Goal: Transaction & Acquisition: Purchase product/service

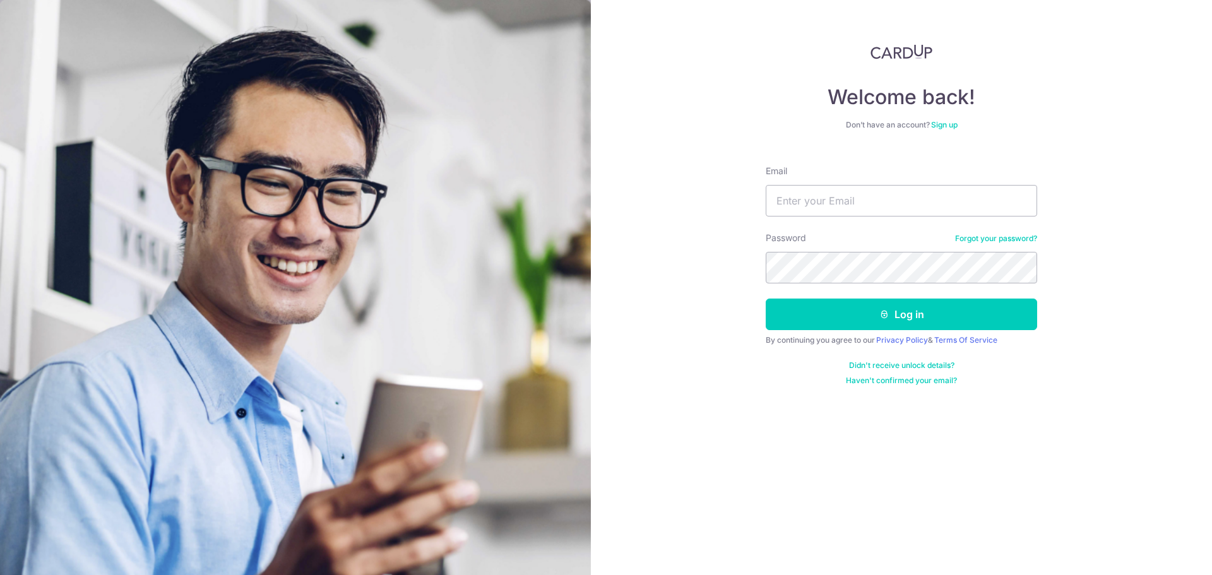
type input "angweisian@gmail.com"
click at [766, 299] on button "Log in" at bounding box center [901, 315] width 271 height 32
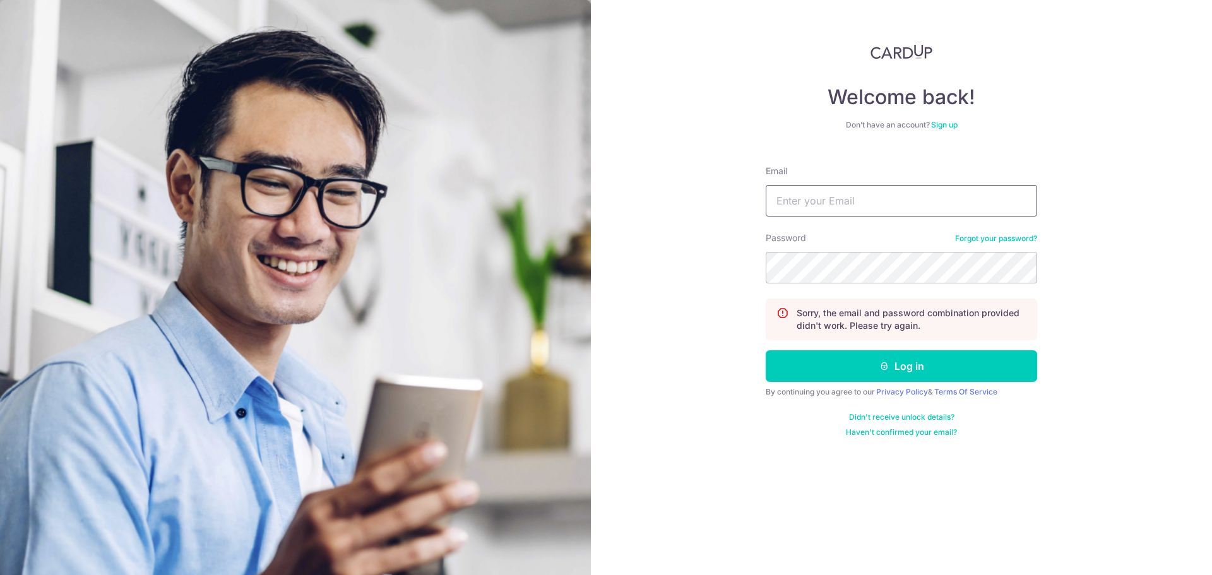
click at [871, 211] on input "Email" at bounding box center [901, 201] width 271 height 32
type input "angweisian@gmail.com"
click at [977, 232] on div "Password Forgot your password?" at bounding box center [901, 258] width 271 height 52
click at [984, 235] on link "Forgot your password?" at bounding box center [996, 239] width 82 height 10
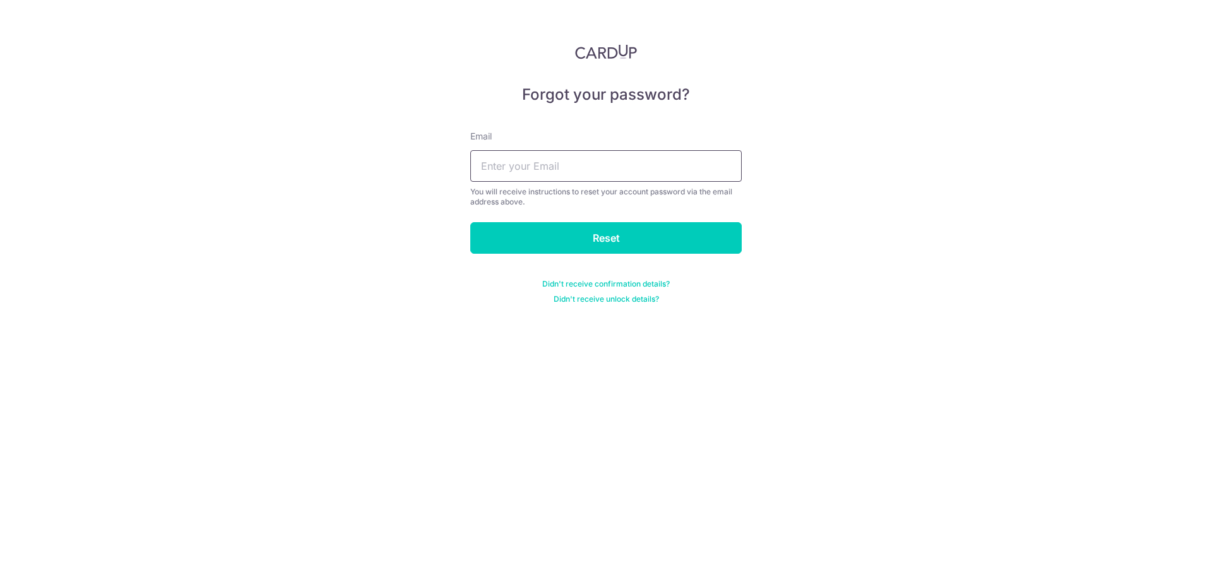
click at [690, 170] on input "text" at bounding box center [605, 166] width 271 height 32
type input "angweisian@gmail.com"
click at [470, 222] on input "Reset" at bounding box center [605, 238] width 271 height 32
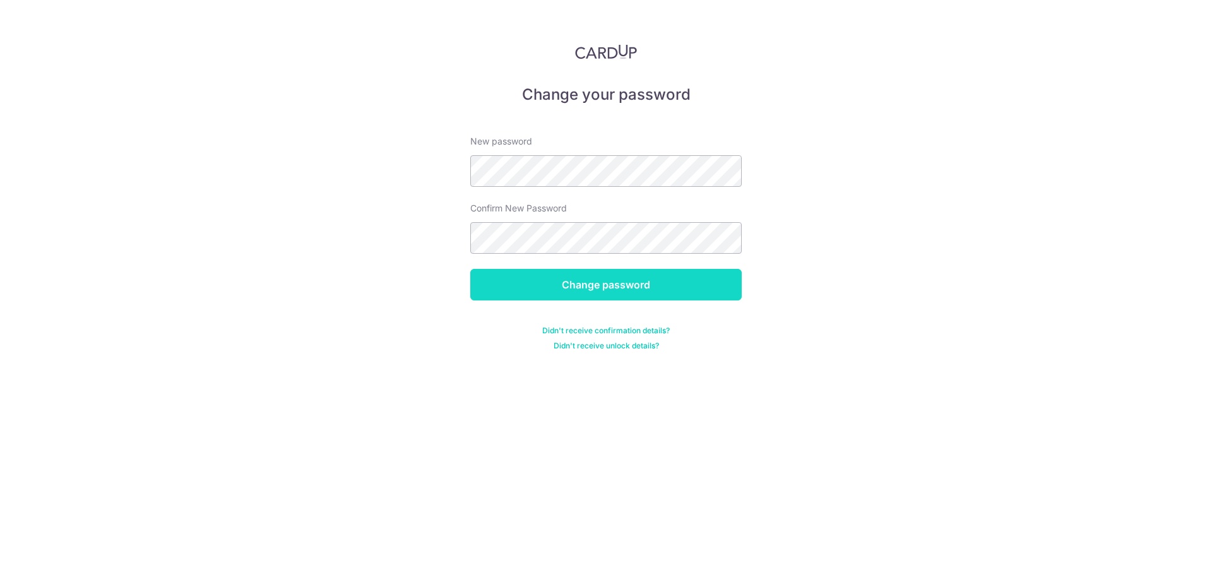
click at [513, 277] on input "Change password" at bounding box center [605, 285] width 271 height 32
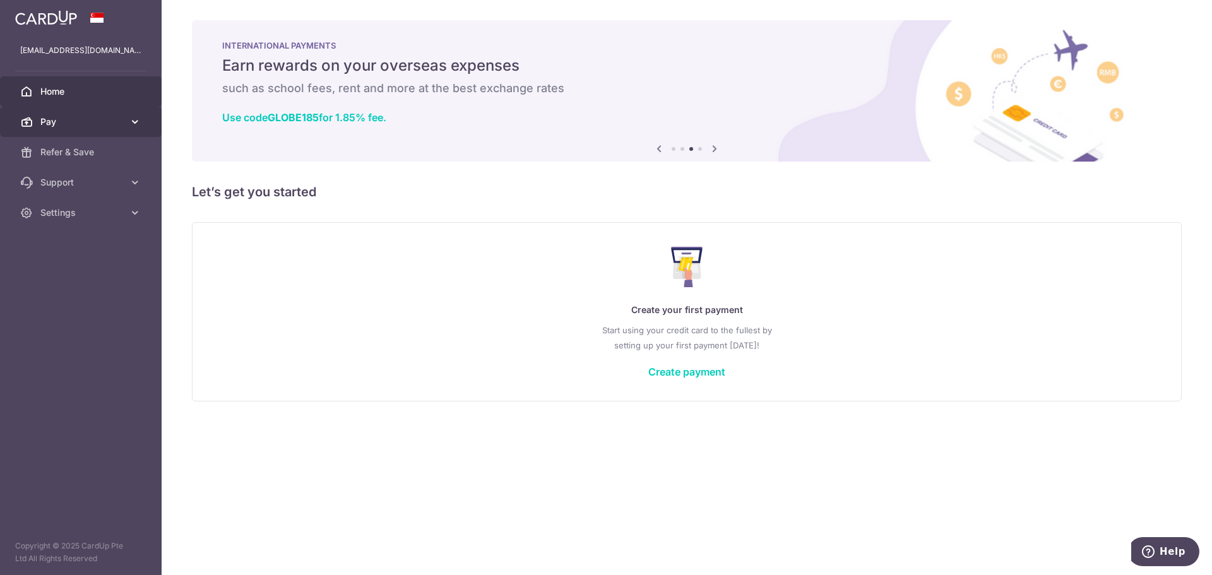
click at [69, 126] on span "Pay" at bounding box center [81, 122] width 83 height 13
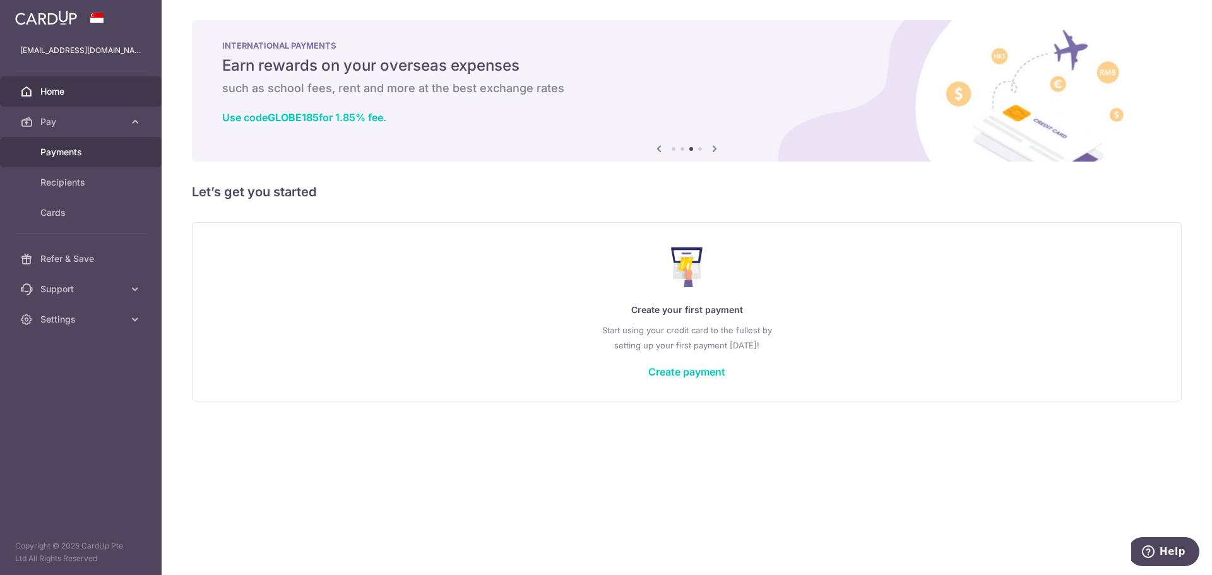
click at [75, 148] on span "Payments" at bounding box center [81, 152] width 83 height 13
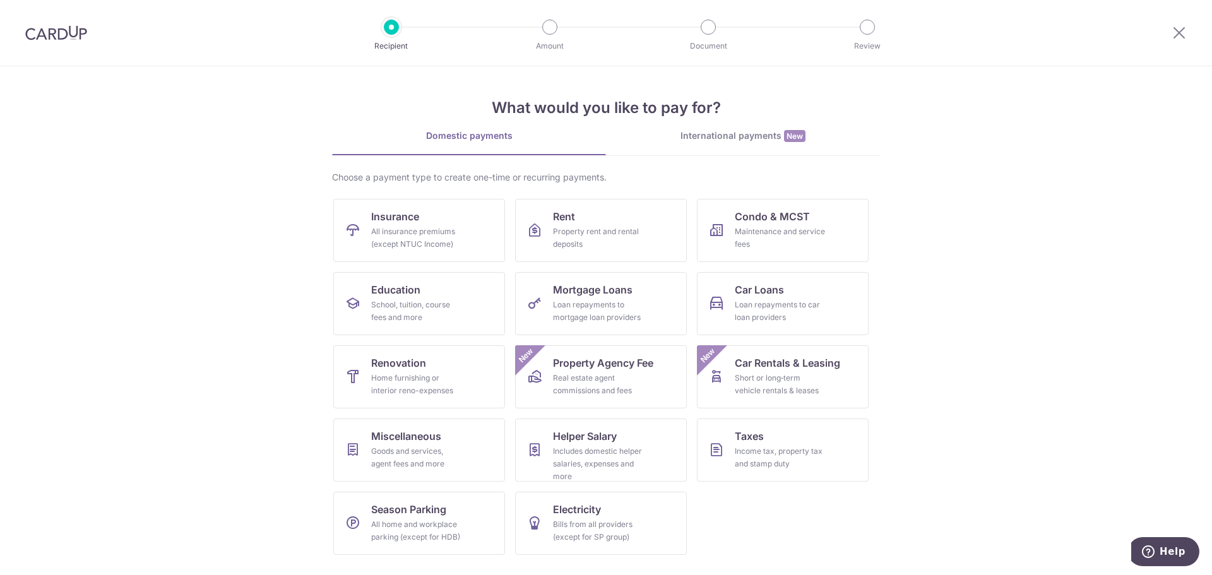
click at [41, 34] on img at bounding box center [56, 32] width 62 height 15
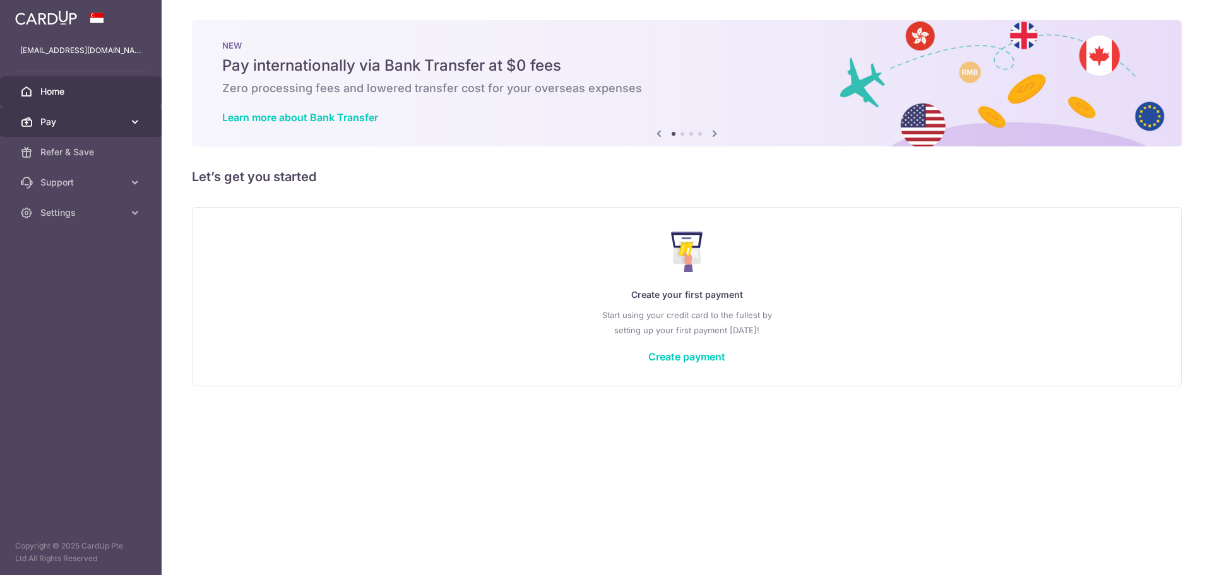
click at [110, 126] on span "Pay" at bounding box center [81, 122] width 83 height 13
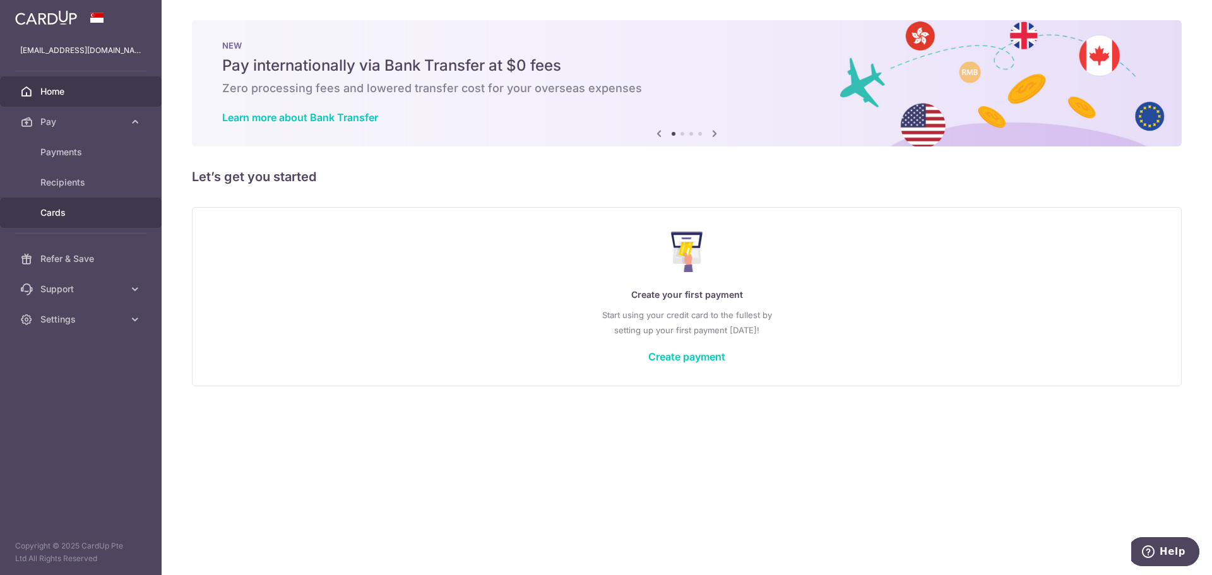
click at [70, 206] on span "Cards" at bounding box center [81, 212] width 83 height 13
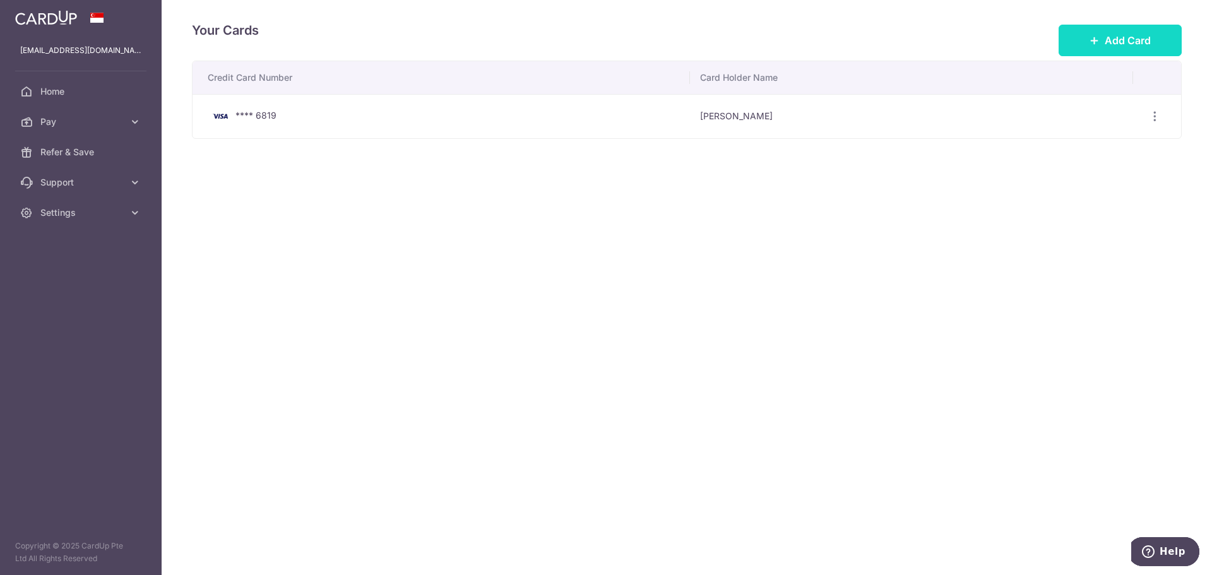
click at [1083, 39] on button "Add Card" at bounding box center [1120, 41] width 123 height 32
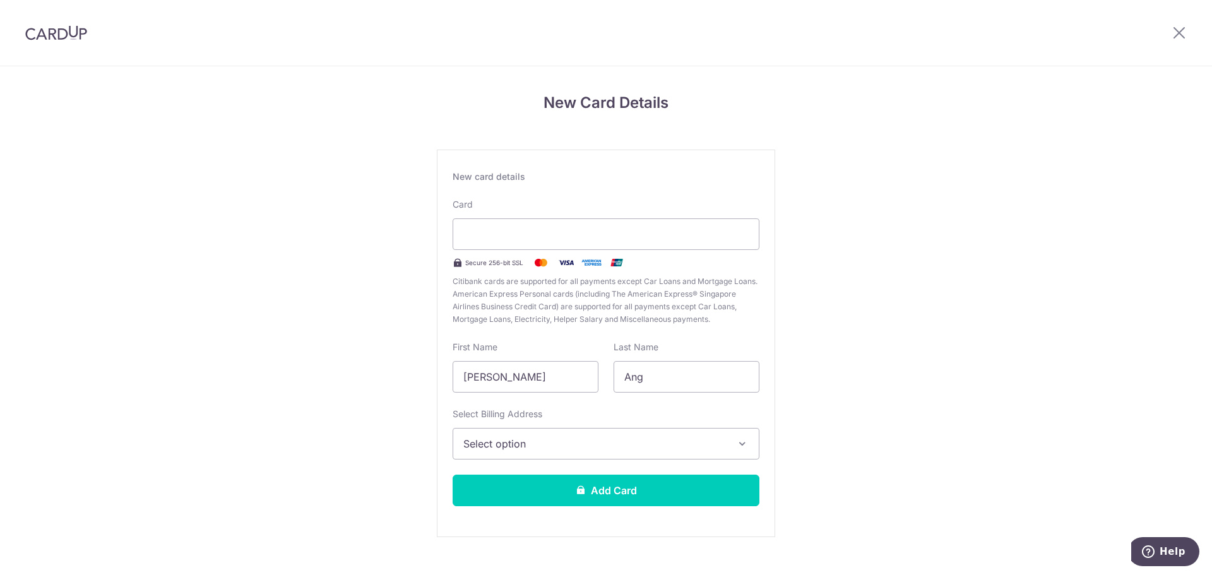
click at [556, 443] on span "Select option" at bounding box center [594, 443] width 263 height 15
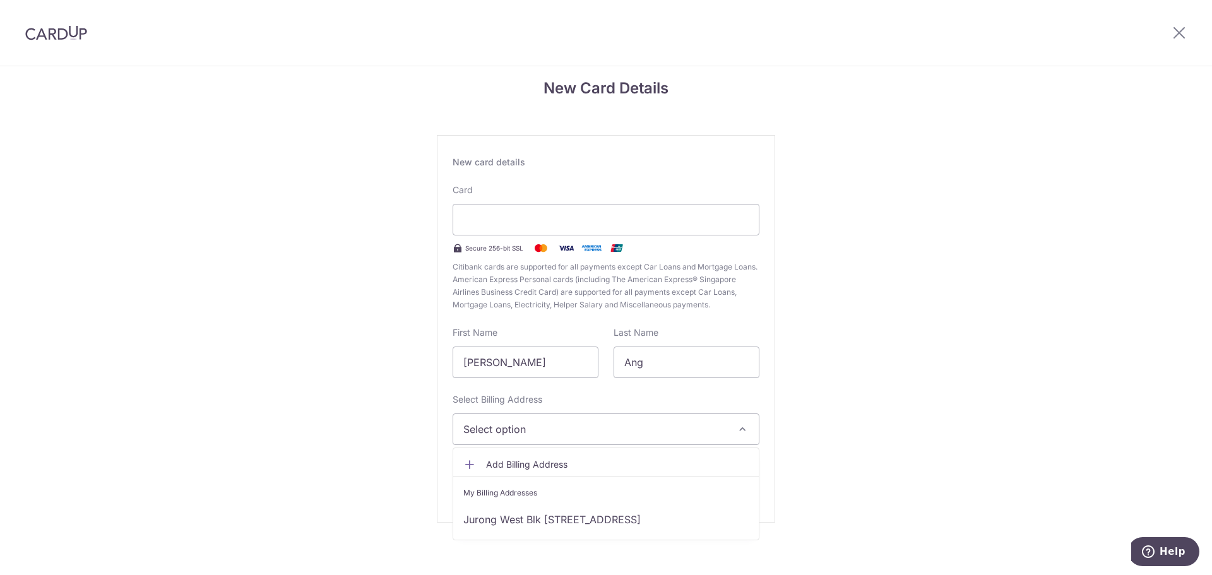
scroll to position [21, 0]
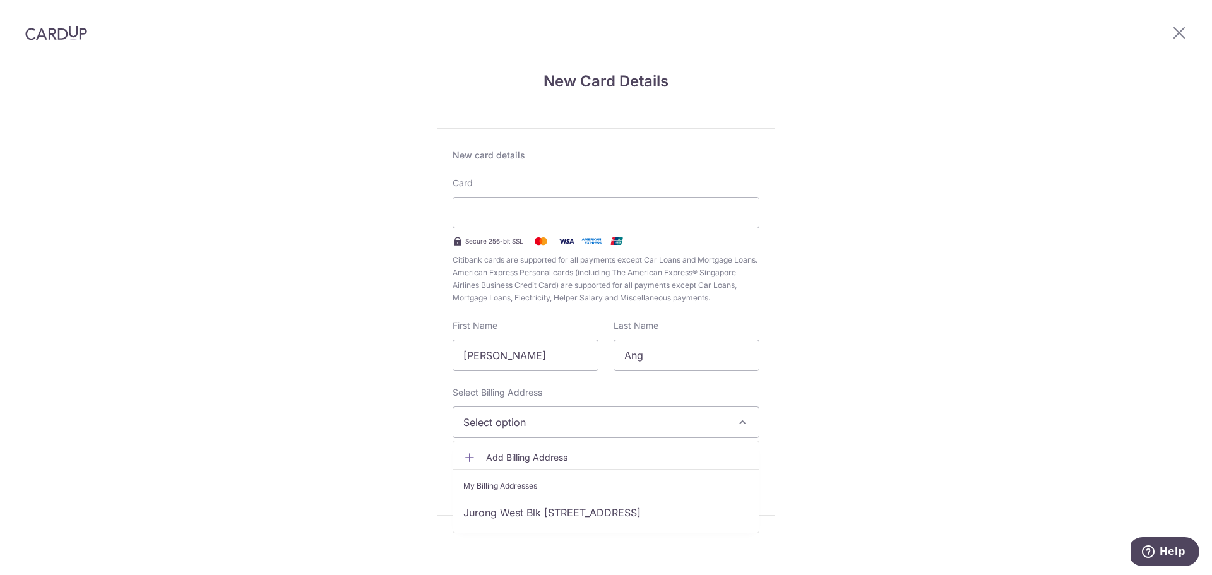
click at [504, 463] on span "Add Billing Address" at bounding box center [617, 457] width 263 height 13
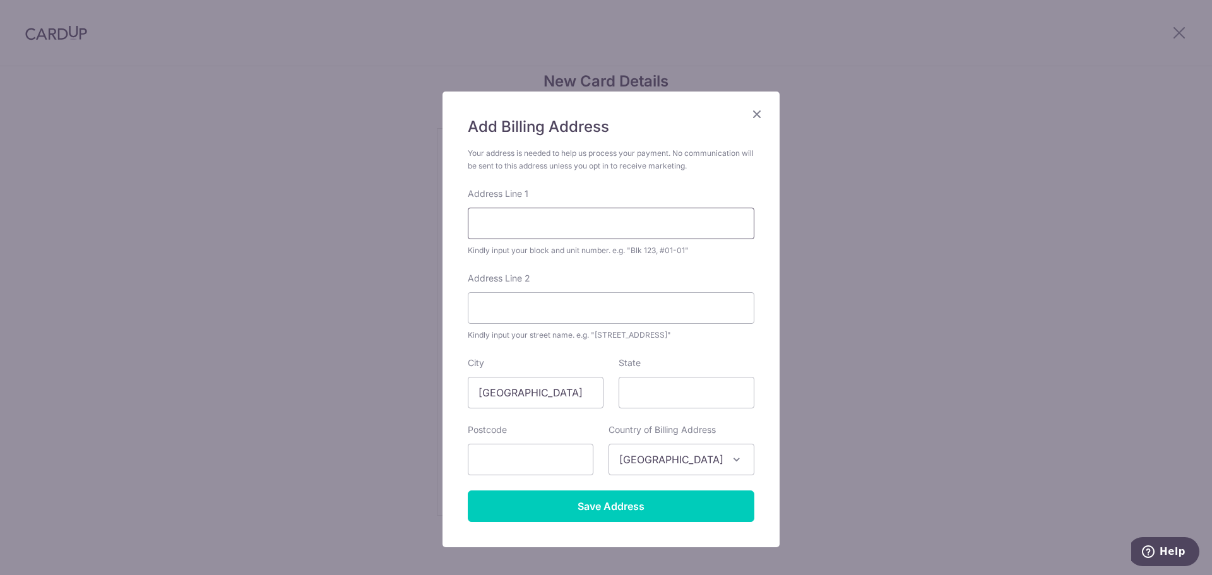
click at [520, 232] on input "Address Line 1" at bounding box center [611, 224] width 287 height 32
click at [628, 233] on input "118A Alkaff Crescent" at bounding box center [611, 224] width 287 height 32
type input "118A Alkaff Crescent #12-55"
click at [538, 457] on input "text" at bounding box center [531, 460] width 126 height 32
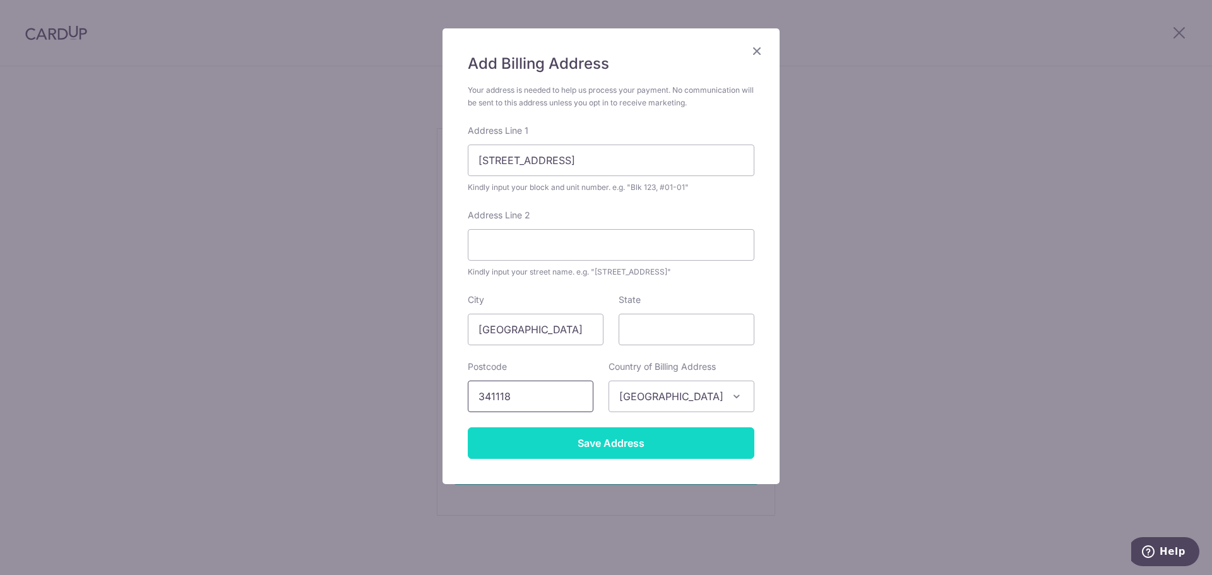
scroll to position [64, 0]
type input "341118"
click at [579, 449] on input "Save Address" at bounding box center [611, 443] width 287 height 32
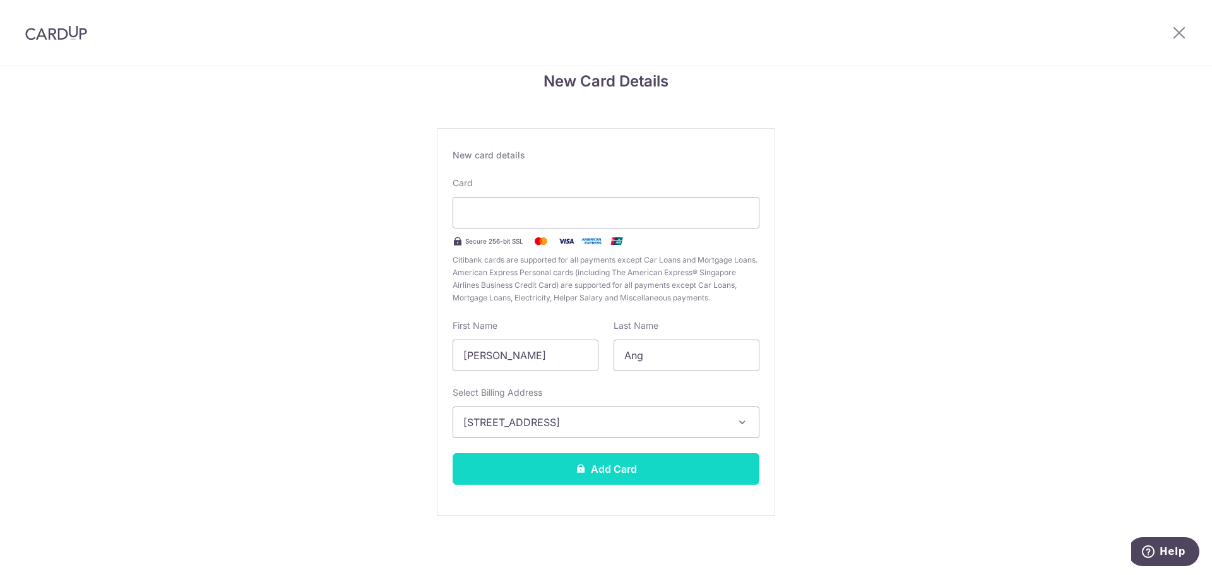
click at [640, 477] on button "Add Card" at bounding box center [606, 469] width 307 height 32
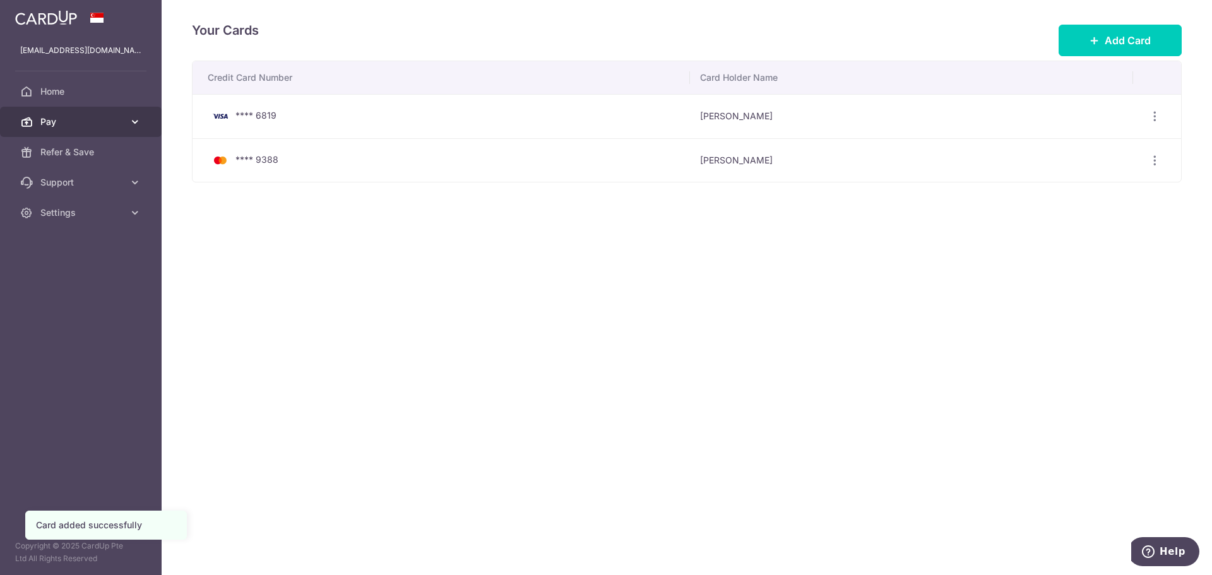
click at [62, 116] on span "Pay" at bounding box center [81, 122] width 83 height 13
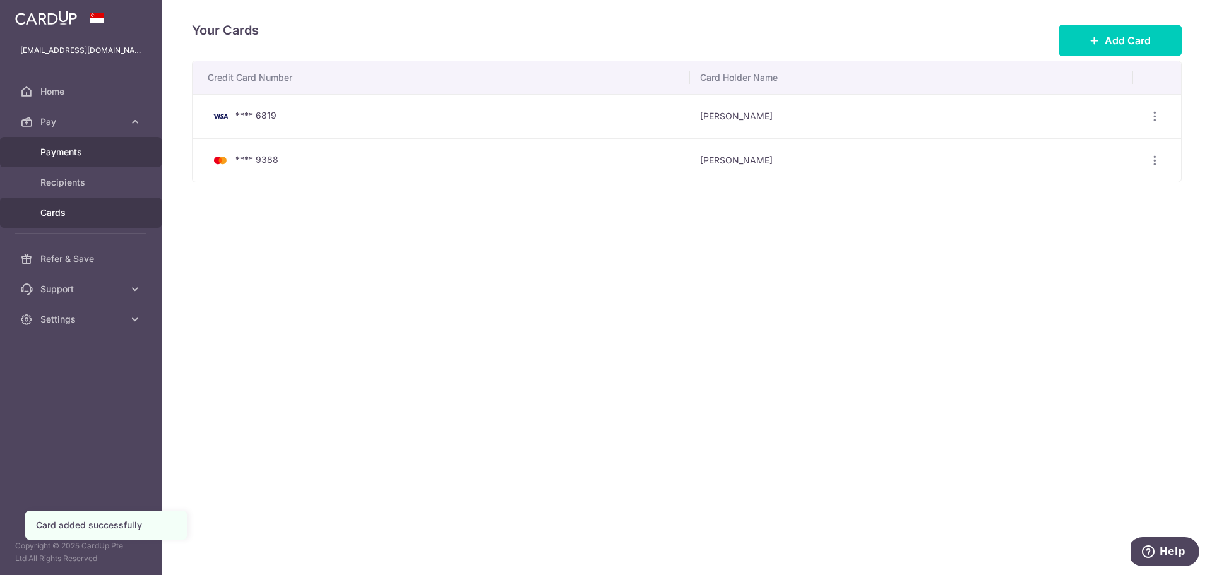
click at [67, 157] on span "Payments" at bounding box center [81, 152] width 83 height 13
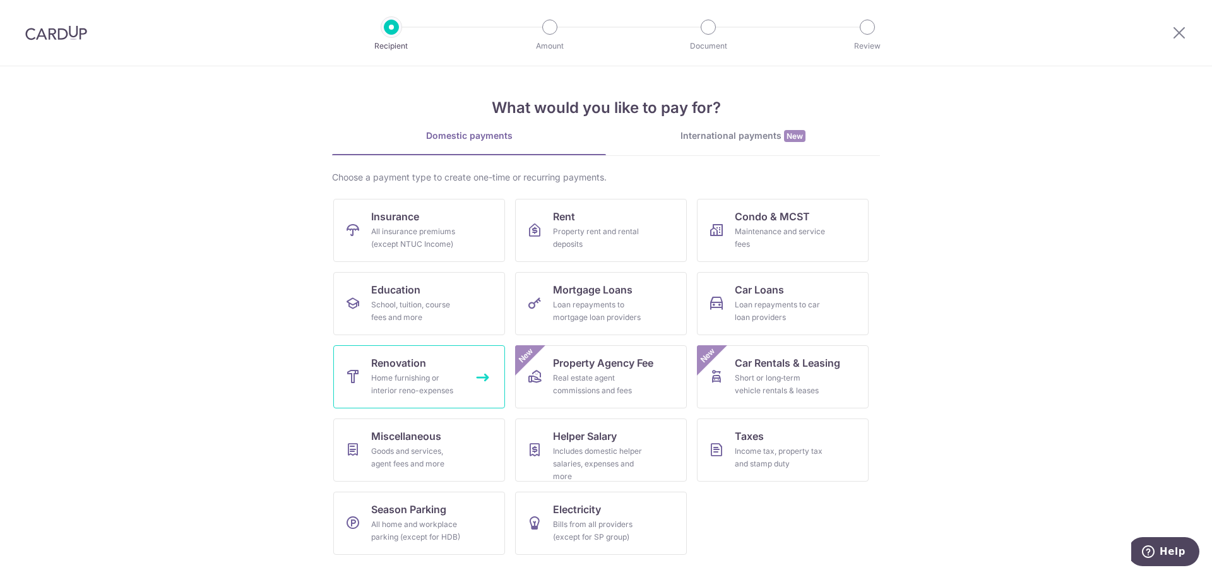
click at [432, 369] on link "Renovation Home furnishing or interior reno-expenses" at bounding box center [419, 376] width 172 height 63
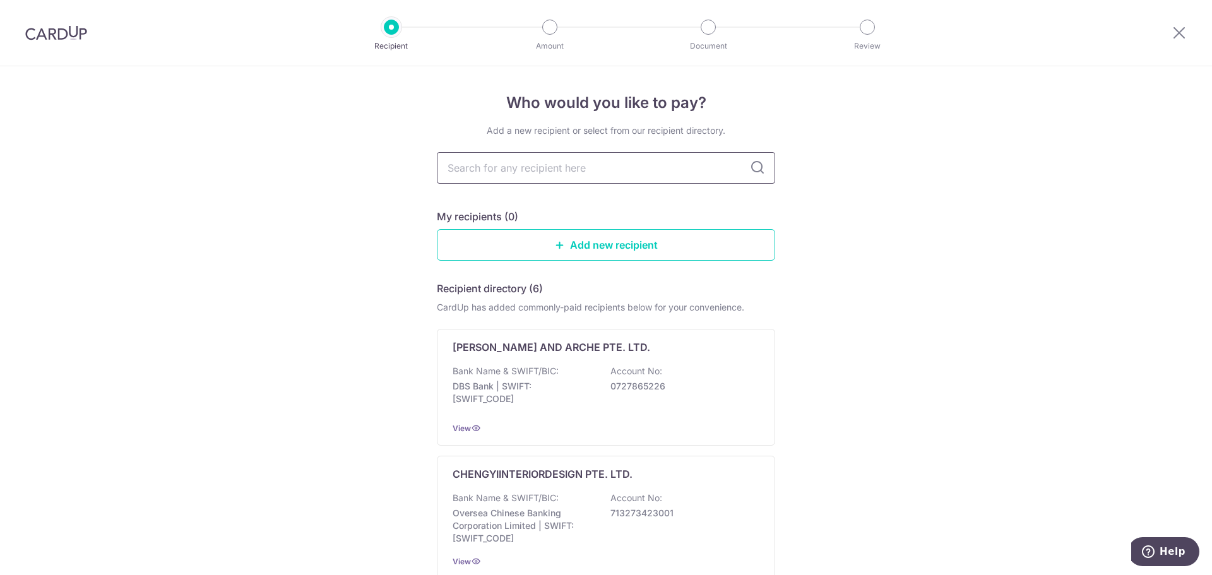
click at [540, 168] on input "text" at bounding box center [606, 168] width 338 height 32
type input "chengyi"
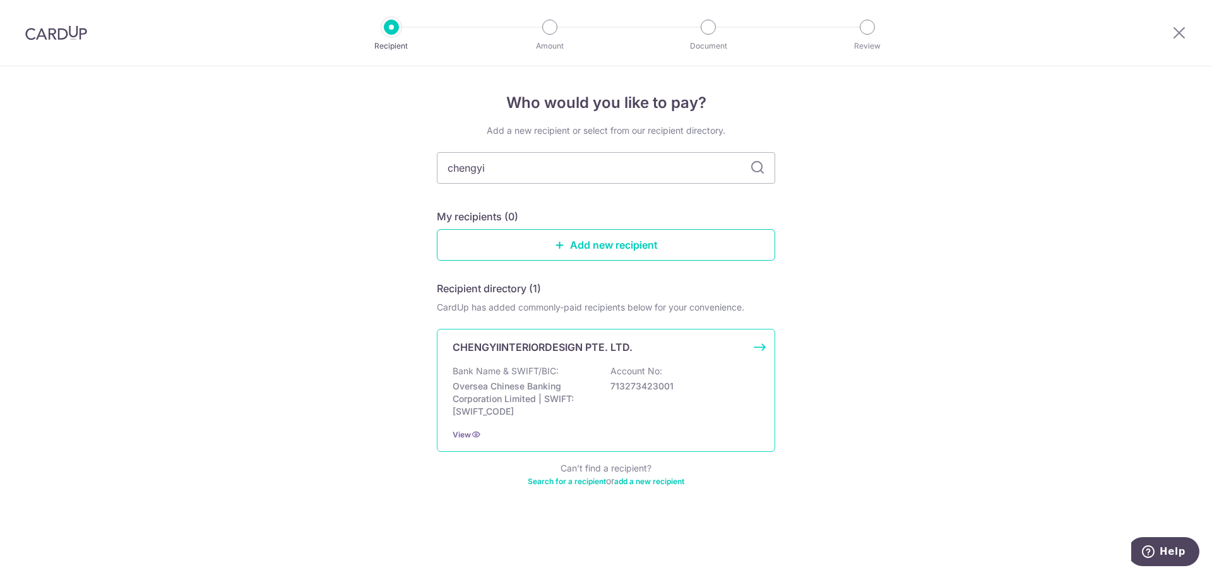
click at [550, 352] on p "CHENGYIINTERIORDESIGN PTE. LTD." at bounding box center [543, 347] width 180 height 15
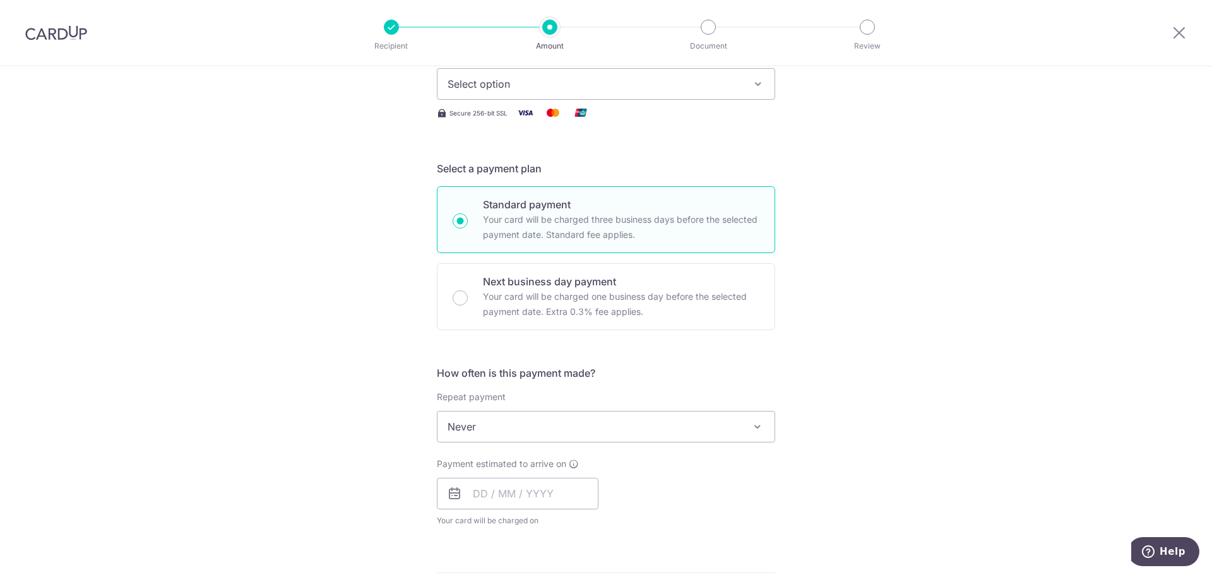
scroll to position [253, 0]
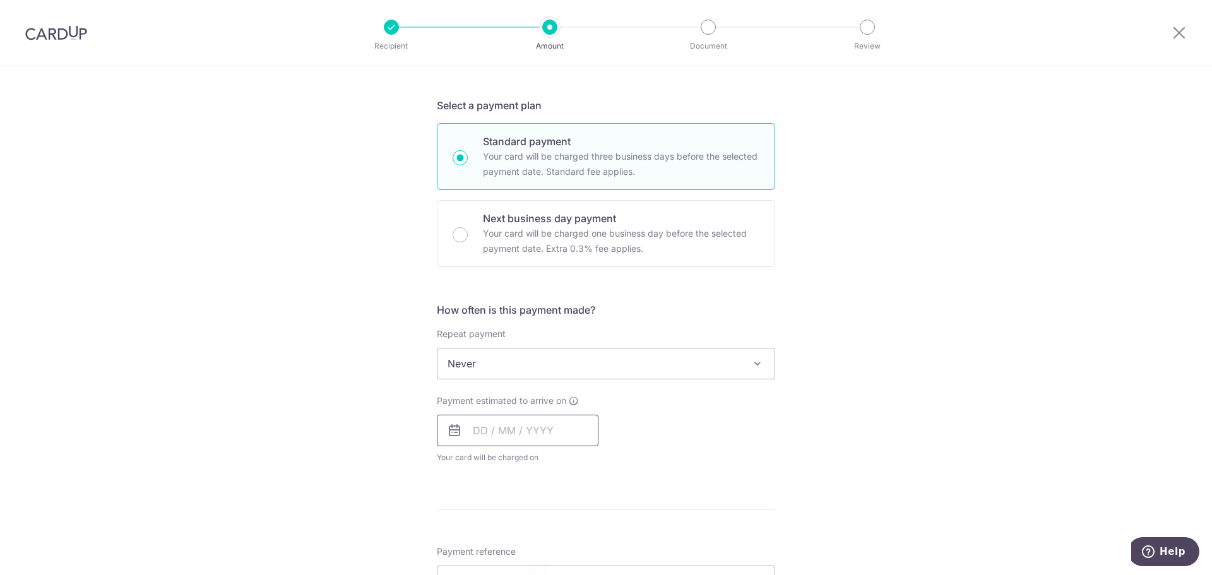
click at [475, 434] on input "text" at bounding box center [518, 431] width 162 height 32
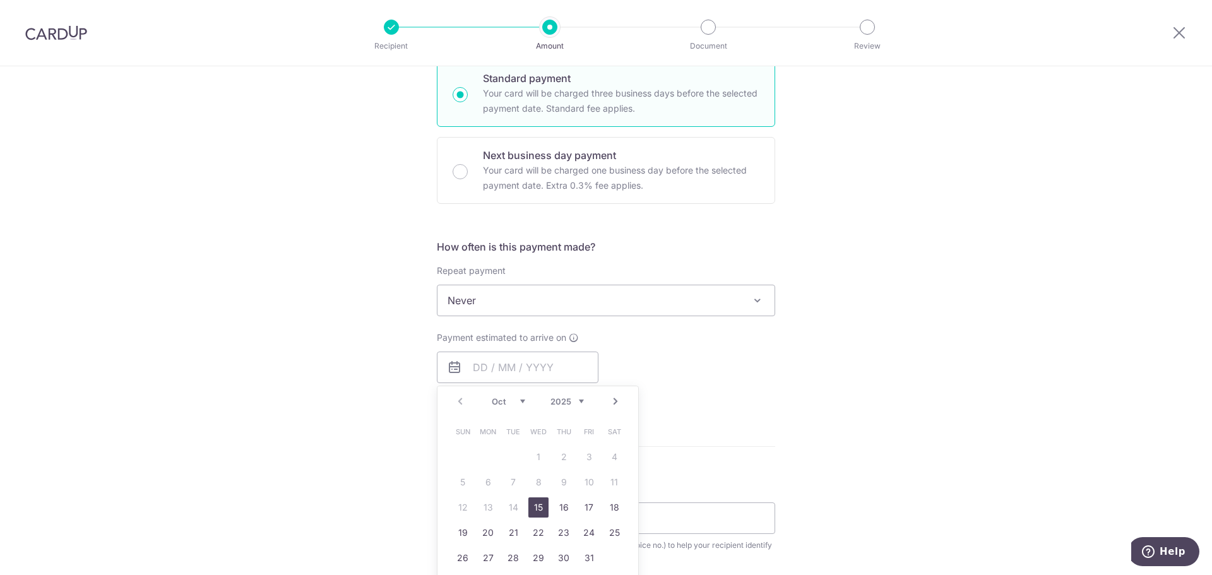
drag, startPoint x: 535, startPoint y: 503, endPoint x: 657, endPoint y: 442, distance: 136.1
click at [535, 503] on link "15" at bounding box center [538, 507] width 20 height 20
type input "[DATE]"
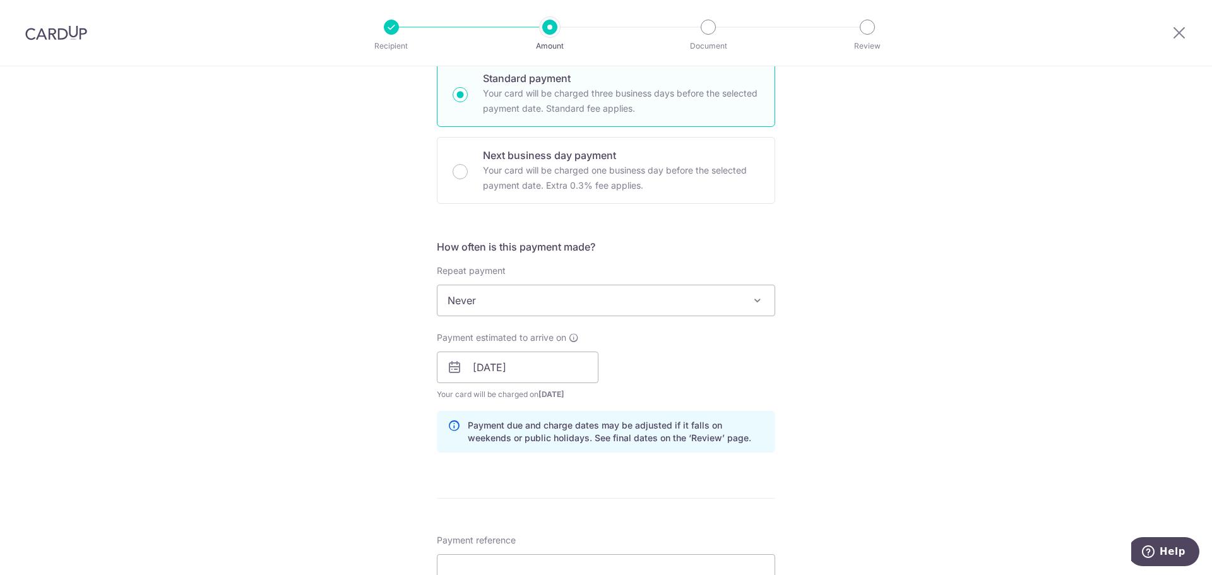
click at [718, 383] on div "Payment estimated to arrive on 15/10/2025 Prev Next Oct Nov Dec 2025 2026 2027 …" at bounding box center [606, 365] width 354 height 69
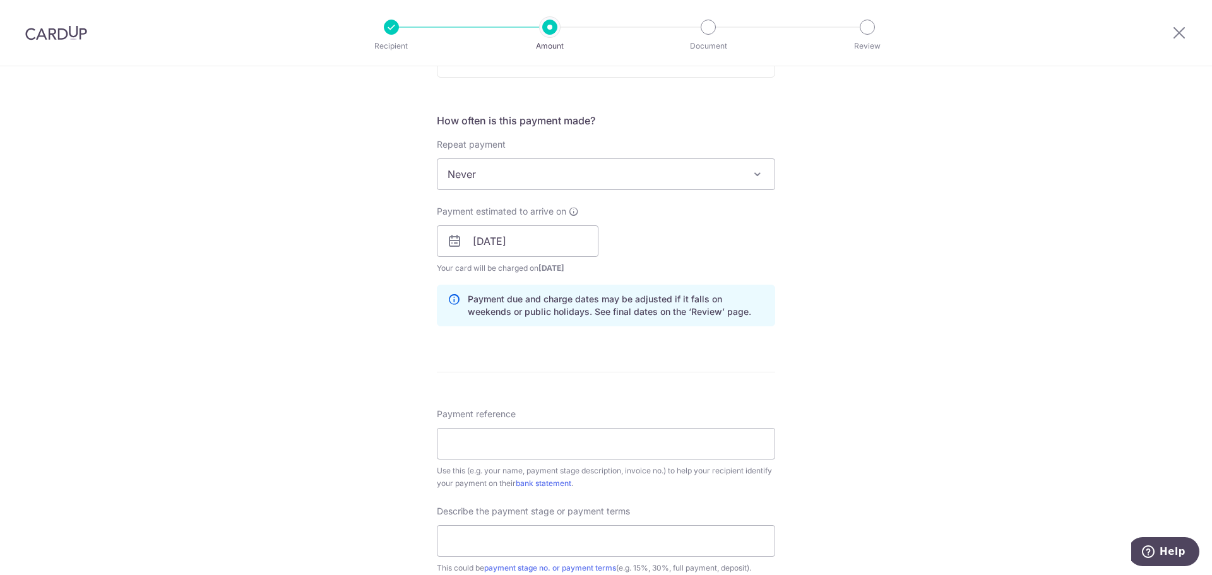
scroll to position [505, 0]
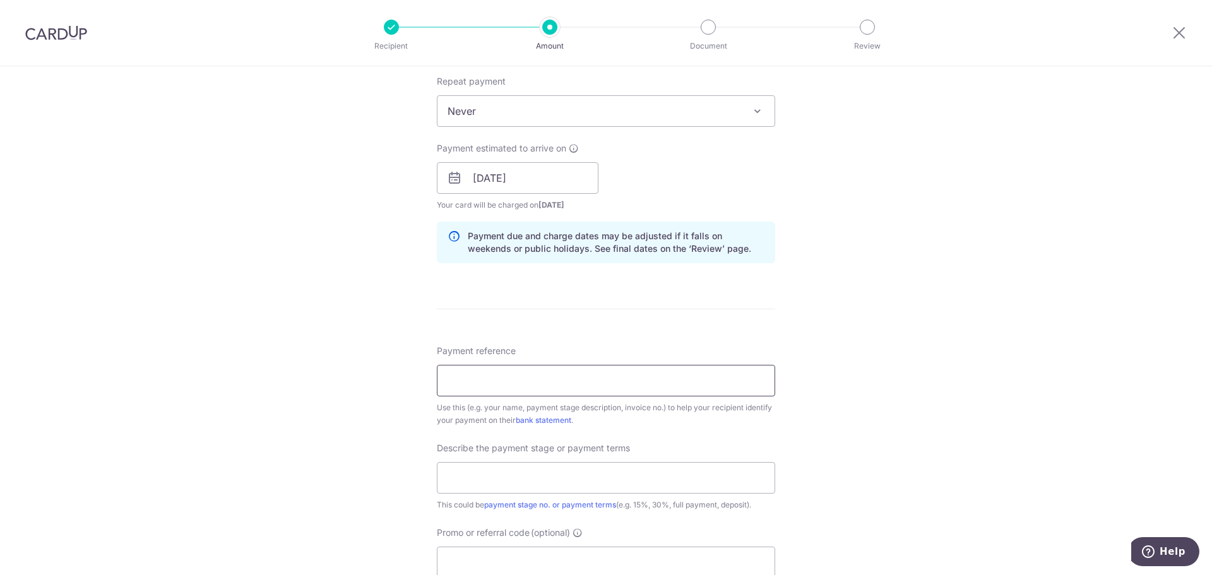
click at [612, 380] on input "Payment reference" at bounding box center [606, 381] width 338 height 32
click at [514, 390] on input "Payment reference" at bounding box center [606, 381] width 338 height 32
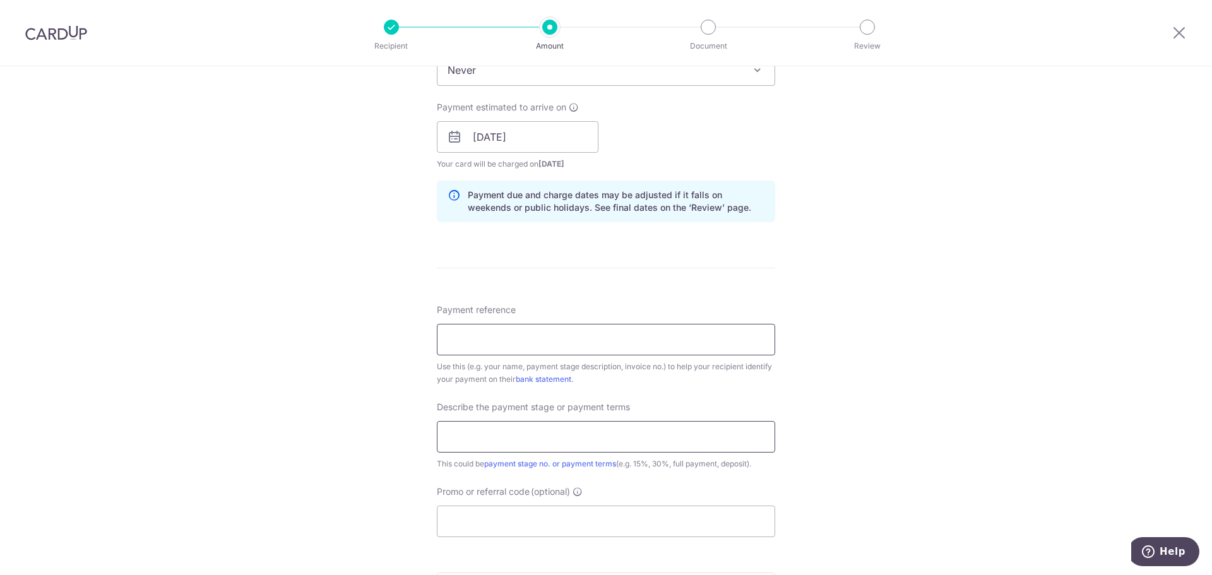
scroll to position [568, 0]
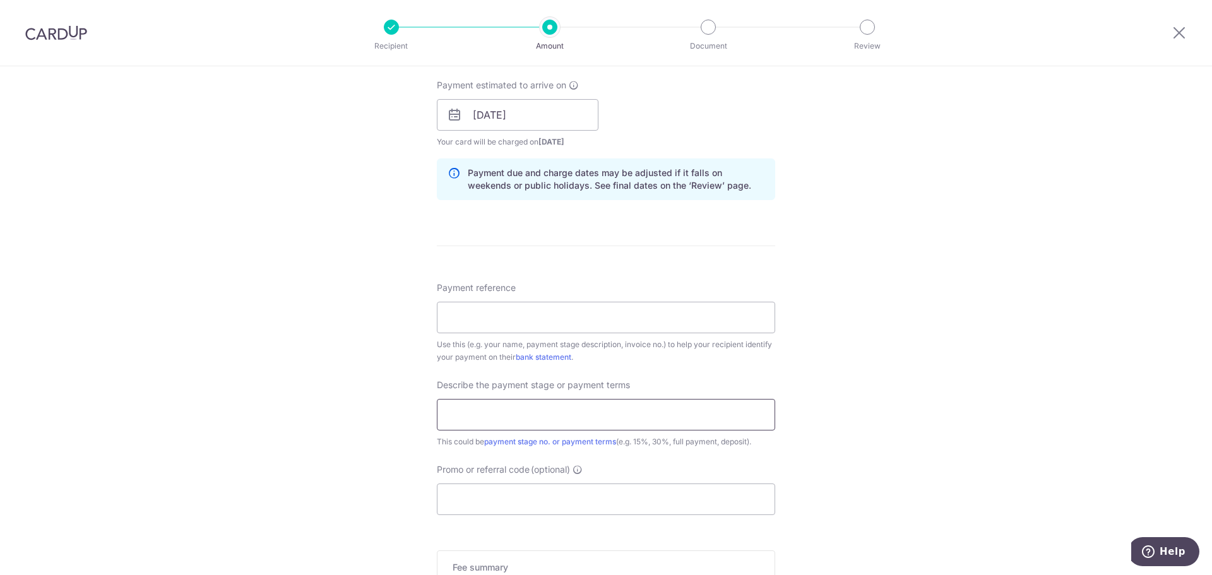
click at [485, 420] on input "text" at bounding box center [606, 415] width 338 height 32
type input "50% 2nd payment"
click at [882, 415] on div "Tell us more about your payment Enter payment amount SGD Select Card Select opt…" at bounding box center [606, 137] width 1212 height 1278
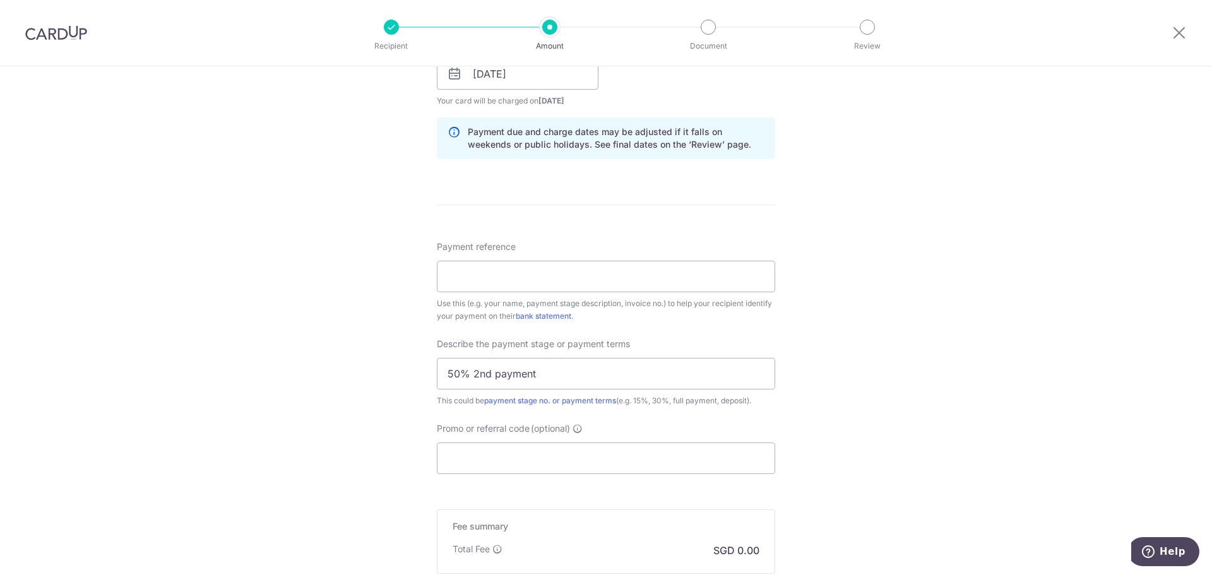
scroll to position [631, 0]
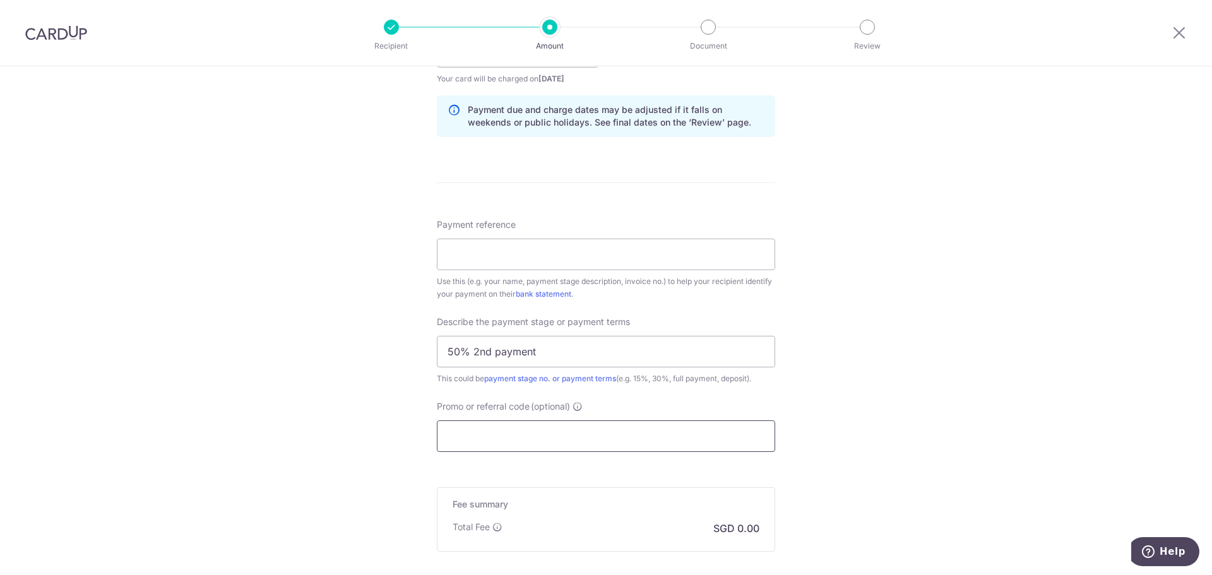
click at [636, 437] on input "Promo or referral code (optional)" at bounding box center [606, 436] width 338 height 32
click at [631, 433] on input "Promo or referral code (optional)" at bounding box center [606, 436] width 338 height 32
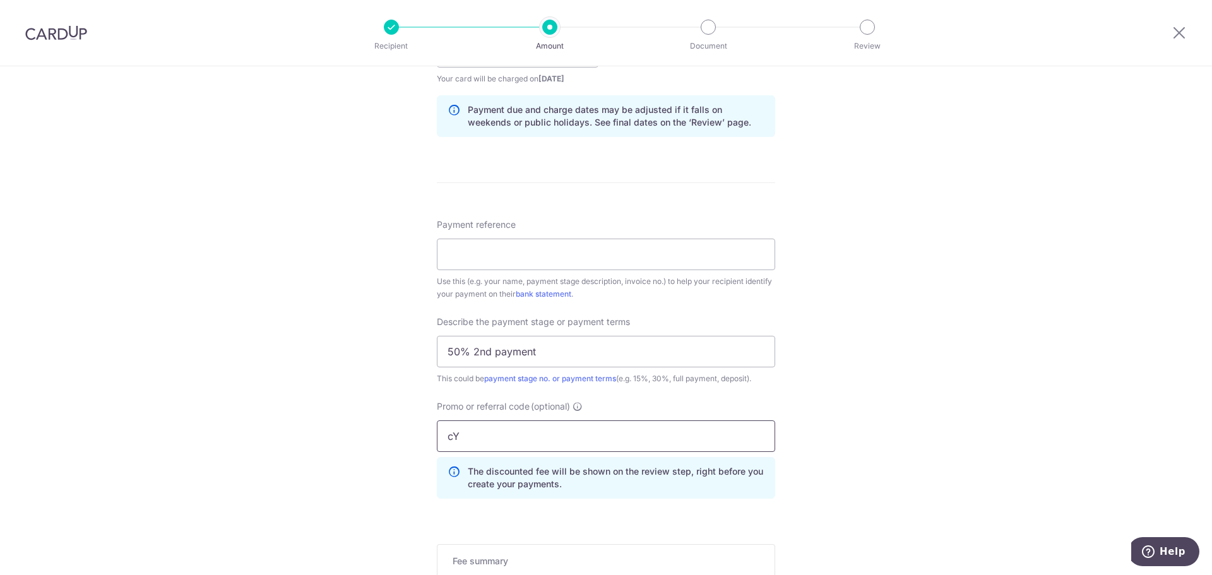
type input "c"
type input "CYID175"
click at [862, 412] on div "Tell us more about your payment Enter payment amount SGD Select Card Select opt…" at bounding box center [606, 102] width 1212 height 1335
click at [653, 259] on input "Payment reference" at bounding box center [606, 255] width 338 height 32
click at [660, 265] on input "Payment reference" at bounding box center [606, 255] width 338 height 32
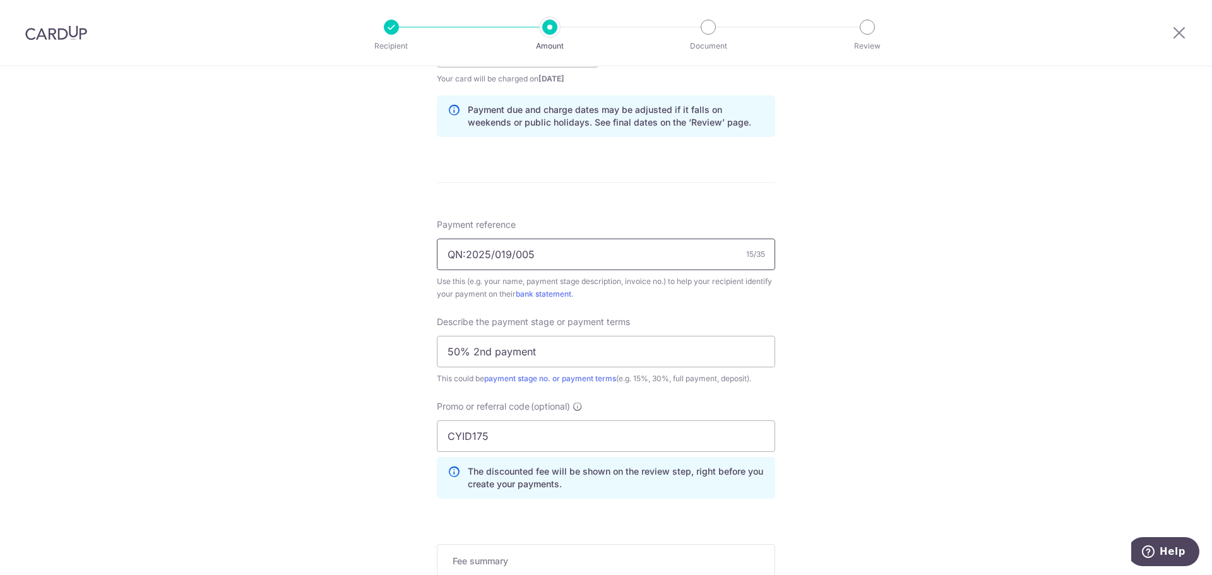
type input "QN:2025/019/005"
click at [876, 340] on div "Tell us more about your payment Enter payment amount SGD Select Card Select opt…" at bounding box center [606, 102] width 1212 height 1335
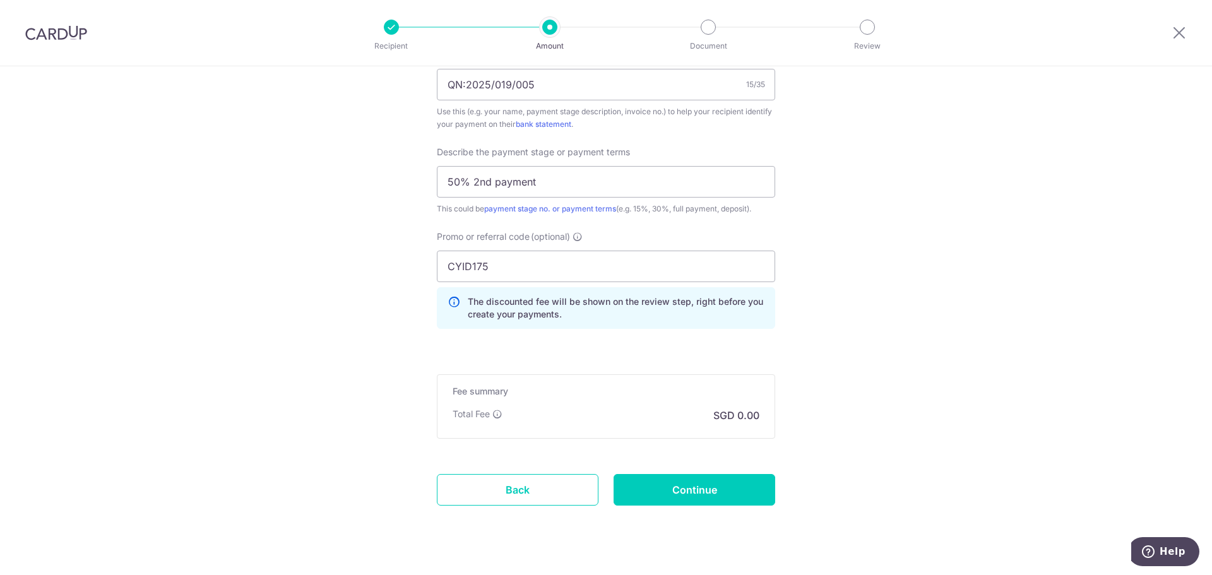
scroll to position [821, 0]
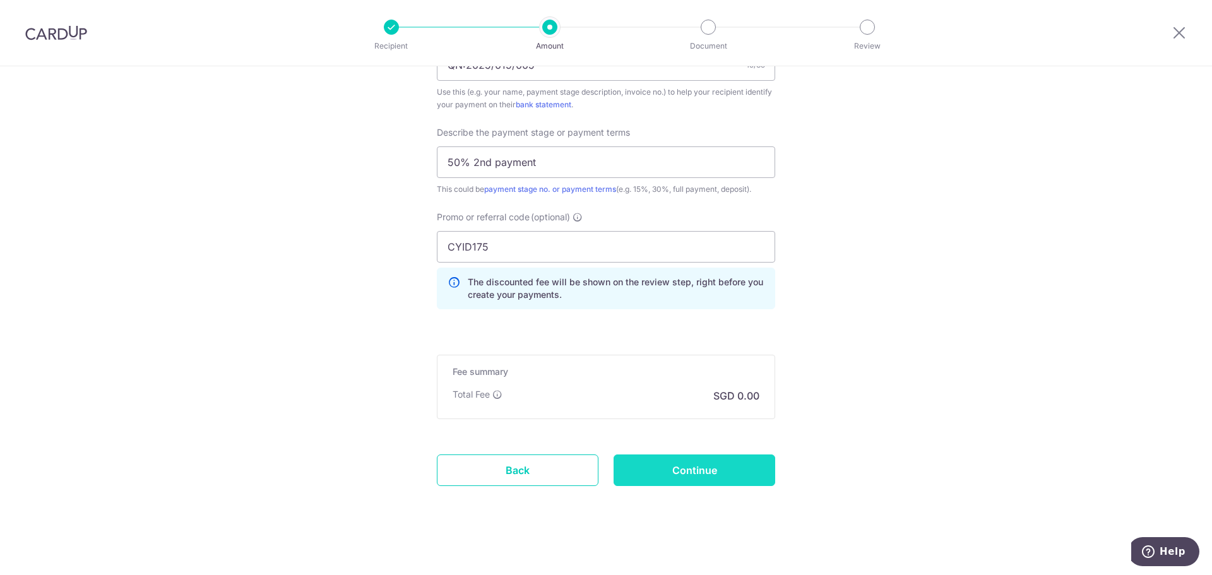
click at [723, 468] on input "Continue" at bounding box center [695, 471] width 162 height 32
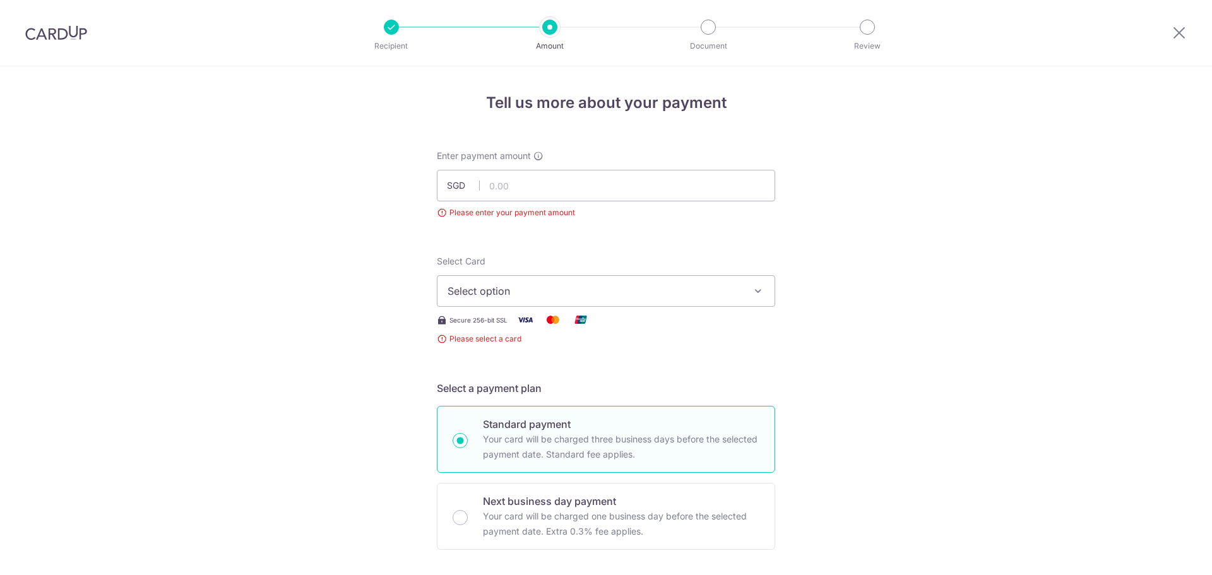
scroll to position [140, 0]
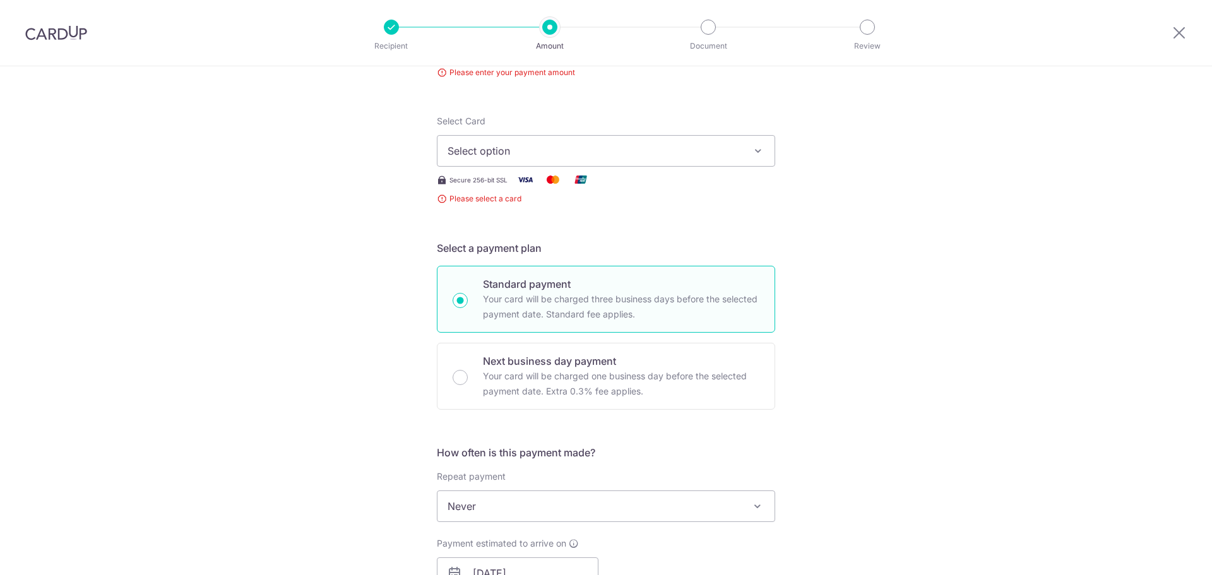
click at [614, 158] on button "Select option" at bounding box center [606, 151] width 338 height 32
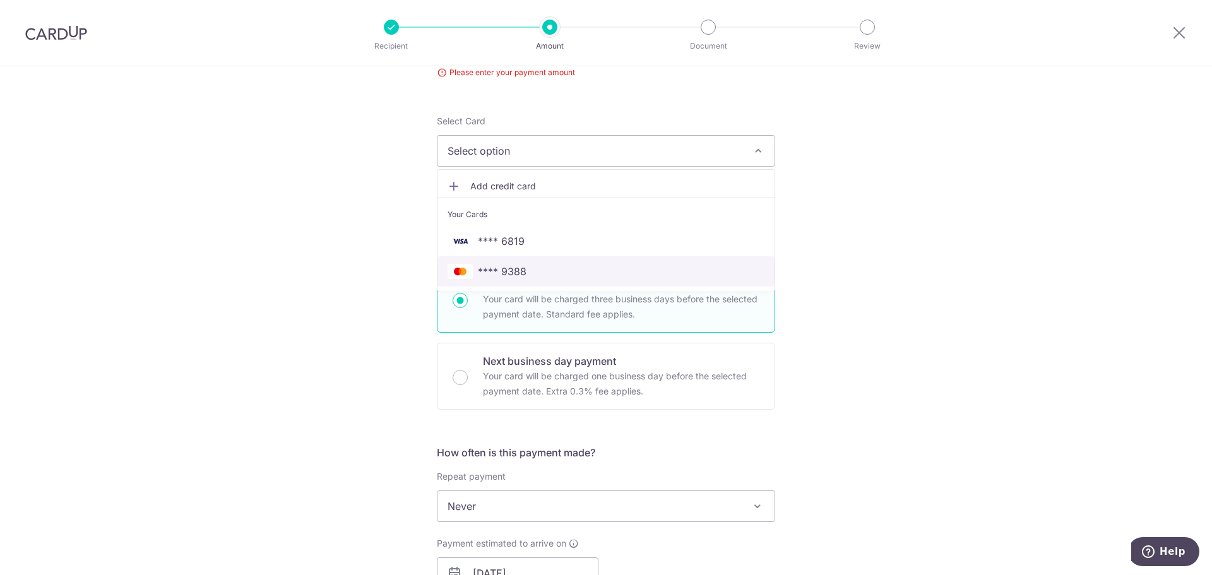
click at [583, 268] on span "**** 9388" at bounding box center [606, 271] width 317 height 15
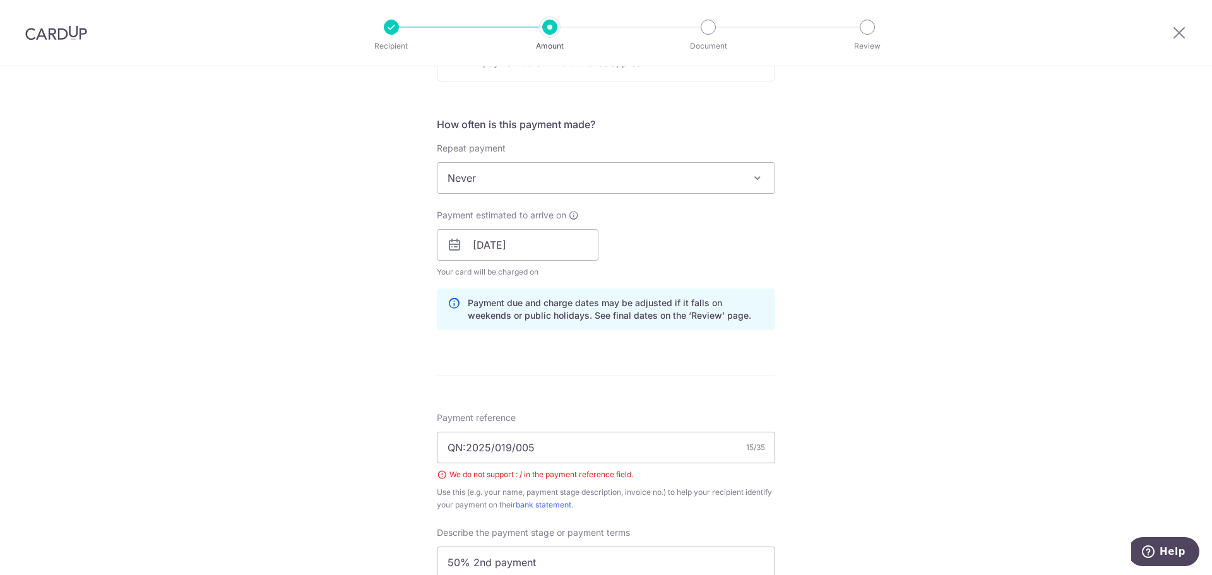
scroll to position [519, 0]
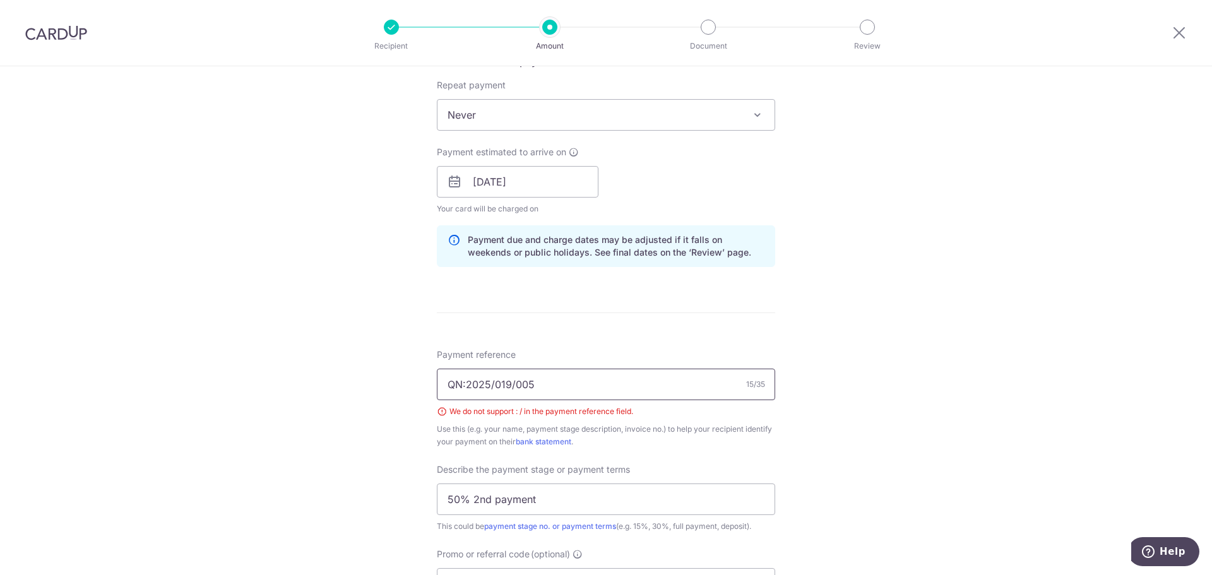
click at [487, 380] on input "QN:2025/019/005" at bounding box center [606, 385] width 338 height 32
type input "QN:2025019005"
click at [914, 431] on div "Tell us more about your payment Enter payment amount SGD Please enter your paym…" at bounding box center [606, 232] width 1212 height 1371
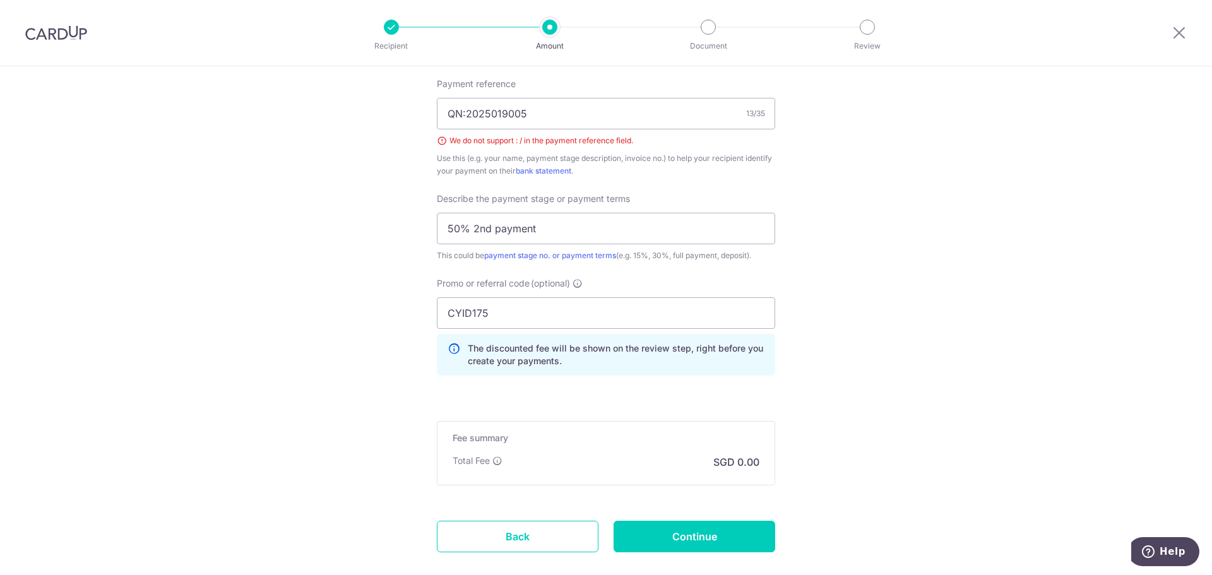
scroll to position [862, 0]
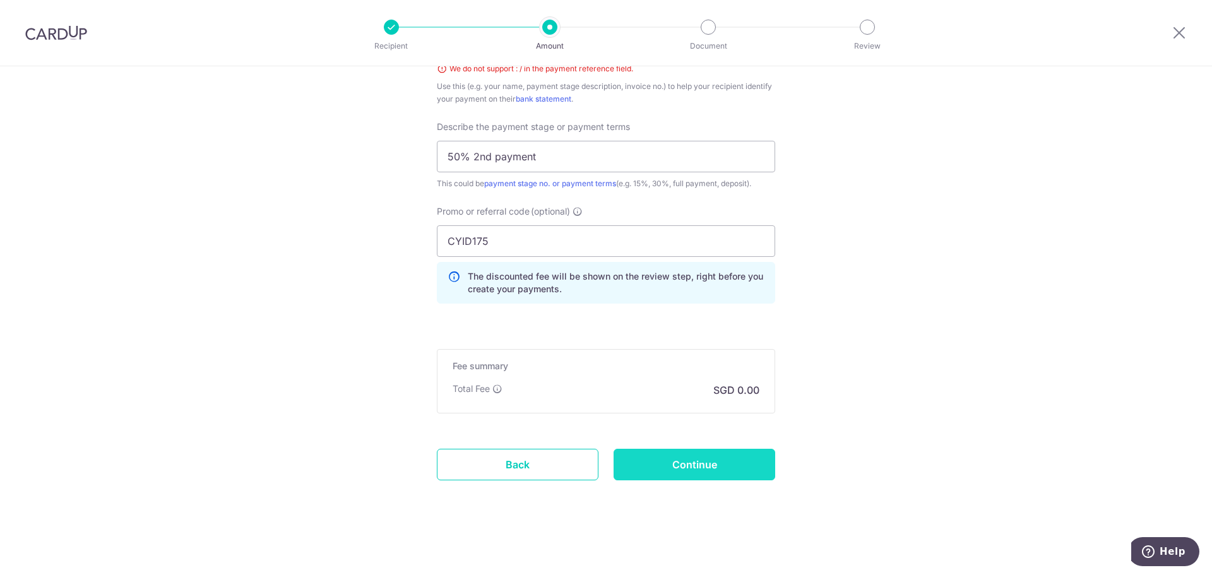
click at [686, 460] on input "Continue" at bounding box center [695, 465] width 162 height 32
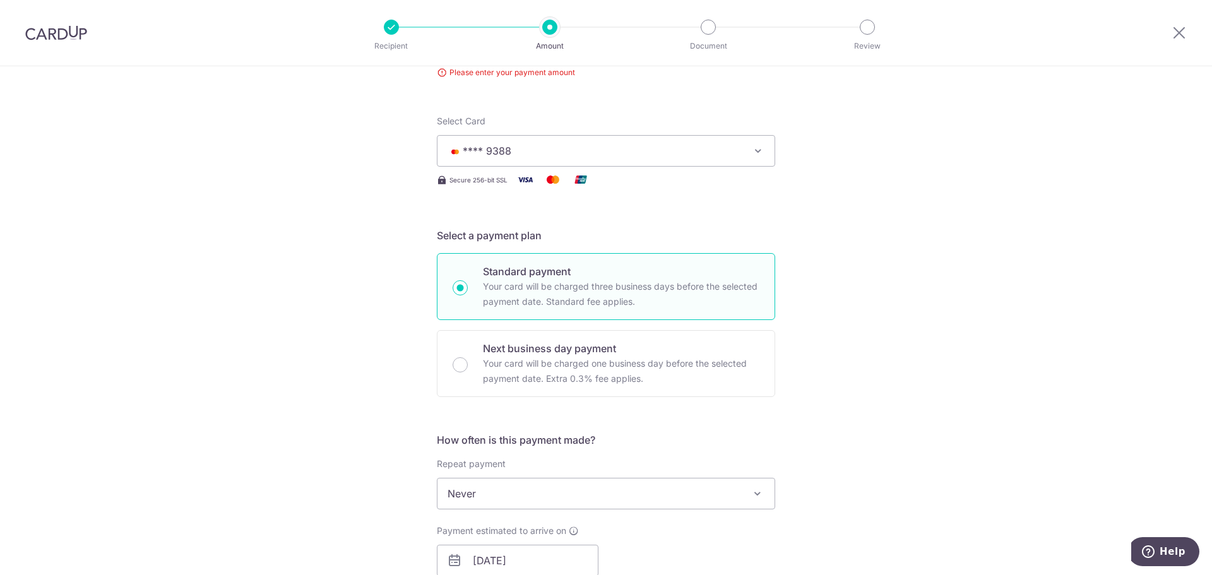
scroll to position [203, 0]
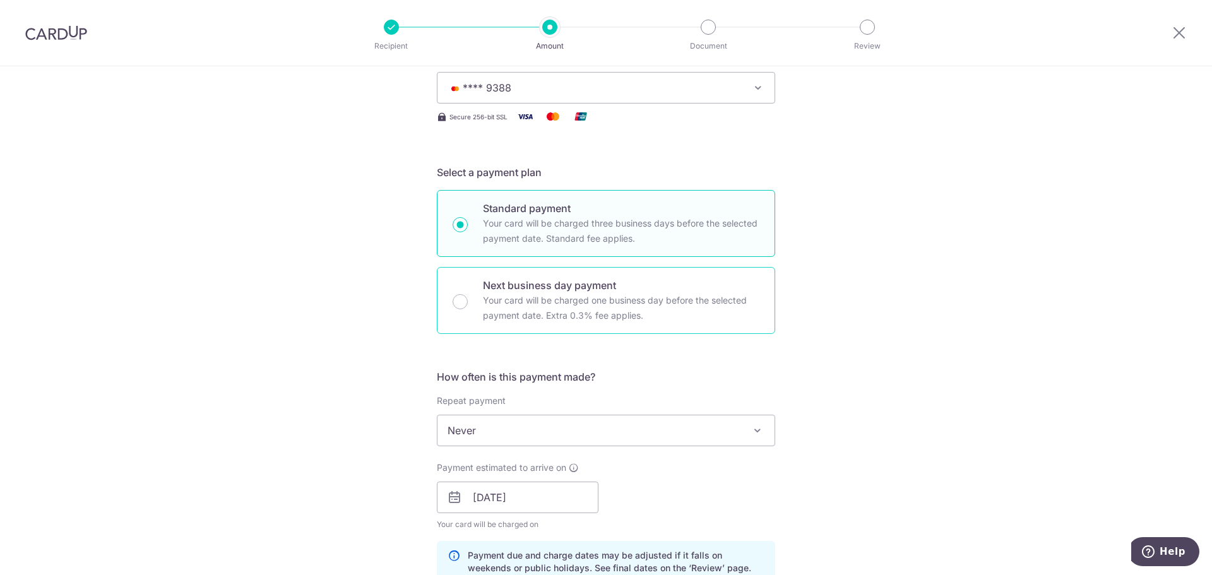
click at [590, 285] on p "Next business day payment" at bounding box center [621, 285] width 277 height 15
click at [468, 294] on input "Next business day payment Your card will be charged one business day before the…" at bounding box center [460, 301] width 15 height 15
radio input "false"
radio input "true"
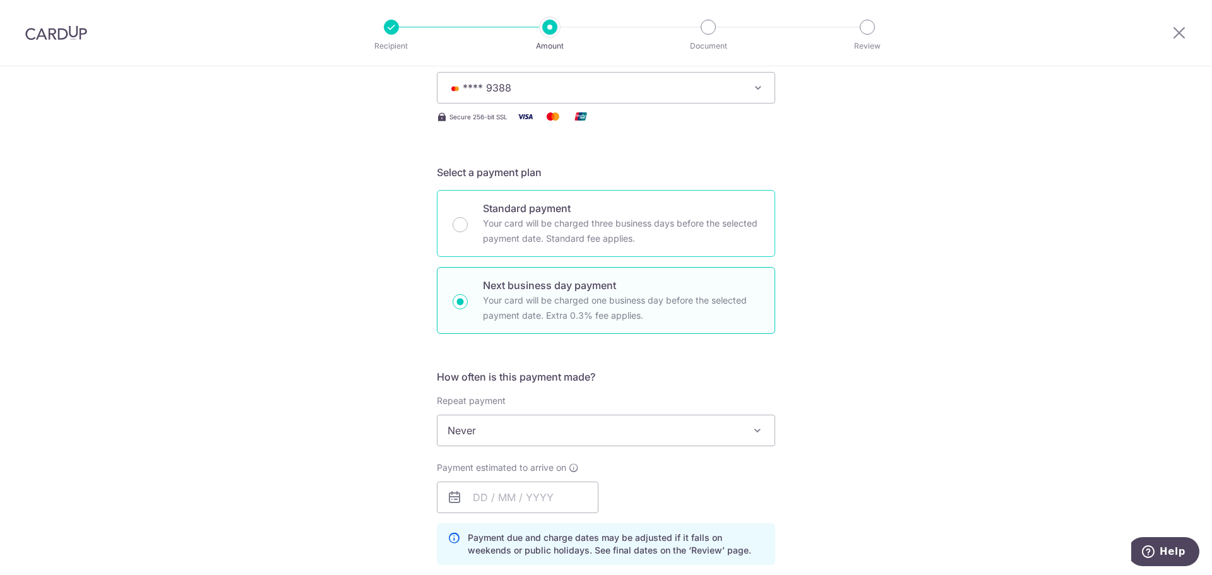
click at [589, 229] on p "Your card will be charged three business days before the selected payment date.…" at bounding box center [621, 231] width 277 height 30
click at [468, 229] on input "Standard payment Your card will be charged three business days before the selec…" at bounding box center [460, 224] width 15 height 15
radio input "true"
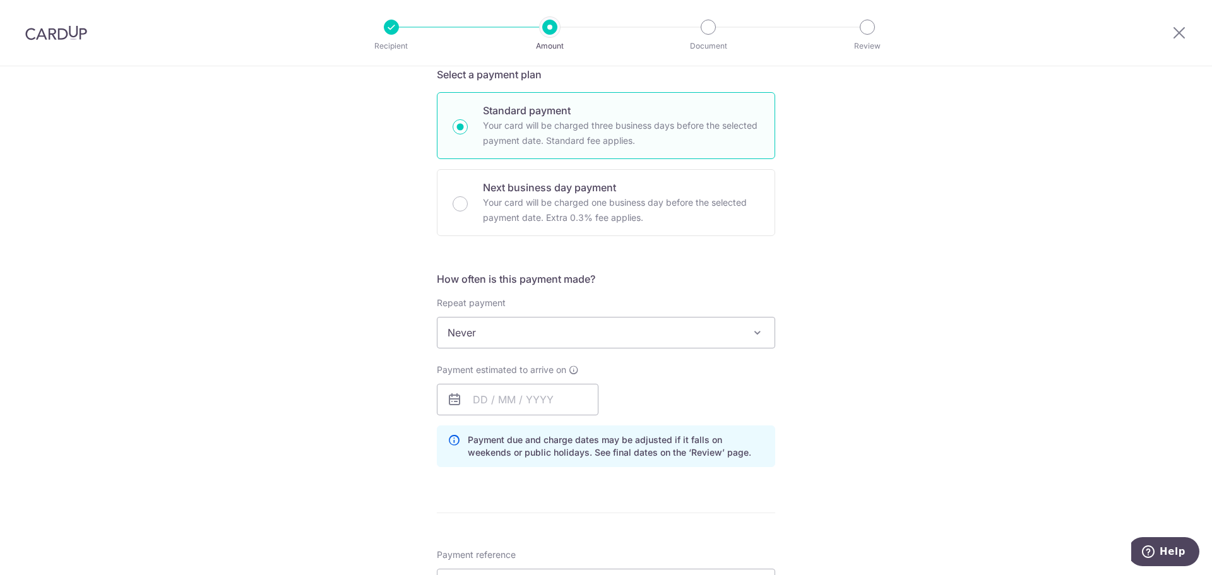
scroll to position [330, 0]
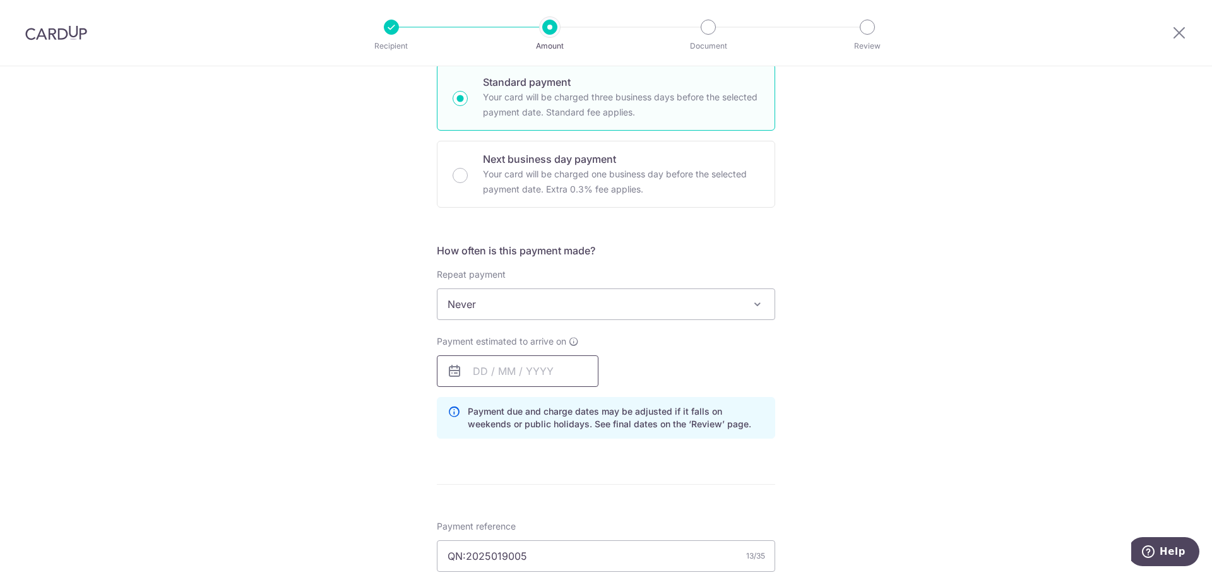
click at [532, 357] on input "text" at bounding box center [518, 371] width 162 height 32
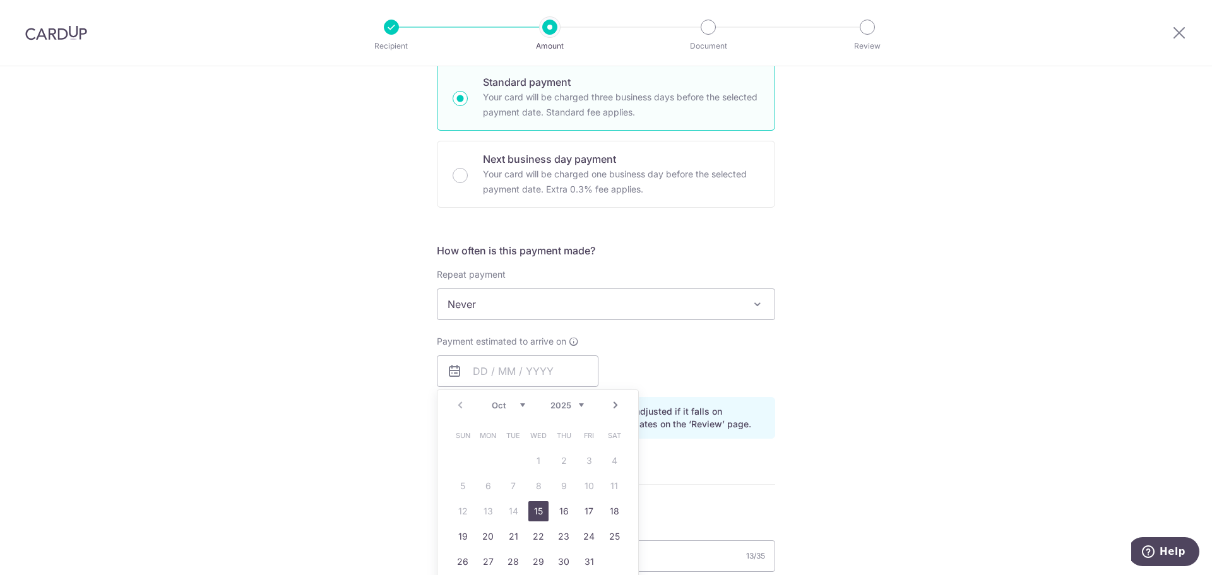
drag, startPoint x: 538, startPoint y: 508, endPoint x: 866, endPoint y: 456, distance: 331.2
click at [538, 508] on link "15" at bounding box center [538, 511] width 20 height 20
type input "[DATE]"
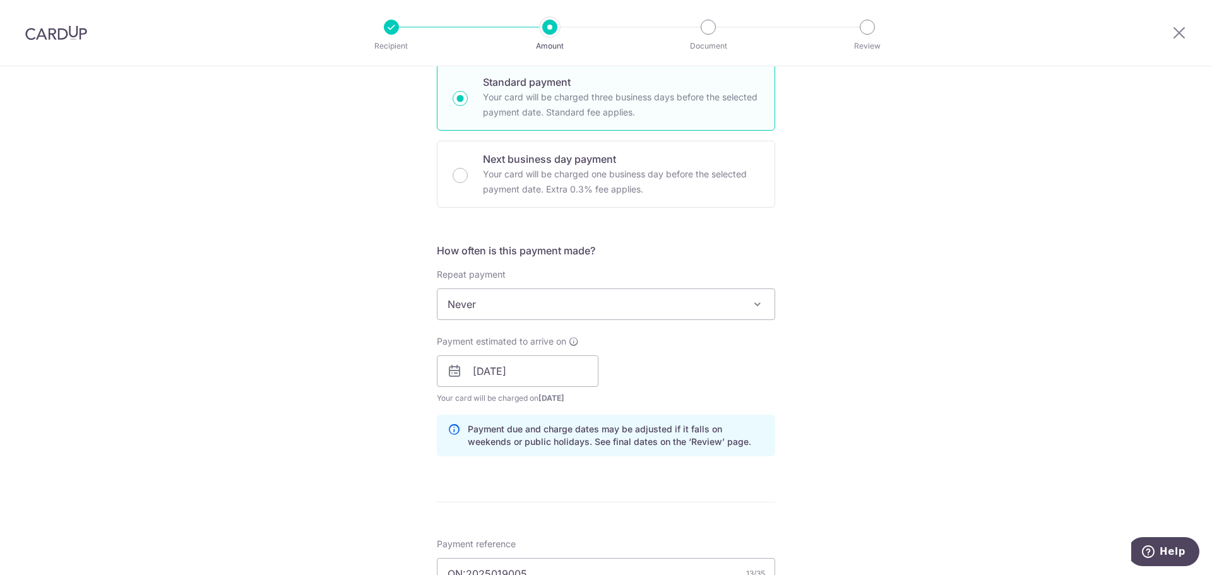
click at [867, 455] on div "Tell us more about your payment Enter payment amount SGD Please enter your paym…" at bounding box center [606, 422] width 1212 height 1371
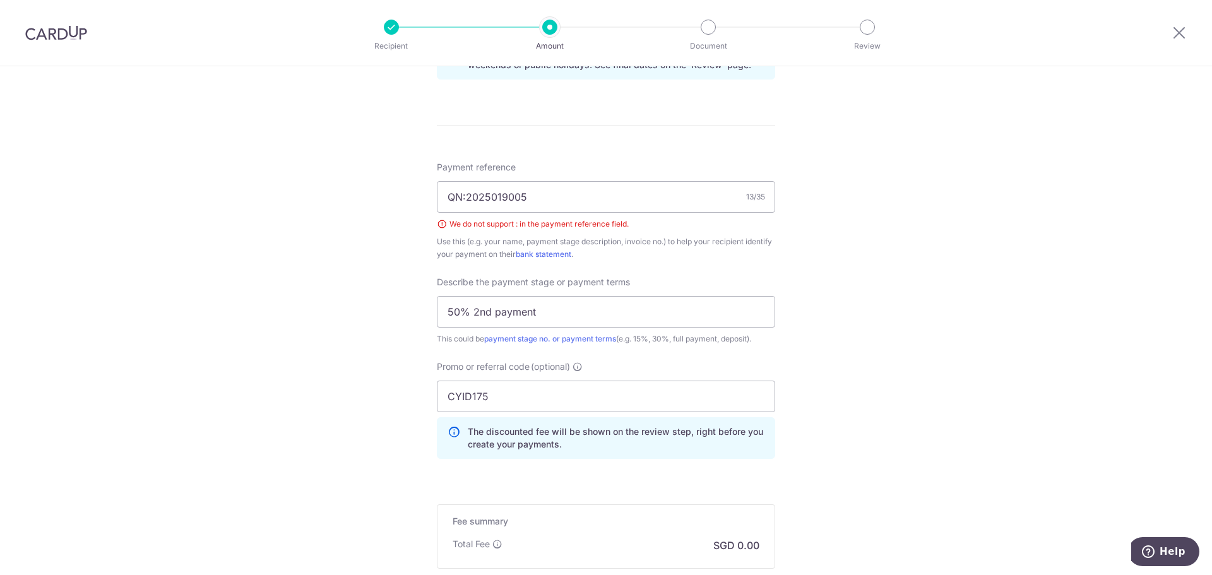
scroll to position [708, 0]
click at [462, 197] on input "QN:2025019005" at bounding box center [606, 195] width 338 height 32
type input "2025019005"
click at [903, 237] on div "Tell us more about your payment Enter payment amount SGD Please enter your paym…" at bounding box center [606, 43] width 1212 height 1371
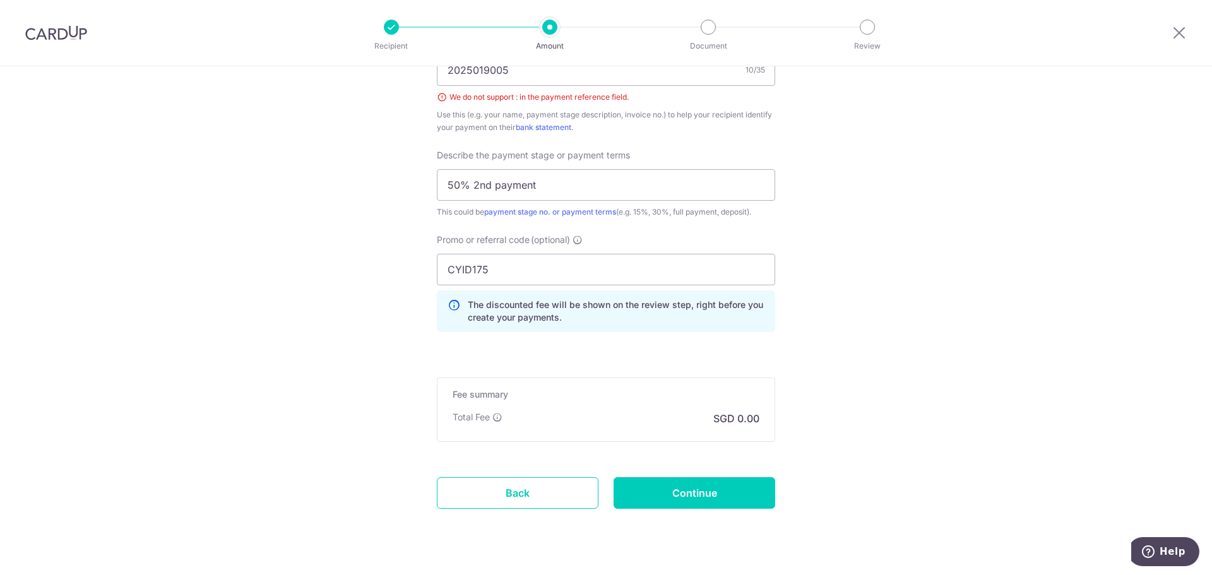
scroll to position [835, 0]
click at [662, 502] on input "Continue" at bounding box center [695, 492] width 162 height 32
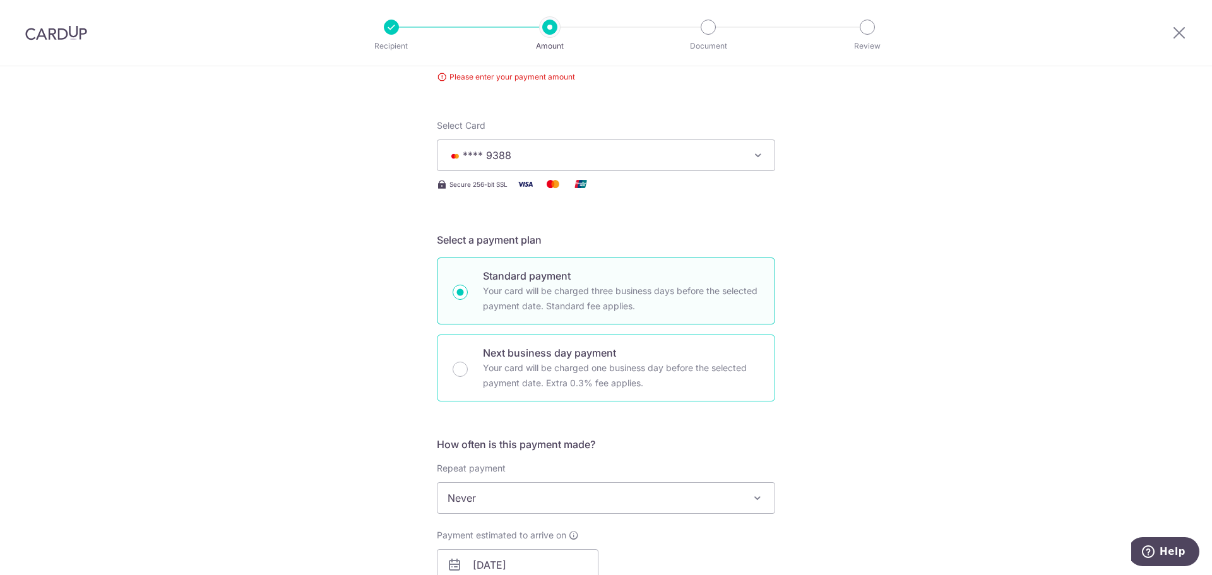
scroll to position [14, 0]
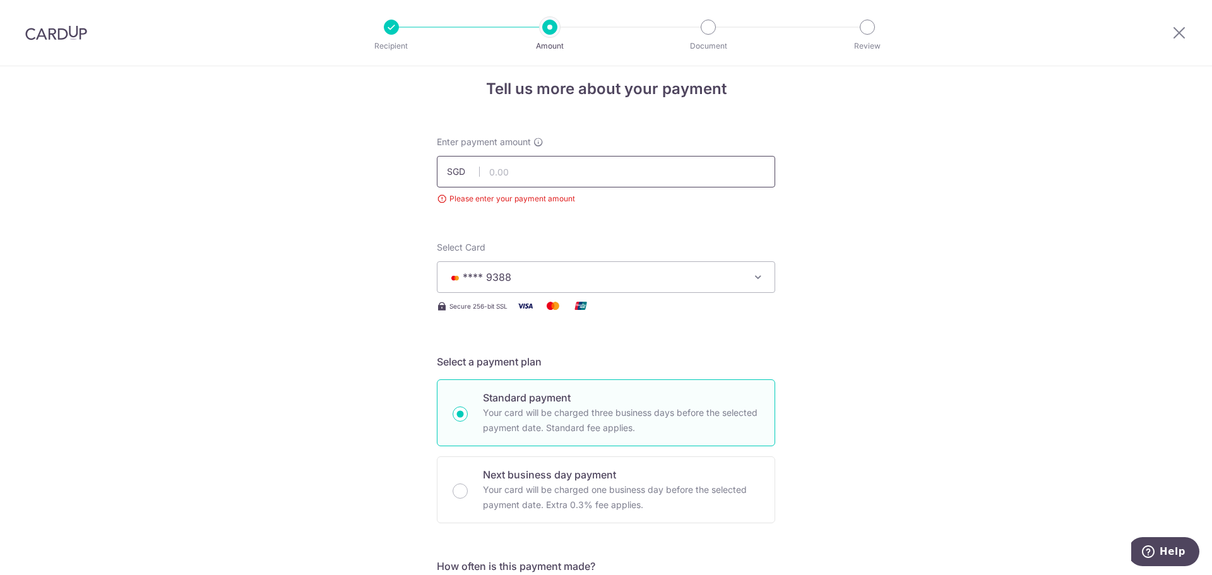
click at [549, 170] on input "text" at bounding box center [606, 172] width 338 height 32
type input "15,000.00"
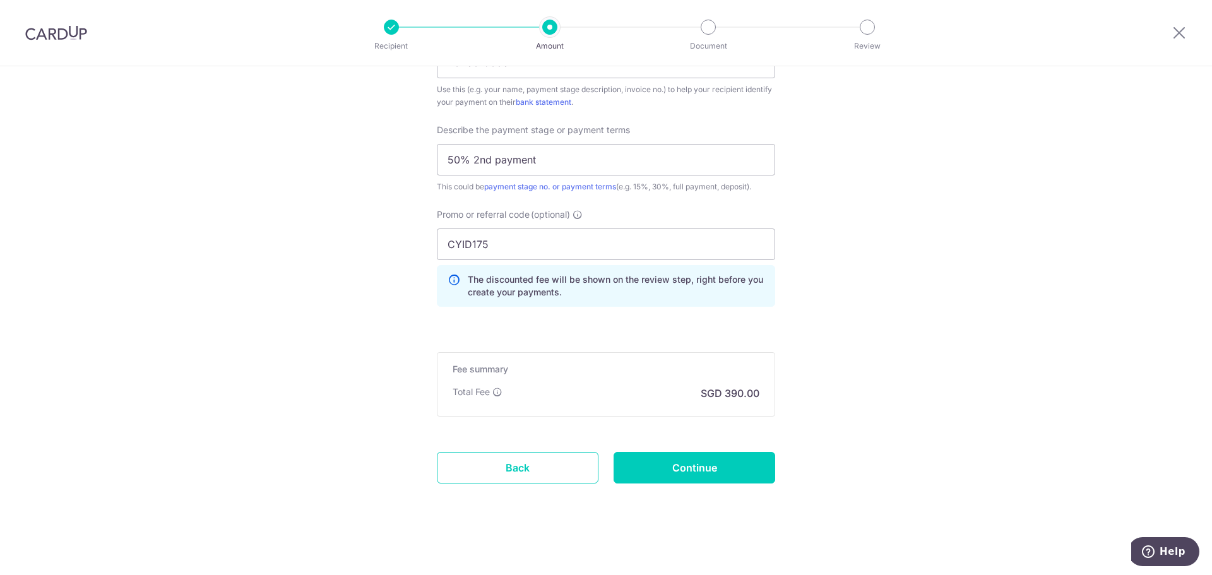
scroll to position [844, 0]
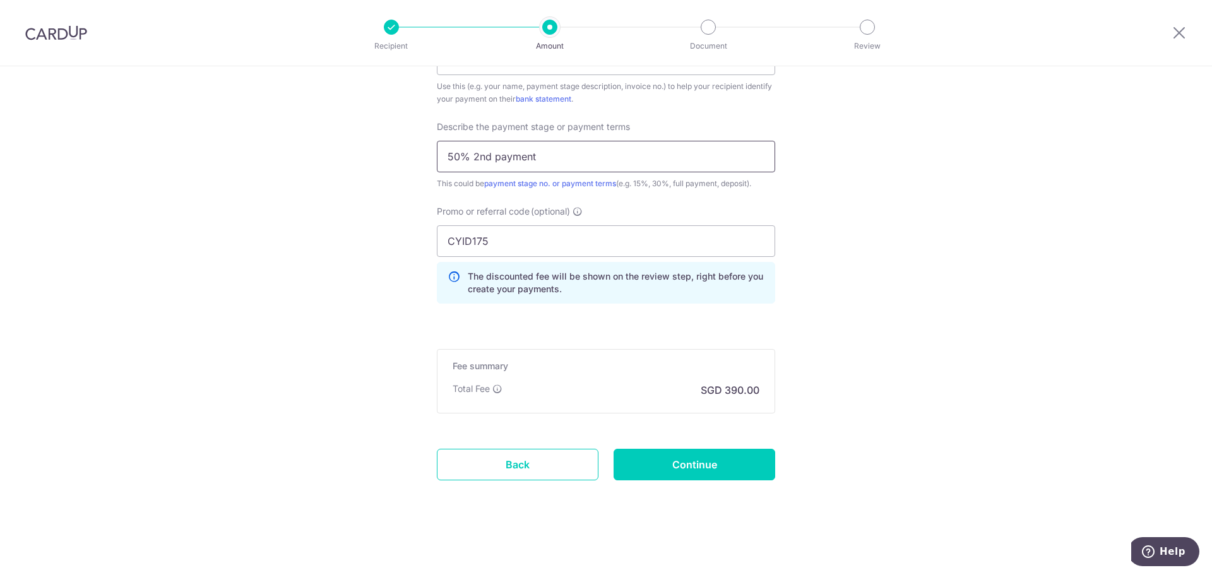
click at [580, 155] on input "50% 2nd payment" at bounding box center [606, 157] width 338 height 32
type input "50% 2nd payment (1)"
click at [710, 471] on input "Continue" at bounding box center [695, 465] width 162 height 32
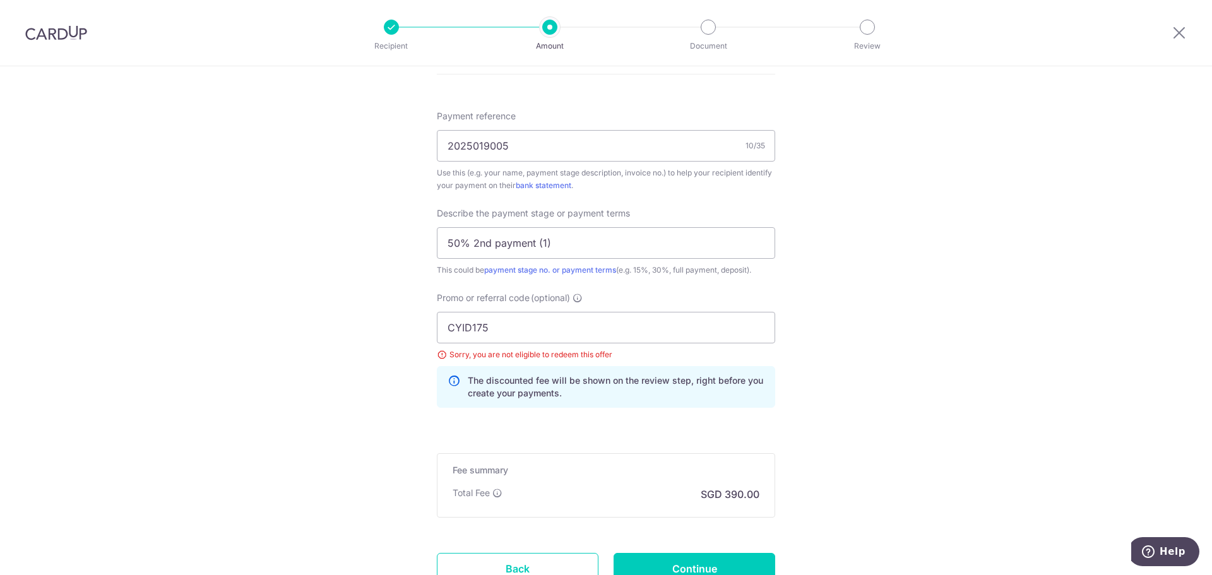
scroll to position [718, 0]
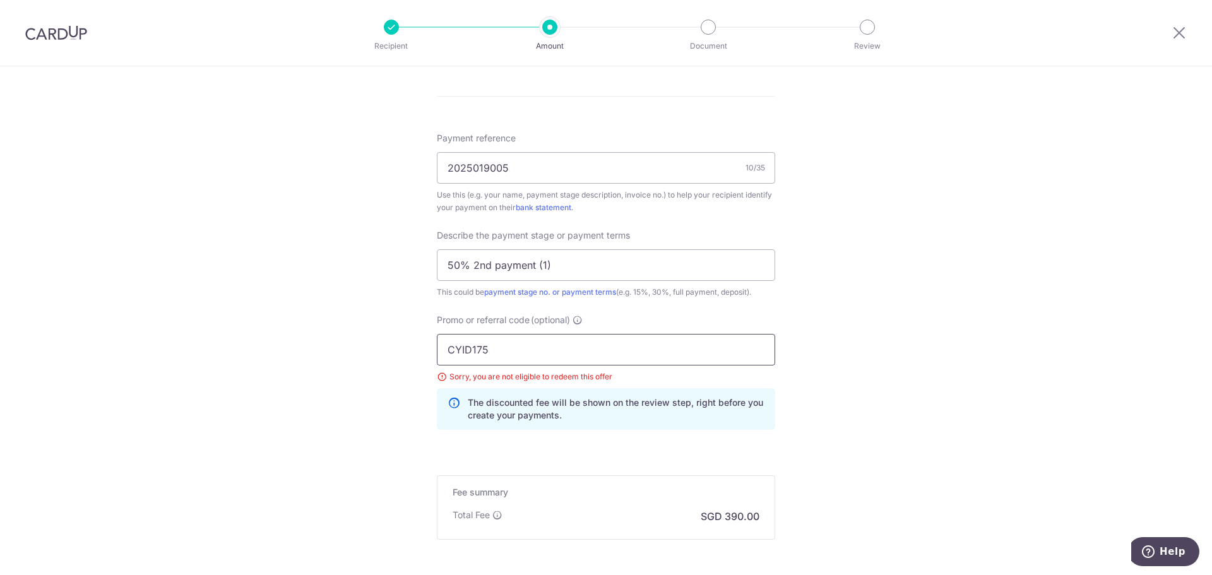
click at [527, 353] on input "CYID175" at bounding box center [606, 350] width 338 height 32
paste input "OFF22"
type input "OFF225"
click at [824, 379] on div "Tell us more about your payment Enter payment amount SGD 15,000.00 15000.00 Sel…" at bounding box center [606, 24] width 1212 height 1353
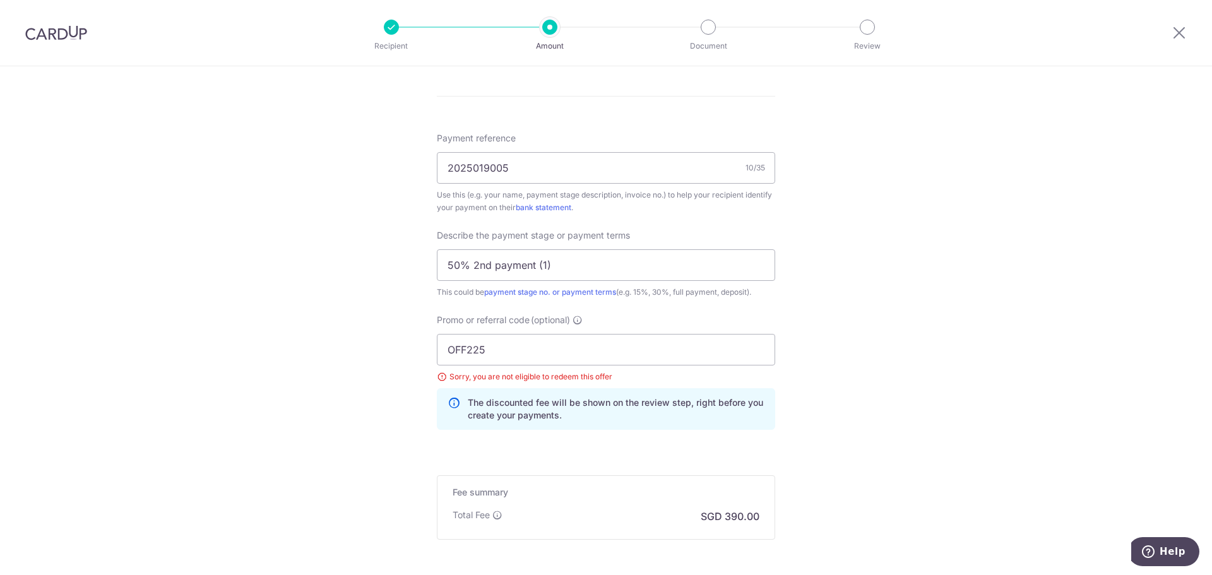
scroll to position [844, 0]
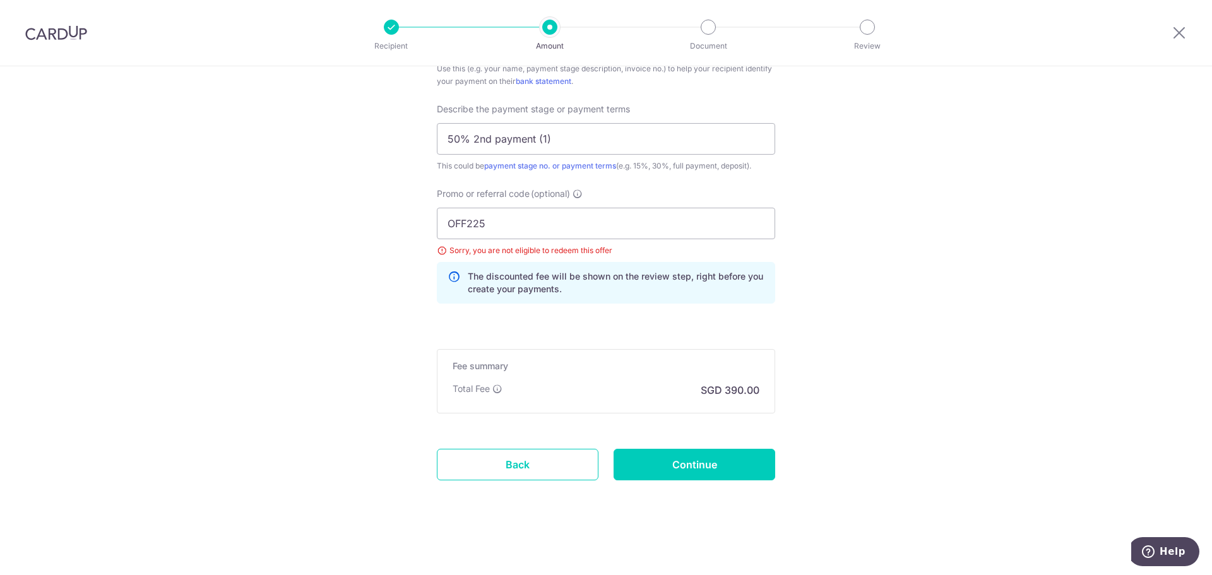
click at [728, 468] on input "Continue" at bounding box center [695, 465] width 162 height 32
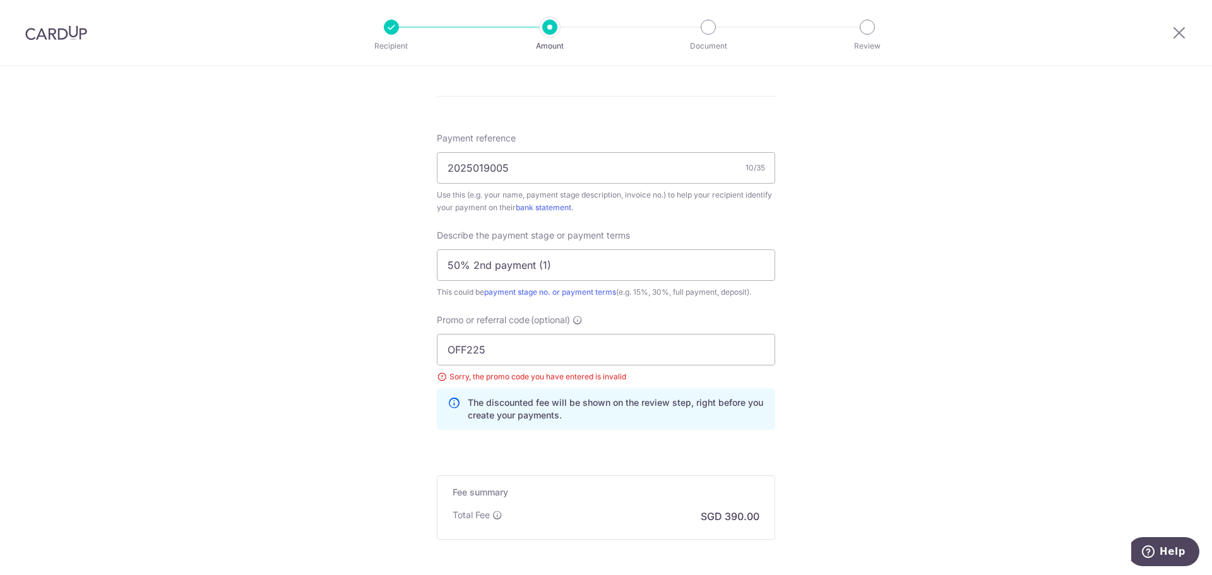
scroll to position [781, 0]
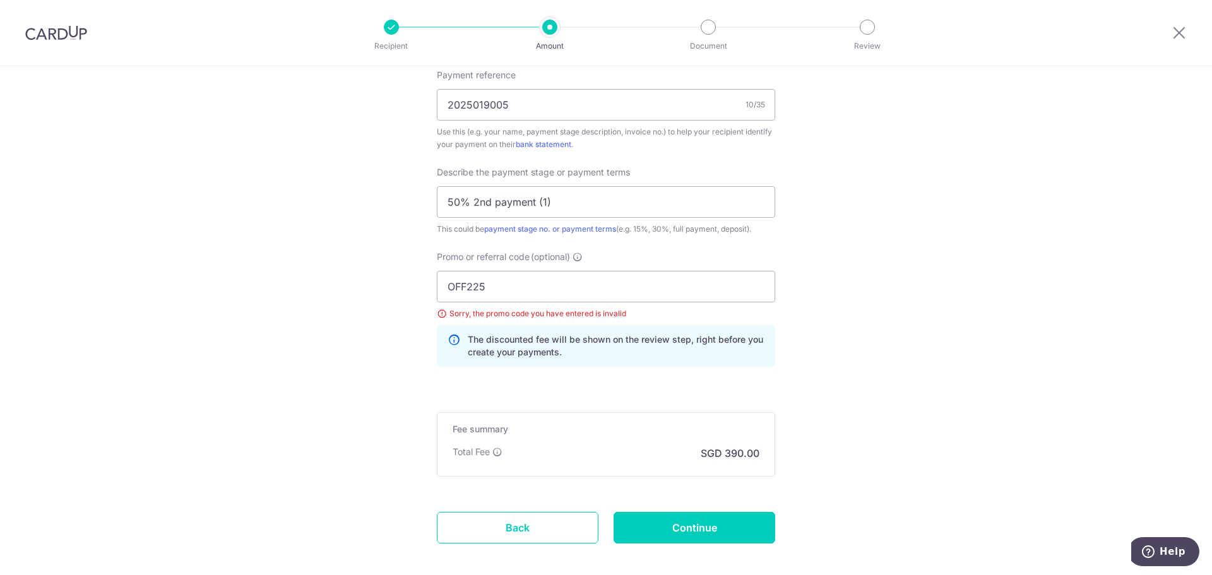
click at [66, 37] on img at bounding box center [56, 32] width 62 height 15
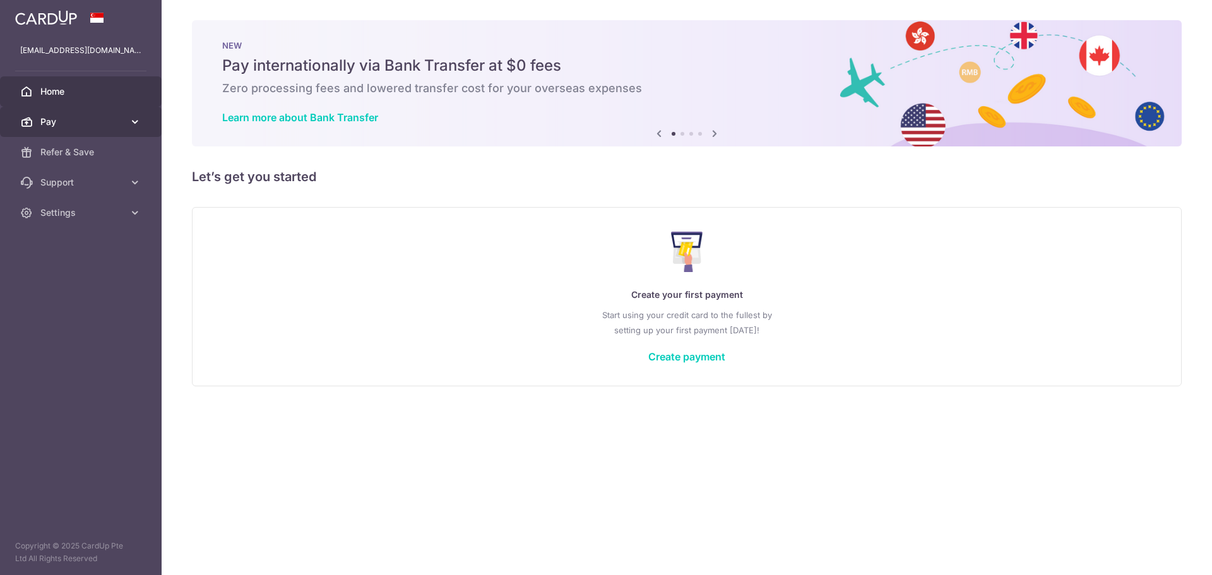
click at [133, 116] on icon at bounding box center [135, 122] width 13 height 13
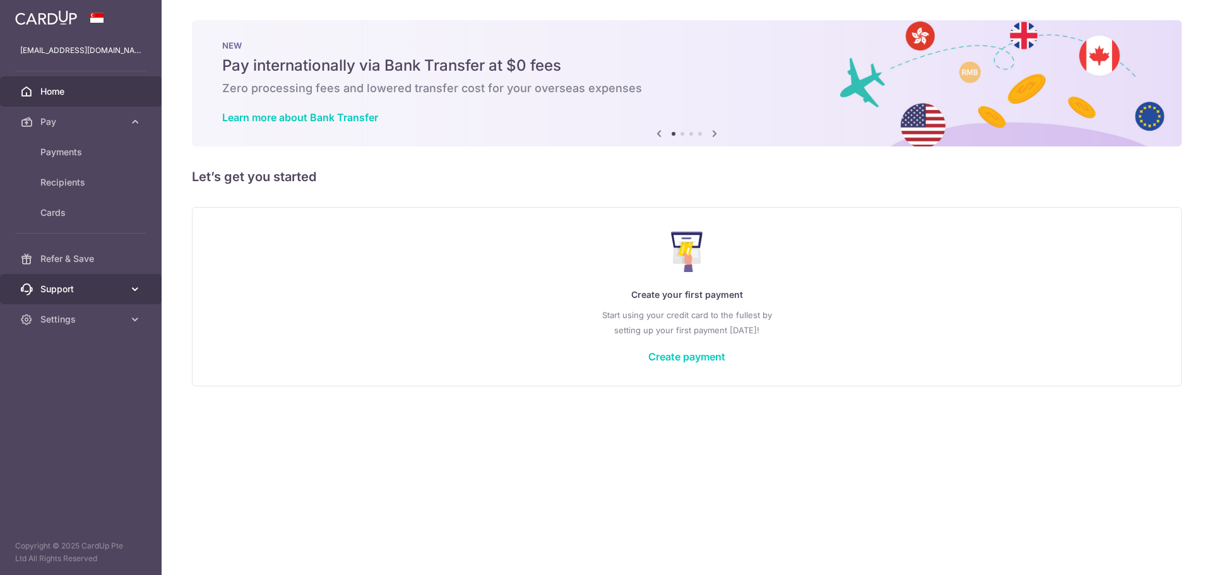
click at [138, 289] on icon at bounding box center [135, 289] width 13 height 13
click at [99, 95] on span "Home" at bounding box center [81, 91] width 83 height 13
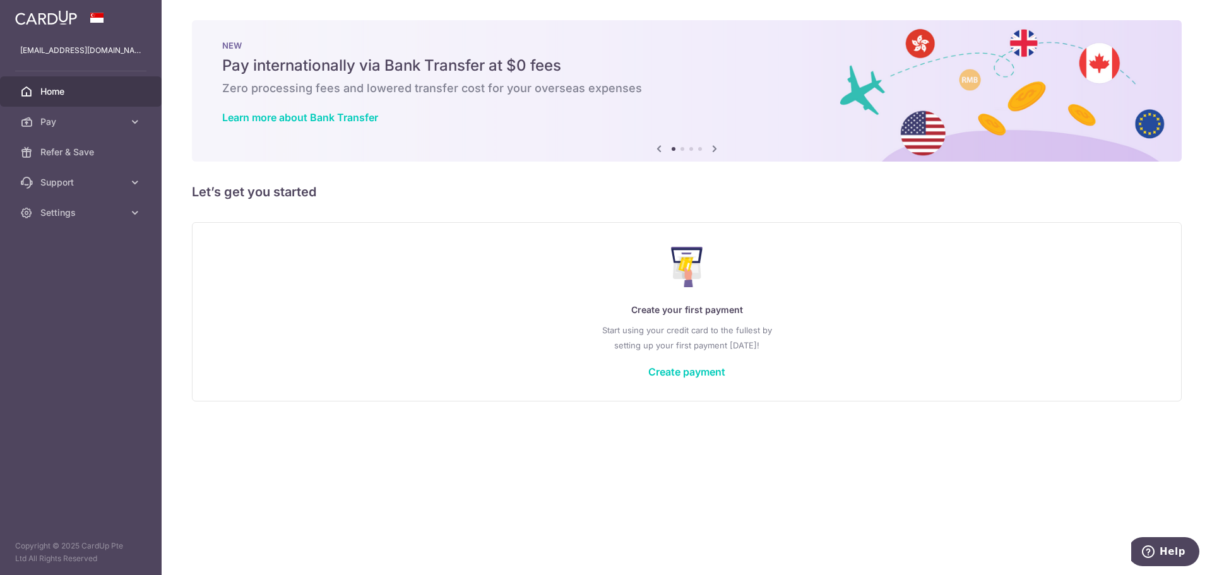
click at [715, 150] on icon at bounding box center [714, 149] width 15 height 16
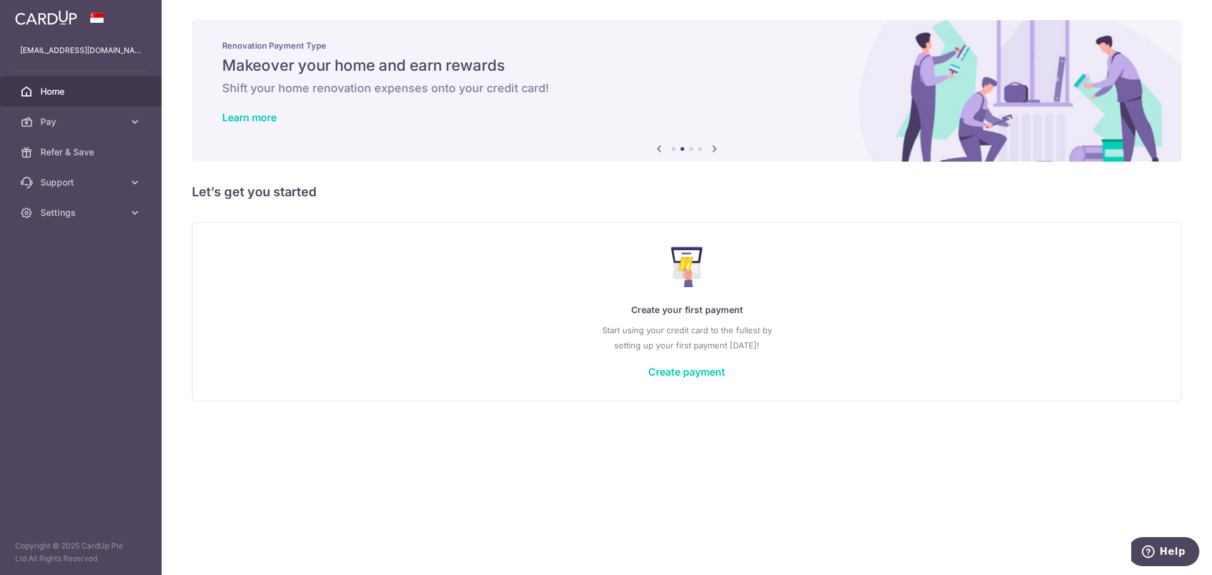
click at [715, 150] on icon at bounding box center [714, 149] width 15 height 16
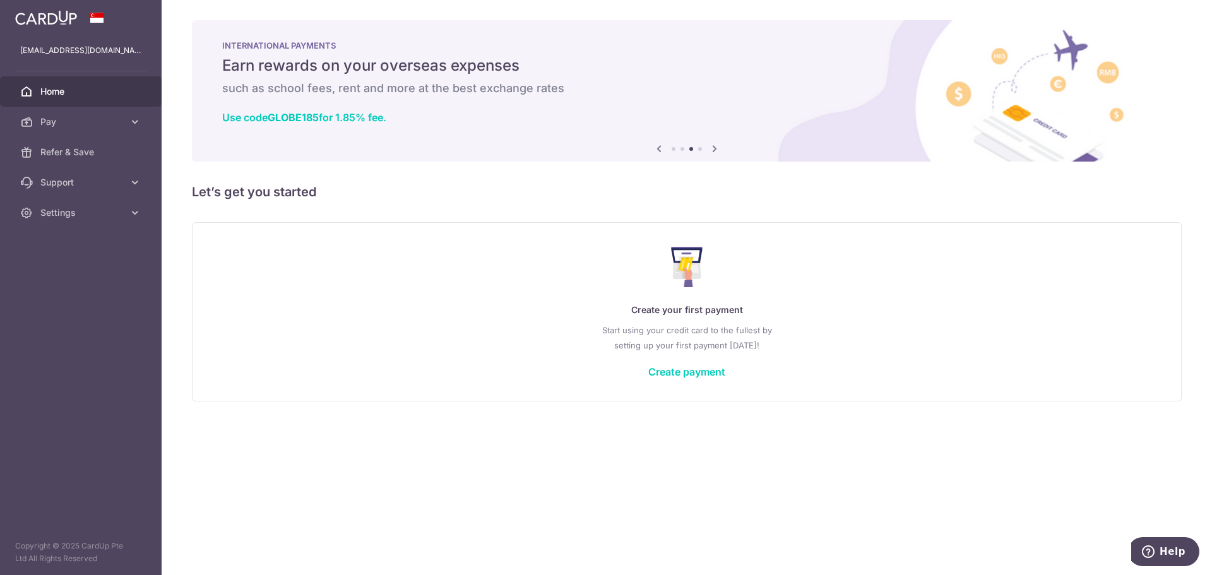
click at [715, 150] on icon at bounding box center [714, 149] width 15 height 16
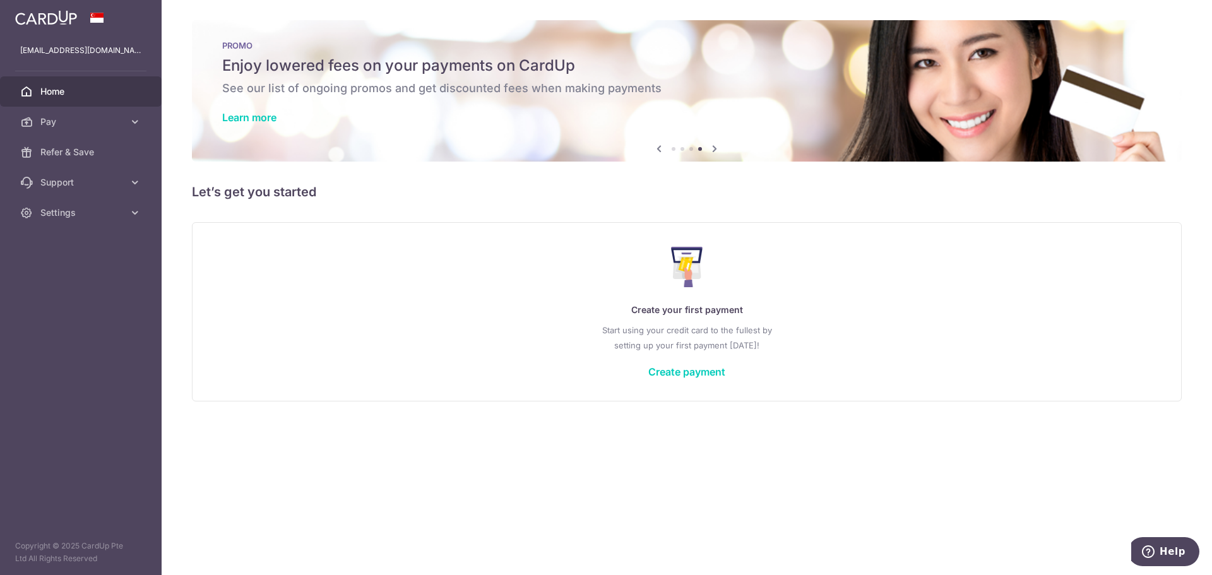
click at [715, 150] on icon at bounding box center [714, 149] width 15 height 16
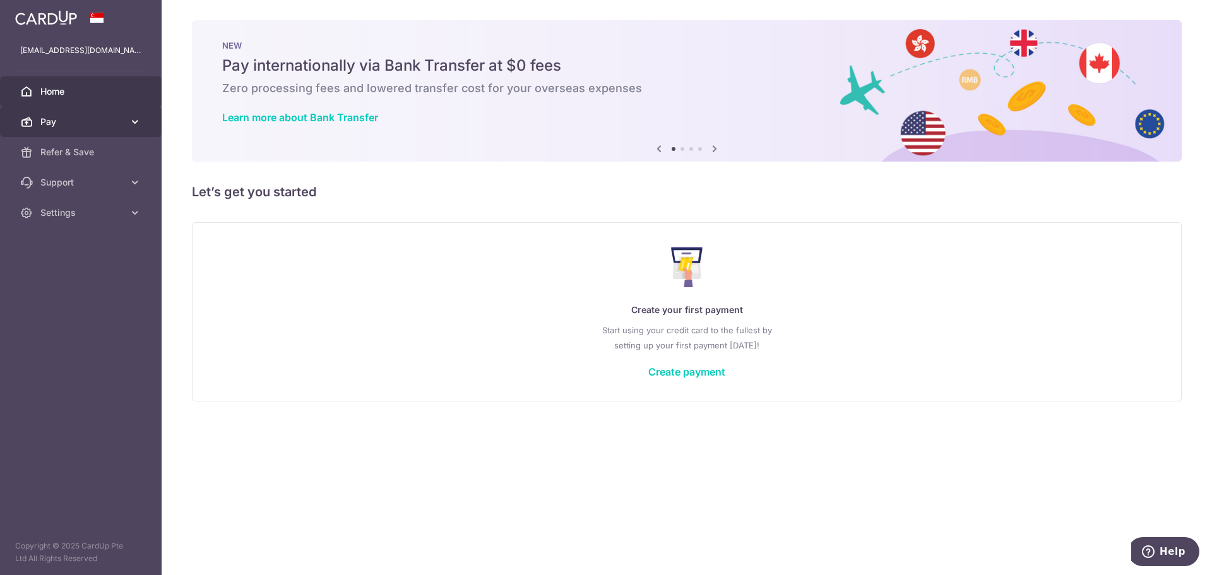
click at [73, 130] on link "Pay" at bounding box center [81, 122] width 162 height 30
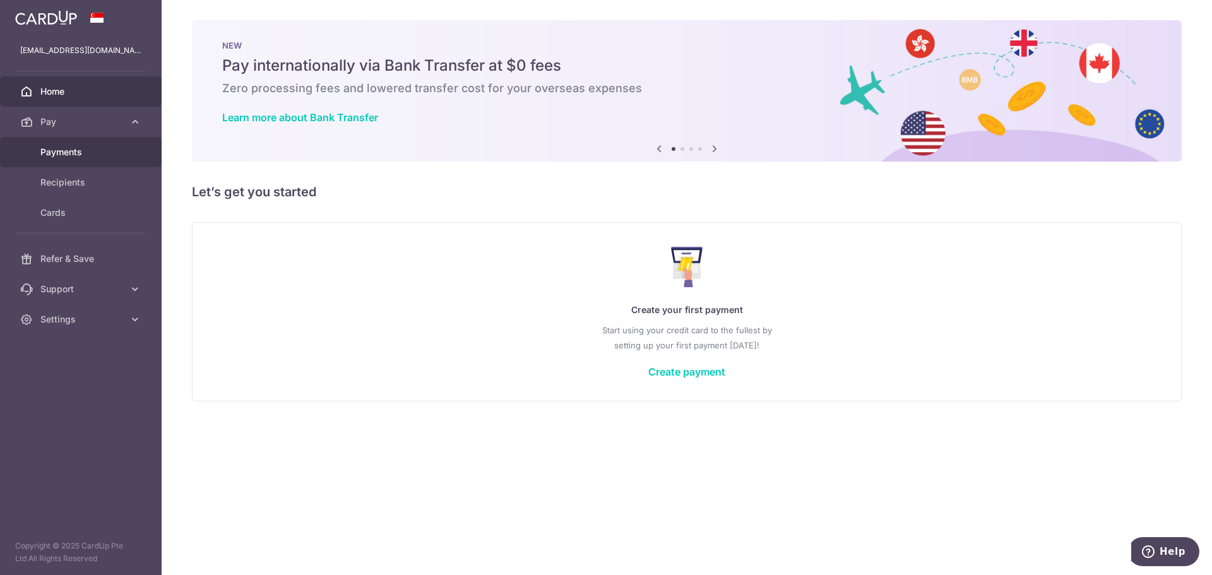
click at [70, 164] on link "Payments" at bounding box center [81, 152] width 162 height 30
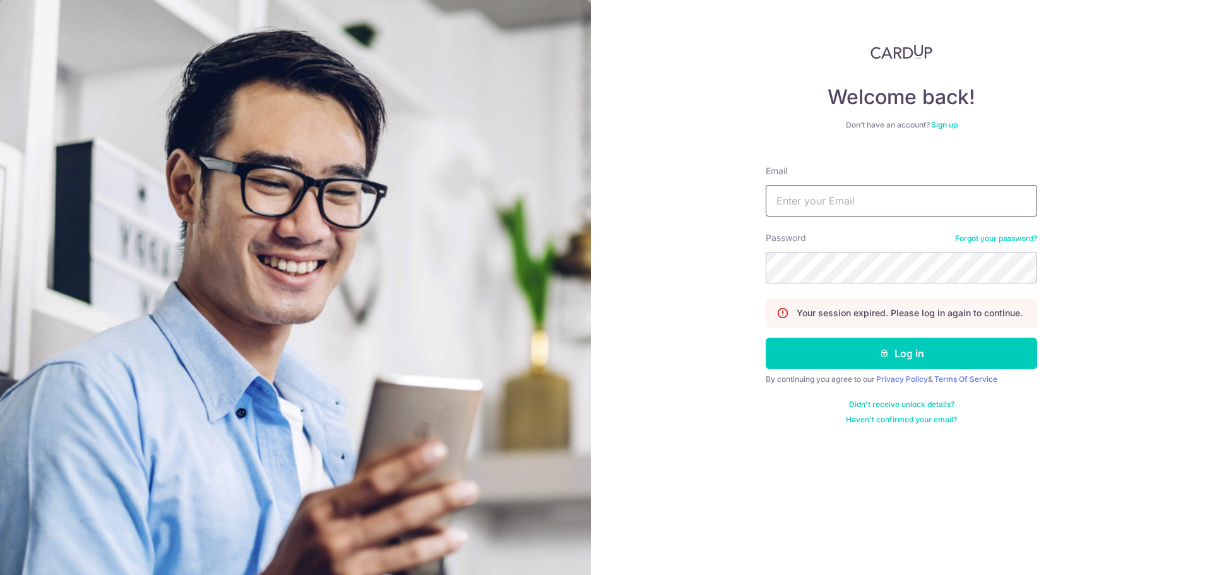
click at [904, 203] on input "Email" at bounding box center [901, 201] width 271 height 32
type input "[EMAIL_ADDRESS][DOMAIN_NAME]"
click at [766, 338] on button "Log in" at bounding box center [901, 354] width 271 height 32
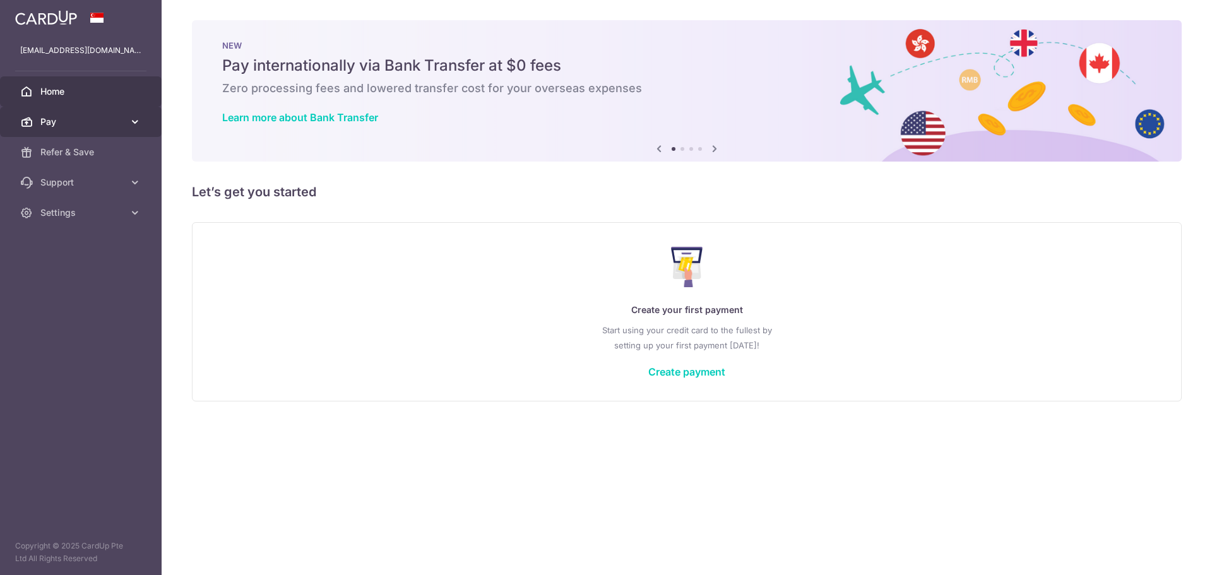
click at [109, 121] on span "Pay" at bounding box center [81, 122] width 83 height 13
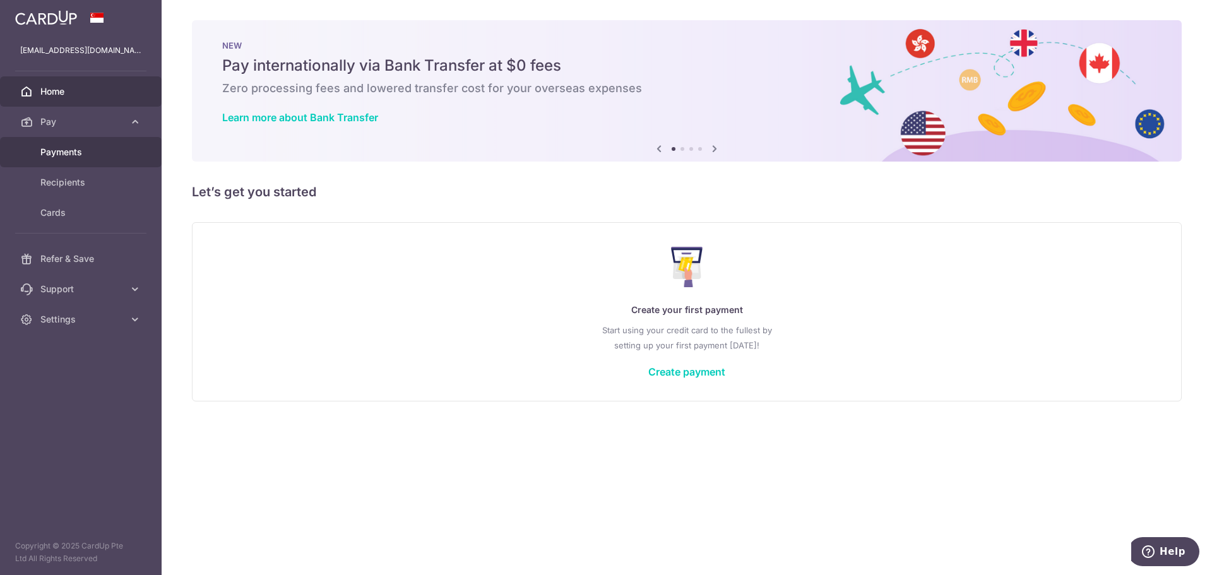
click at [68, 156] on span "Payments" at bounding box center [81, 152] width 83 height 13
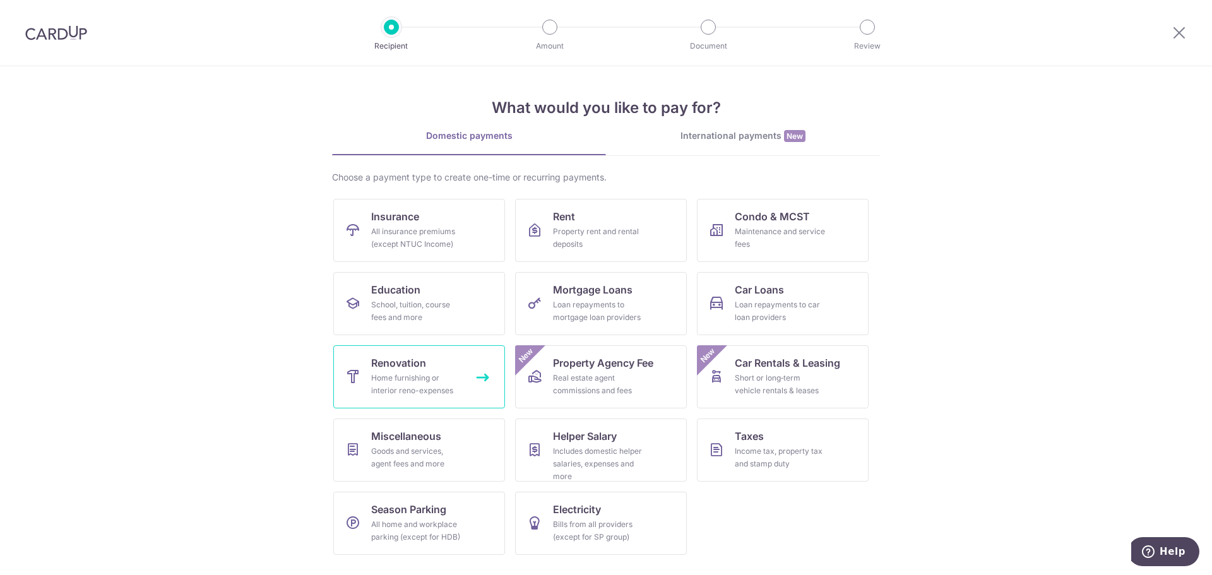
click at [437, 383] on div "Home furnishing or interior reno-expenses" at bounding box center [416, 384] width 91 height 25
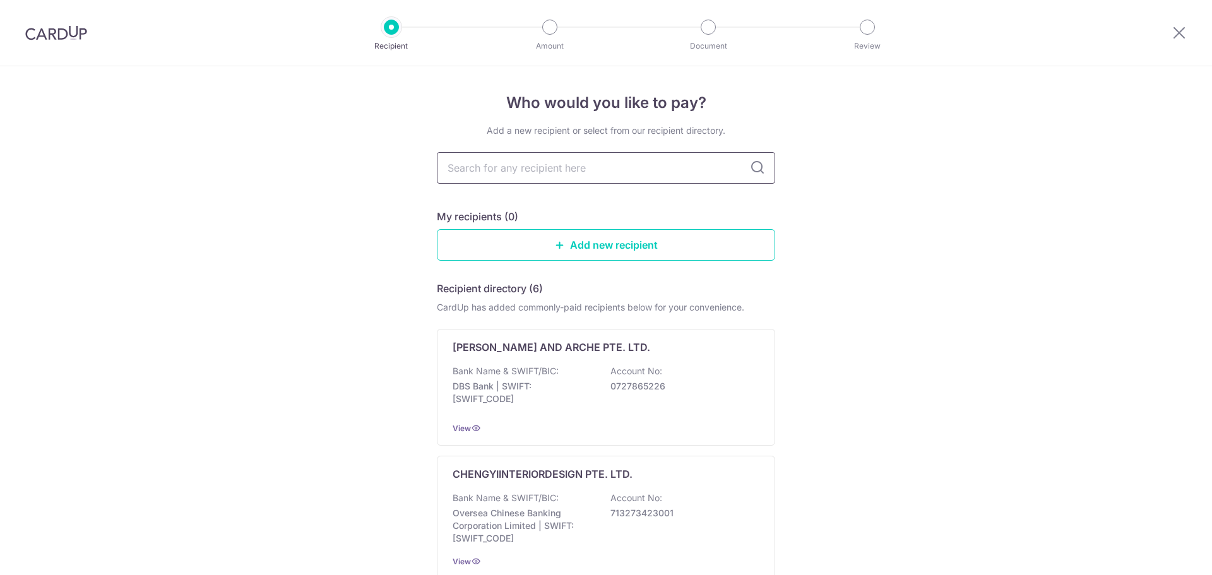
click at [590, 175] on input "text" at bounding box center [606, 168] width 338 height 32
type input "h"
type input "chengyi"
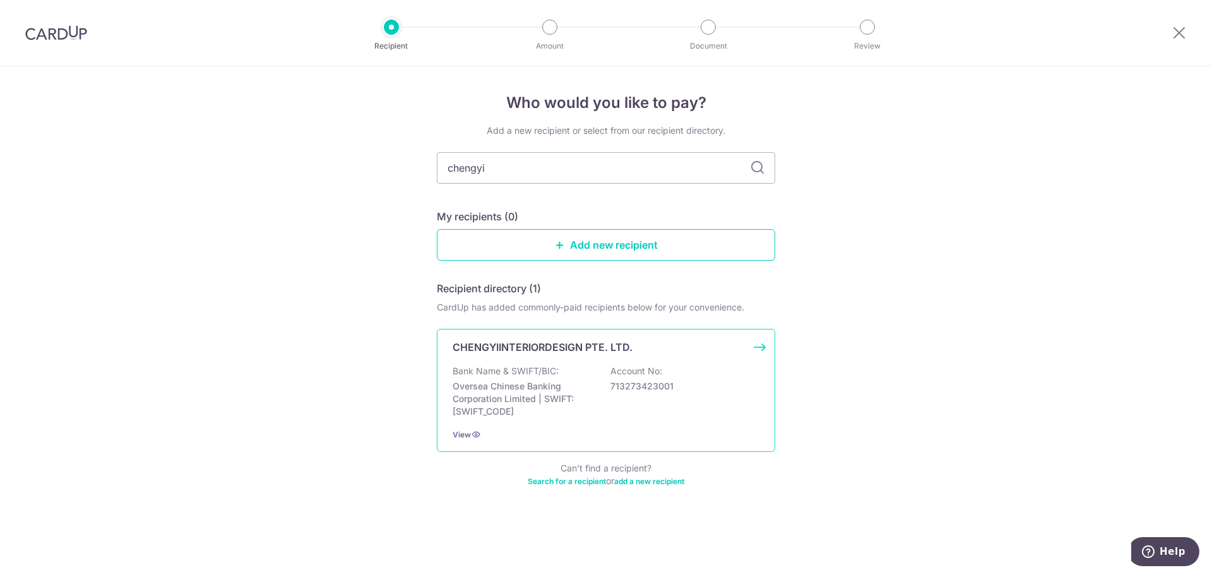
click at [576, 366] on div "Bank Name & SWIFT/BIC: Oversea Chinese Banking Corporation Limited | SWIFT: [SW…" at bounding box center [606, 391] width 307 height 53
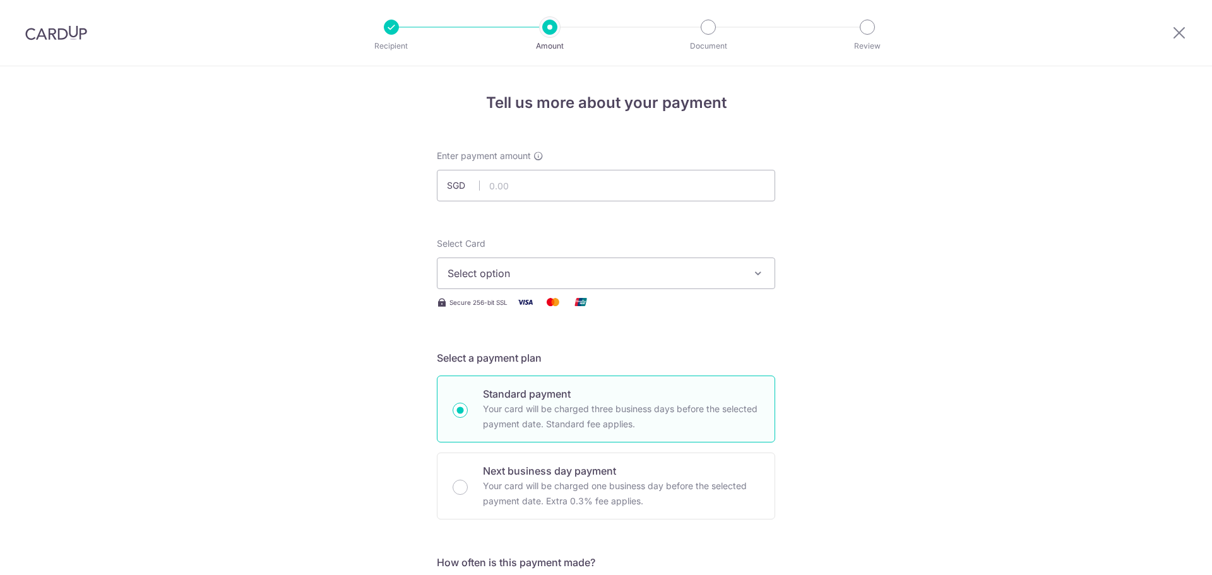
click at [559, 275] on span "Select option" at bounding box center [595, 273] width 294 height 15
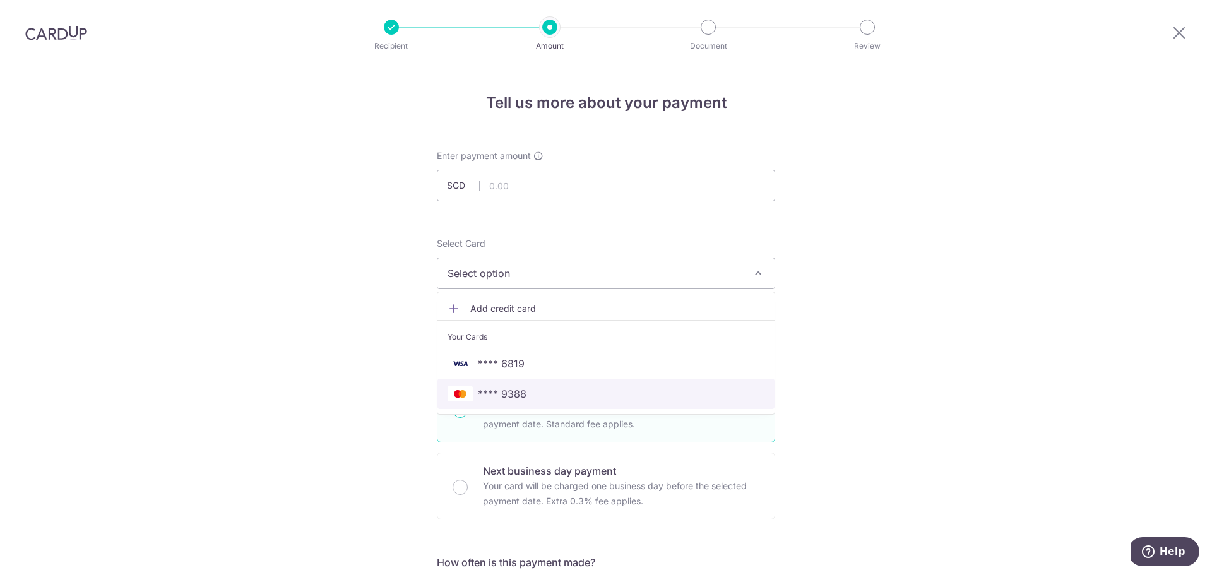
click at [538, 383] on link "**** 9388" at bounding box center [605, 394] width 337 height 30
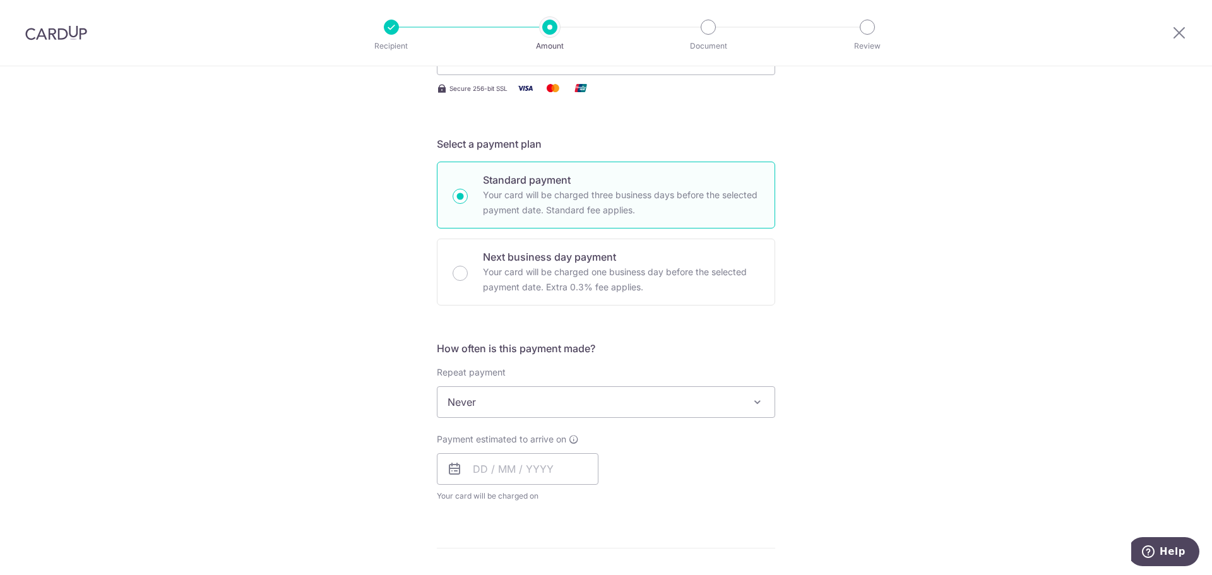
scroll to position [253, 0]
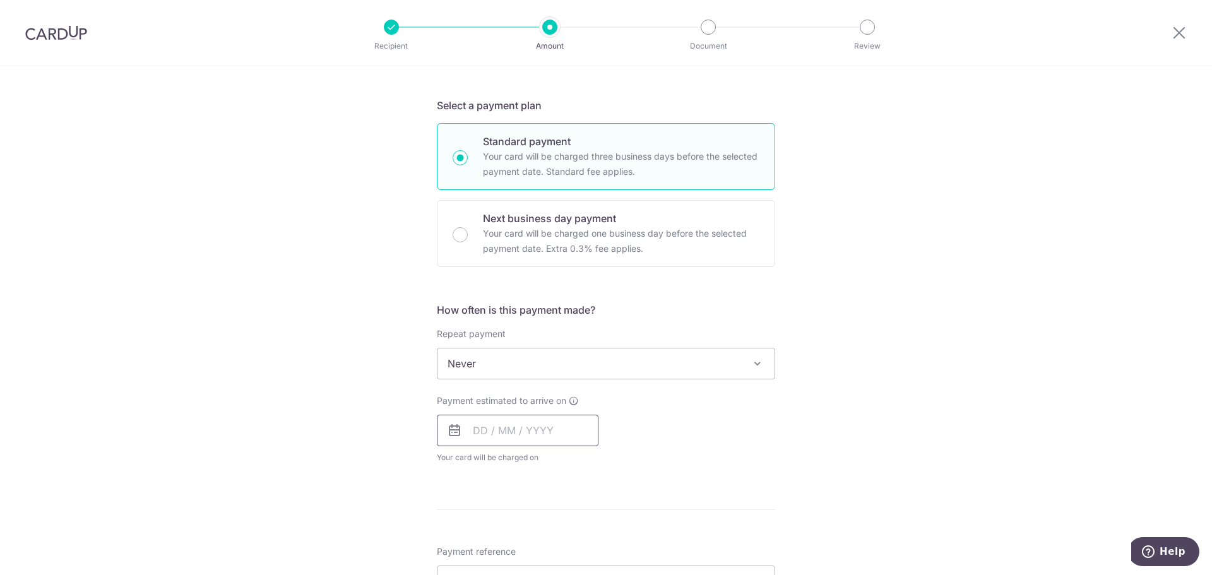
click at [514, 428] on input "text" at bounding box center [518, 431] width 162 height 32
click at [538, 570] on link "15" at bounding box center [538, 571] width 20 height 20
type input "[DATE]"
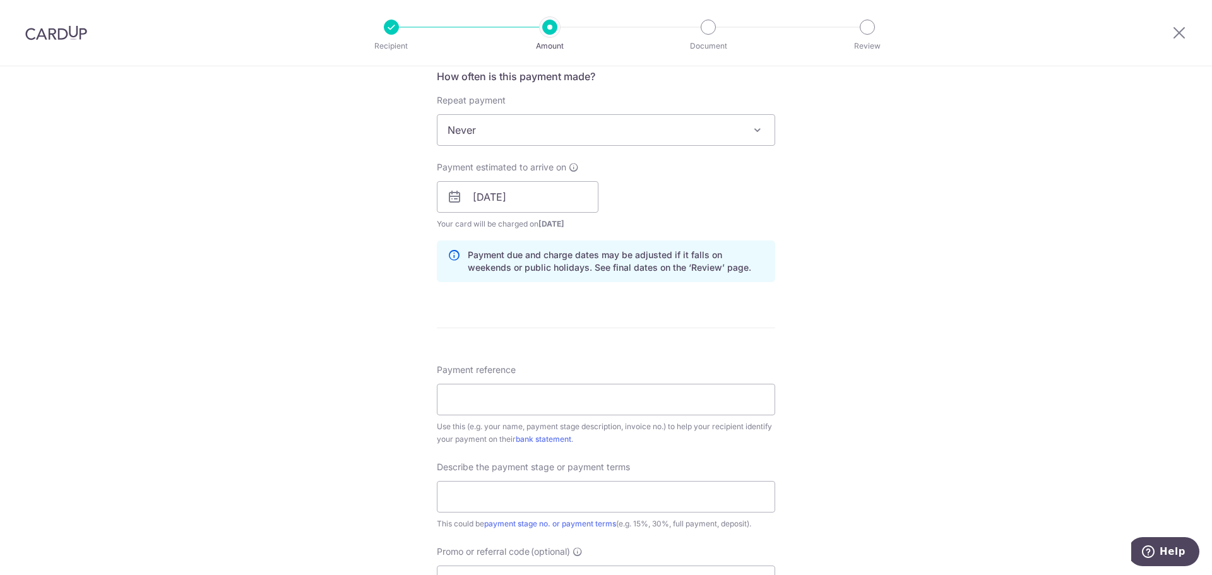
scroll to position [505, 0]
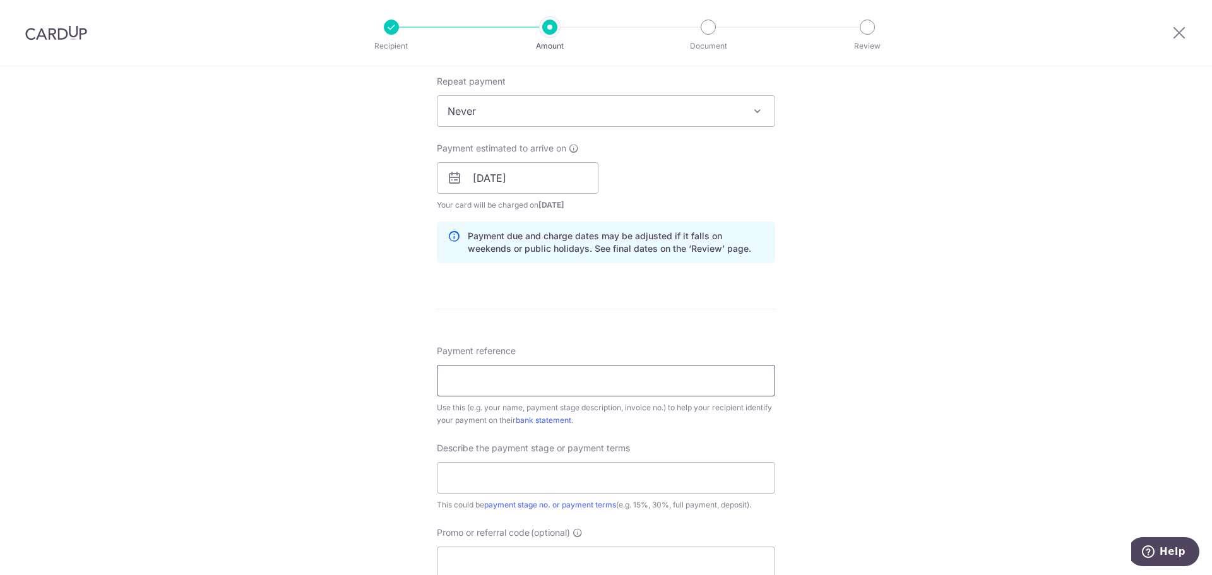
click at [481, 390] on input "Payment reference" at bounding box center [606, 381] width 338 height 32
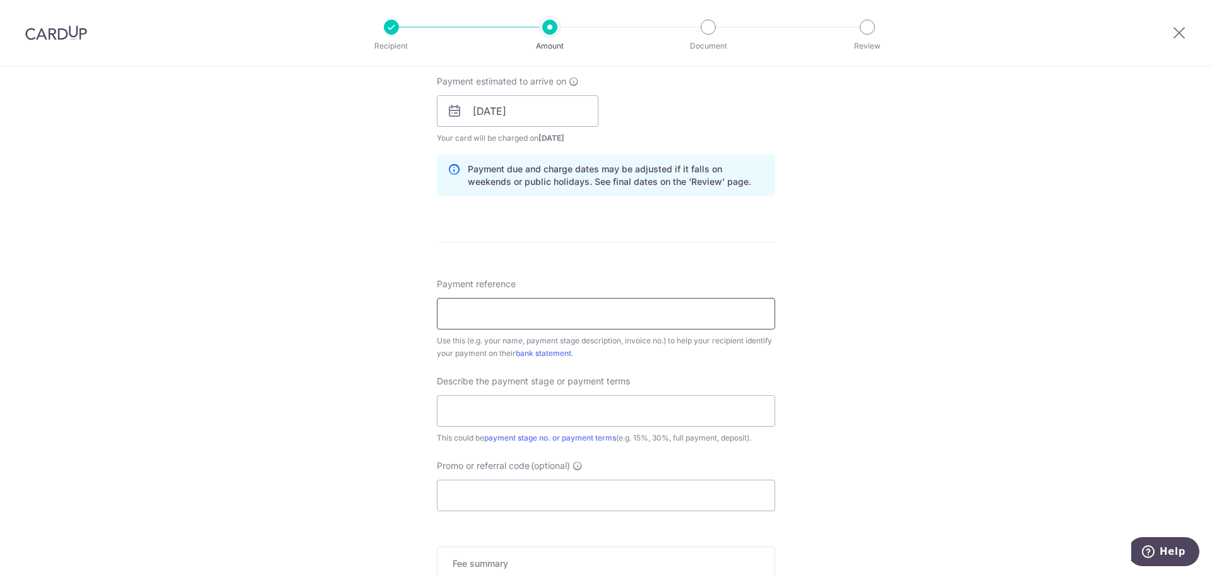
scroll to position [568, 0]
type input "2025019005"
click at [498, 420] on input "text" at bounding box center [606, 415] width 338 height 32
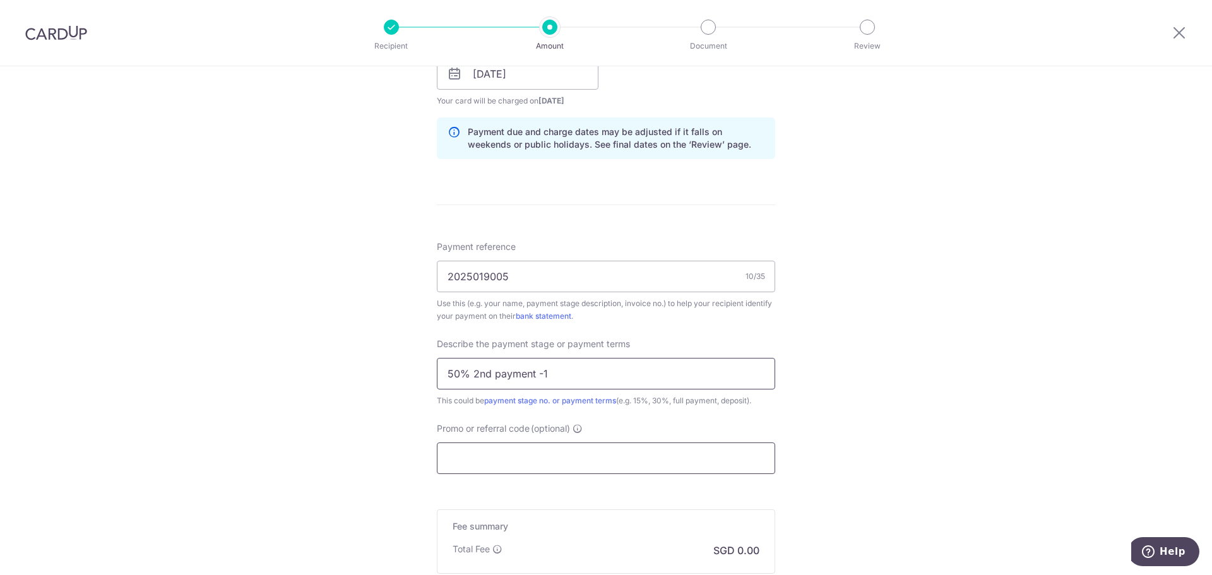
scroll to position [631, 0]
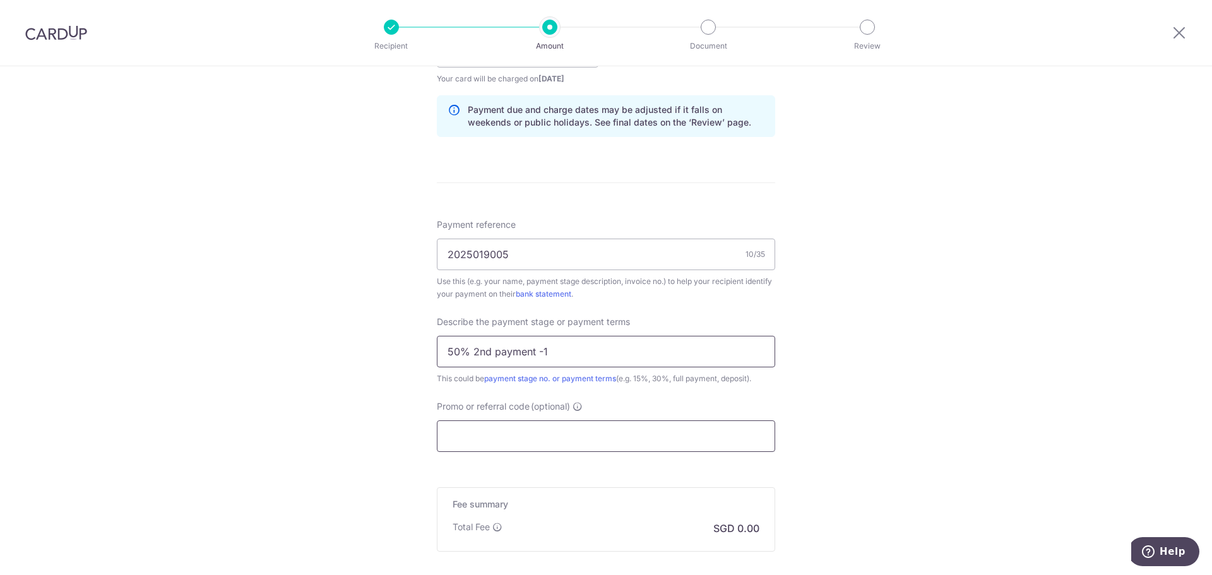
type input "50% 2nd payment -1"
click at [490, 451] on input "Promo or referral code (optional)" at bounding box center [606, 436] width 338 height 32
paste input "RENO25ONE"
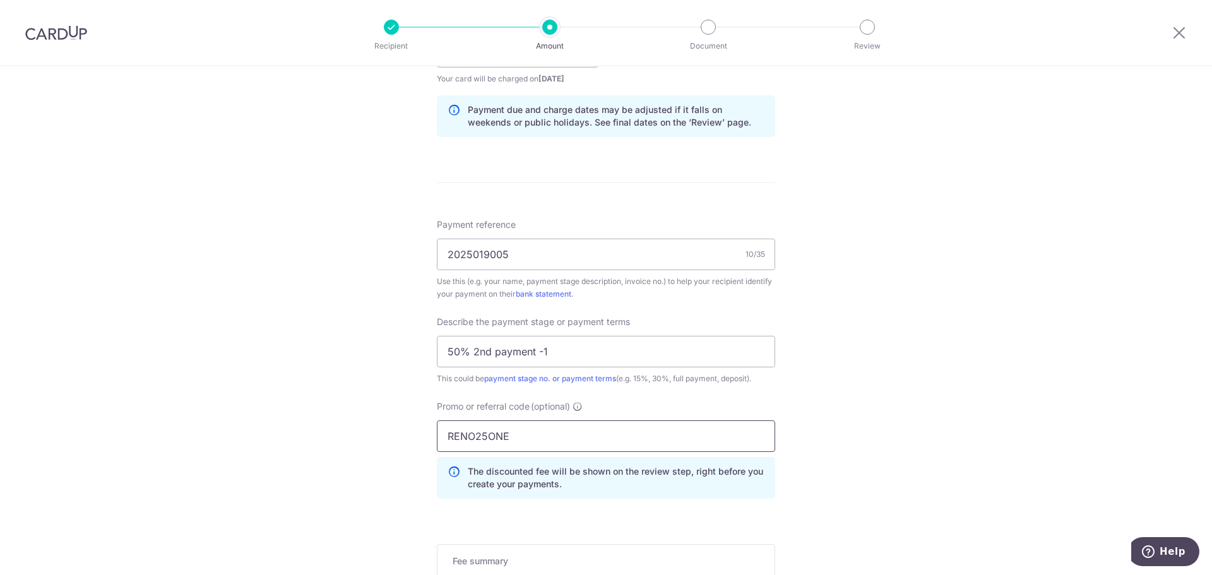
type input "RENO25ONE"
click at [896, 437] on div "Tell us more about your payment Enter payment amount SGD Select Card **** 9388 …" at bounding box center [606, 102] width 1212 height 1335
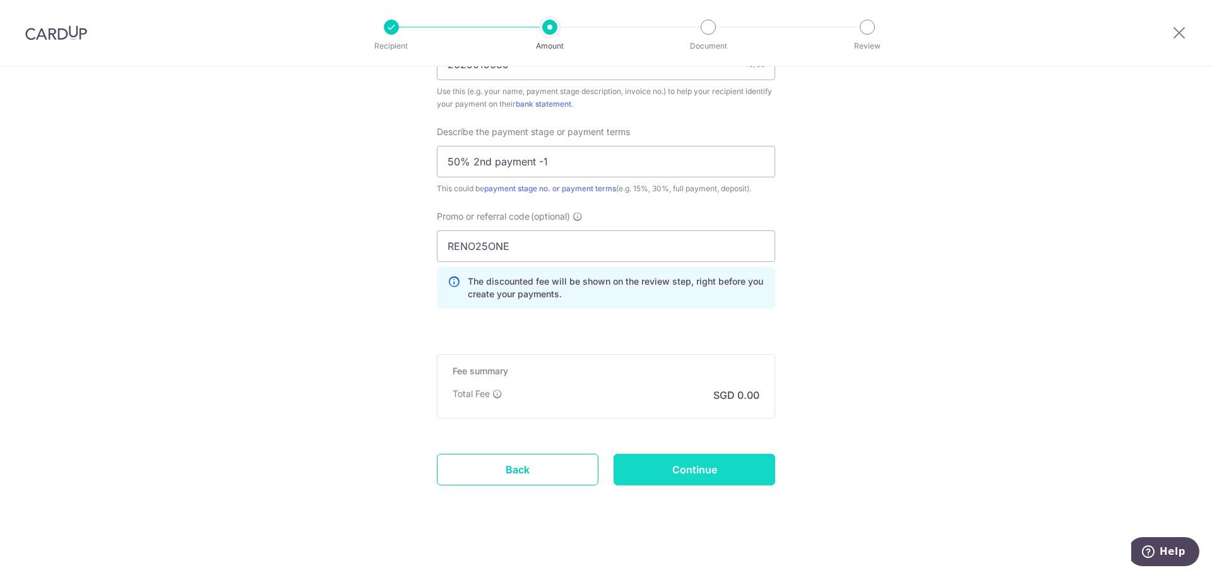
scroll to position [826, 0]
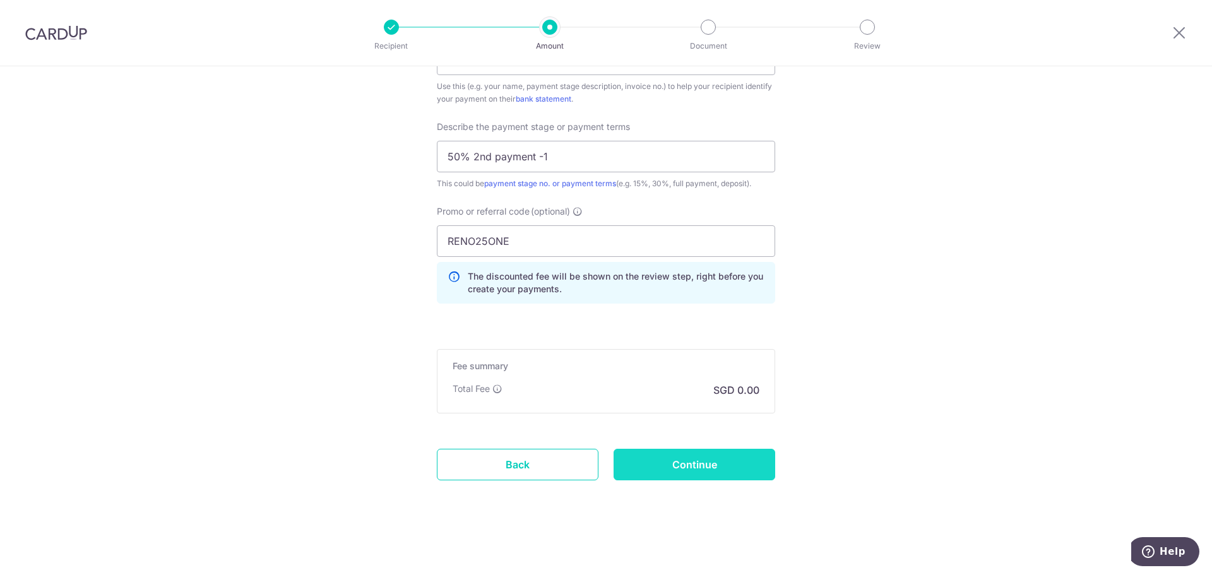
click at [749, 458] on input "Continue" at bounding box center [695, 465] width 162 height 32
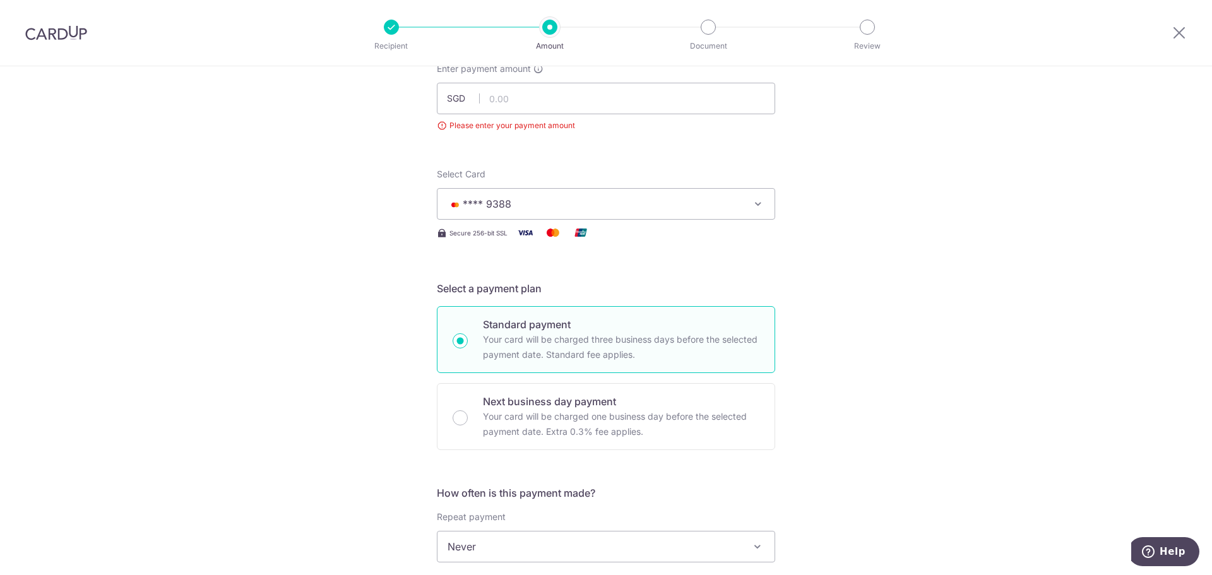
scroll to position [14, 0]
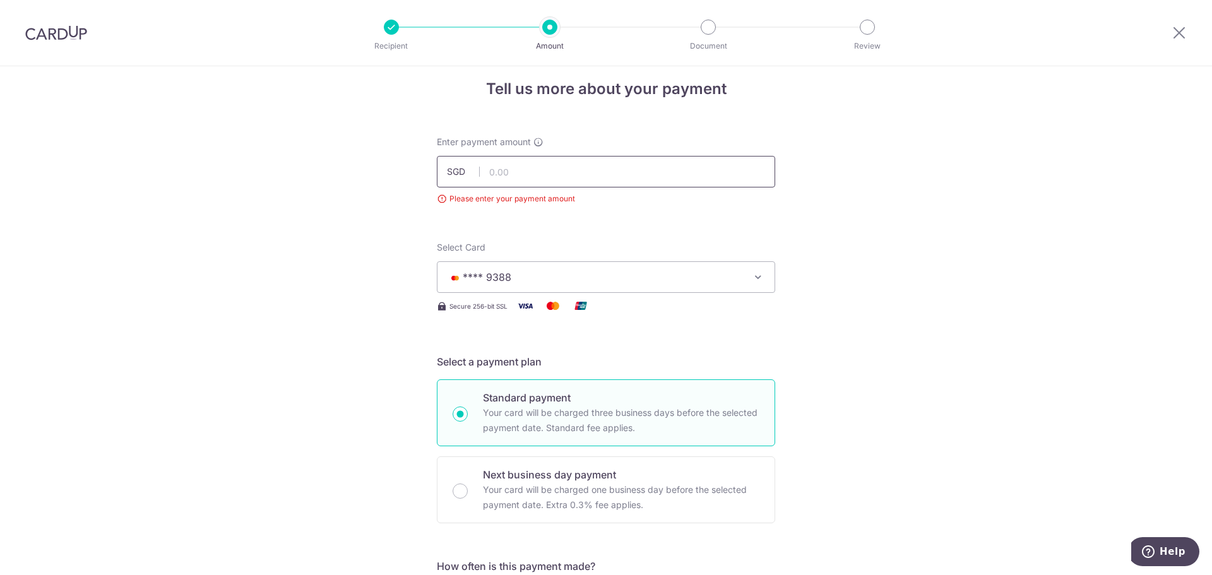
click at [616, 175] on input "text" at bounding box center [606, 172] width 338 height 32
type input "15,000.00"
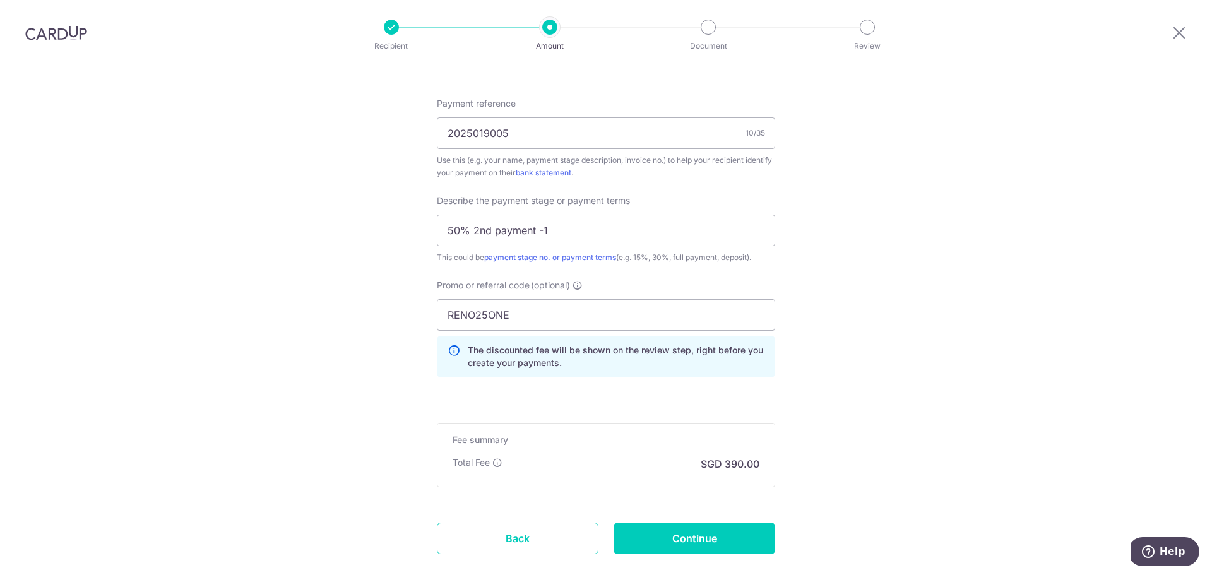
scroll to position [771, 0]
click at [706, 547] on input "Continue" at bounding box center [695, 537] width 162 height 32
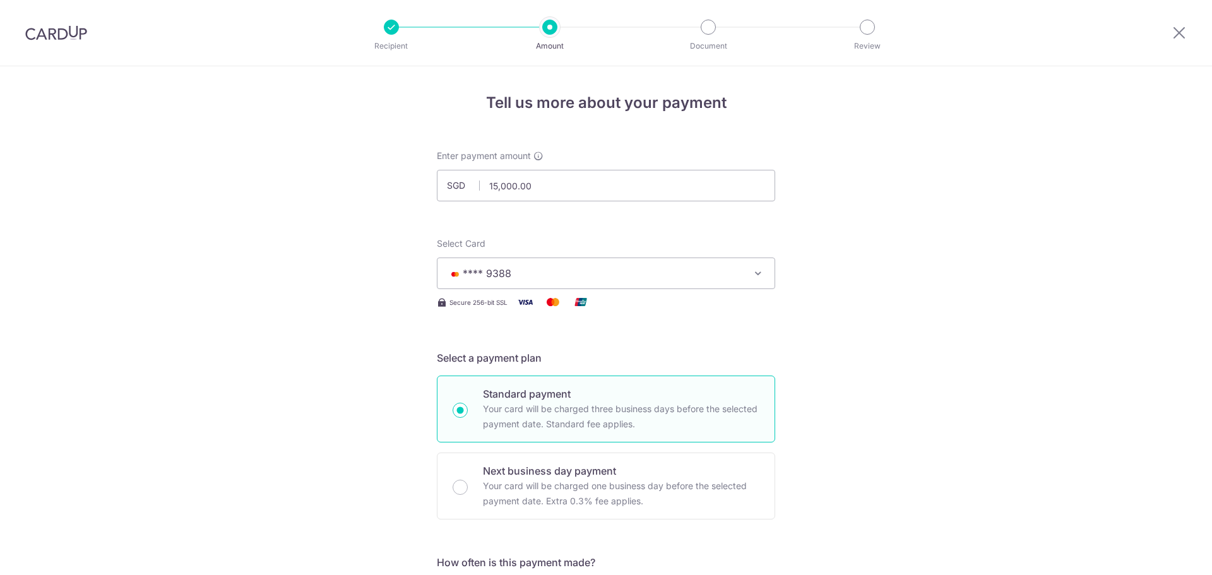
scroll to position [844, 0]
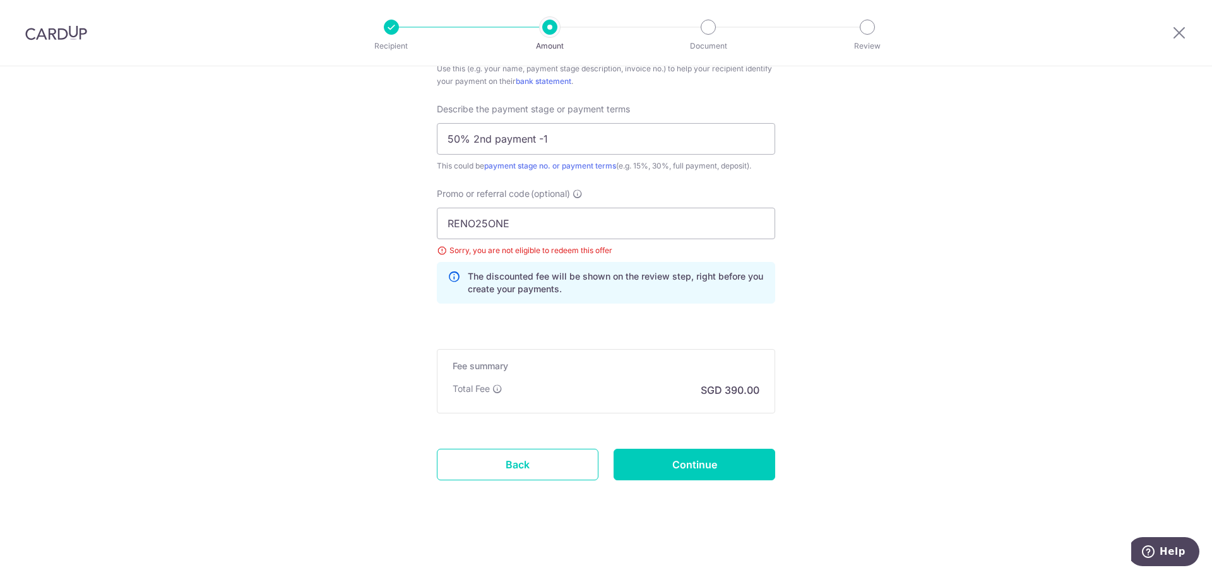
click at [439, 249] on div "Sorry, you are not eligible to redeem this offer" at bounding box center [606, 250] width 338 height 13
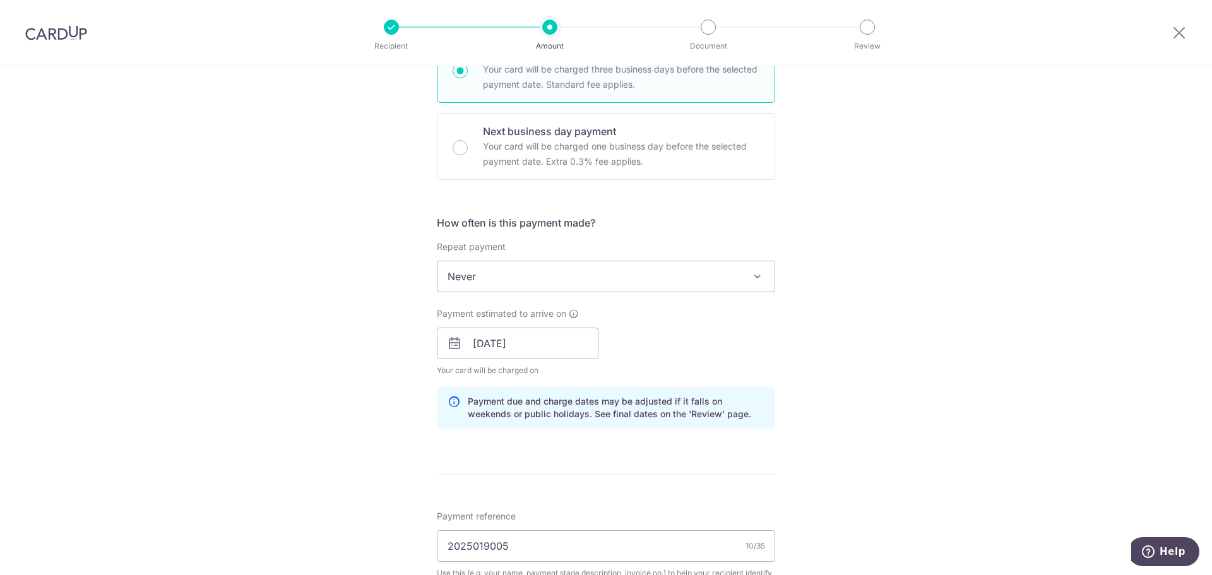
scroll to position [339, 0]
click at [534, 284] on span "Never" at bounding box center [605, 277] width 337 height 30
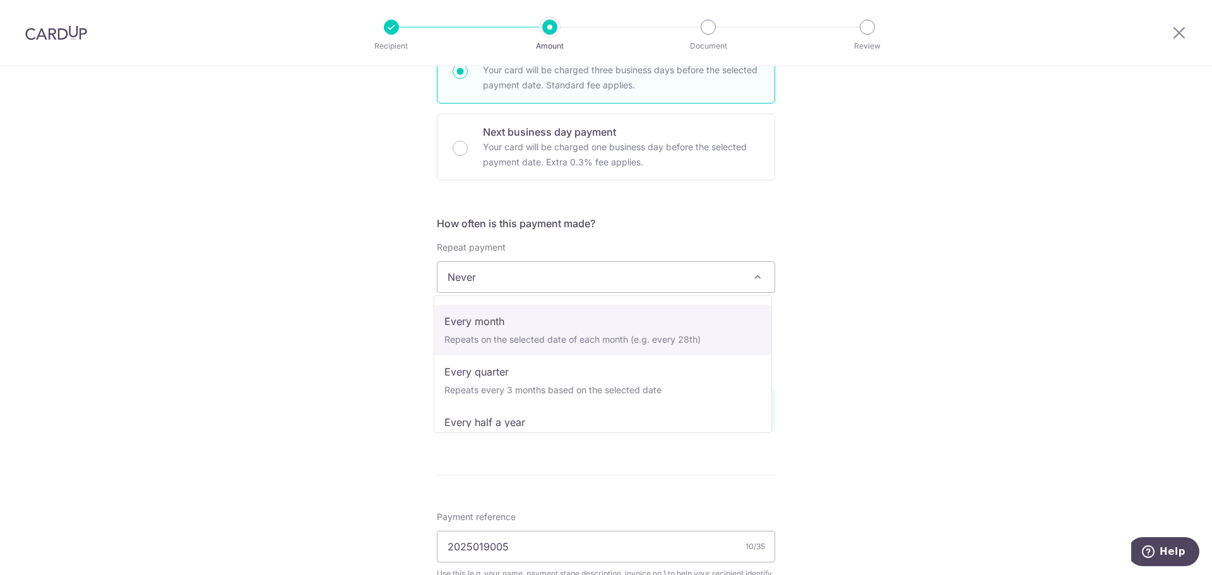
scroll to position [126, 0]
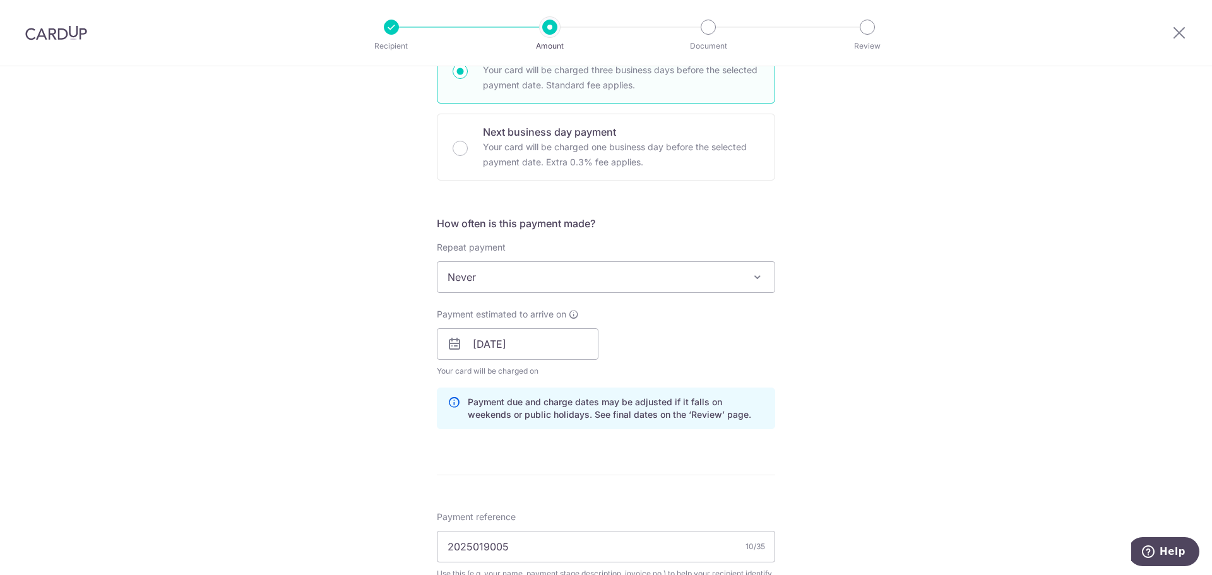
click at [991, 340] on div "Tell us more about your payment Enter payment amount SGD 15,000.00 15000.00 Sel…" at bounding box center [606, 403] width 1212 height 1353
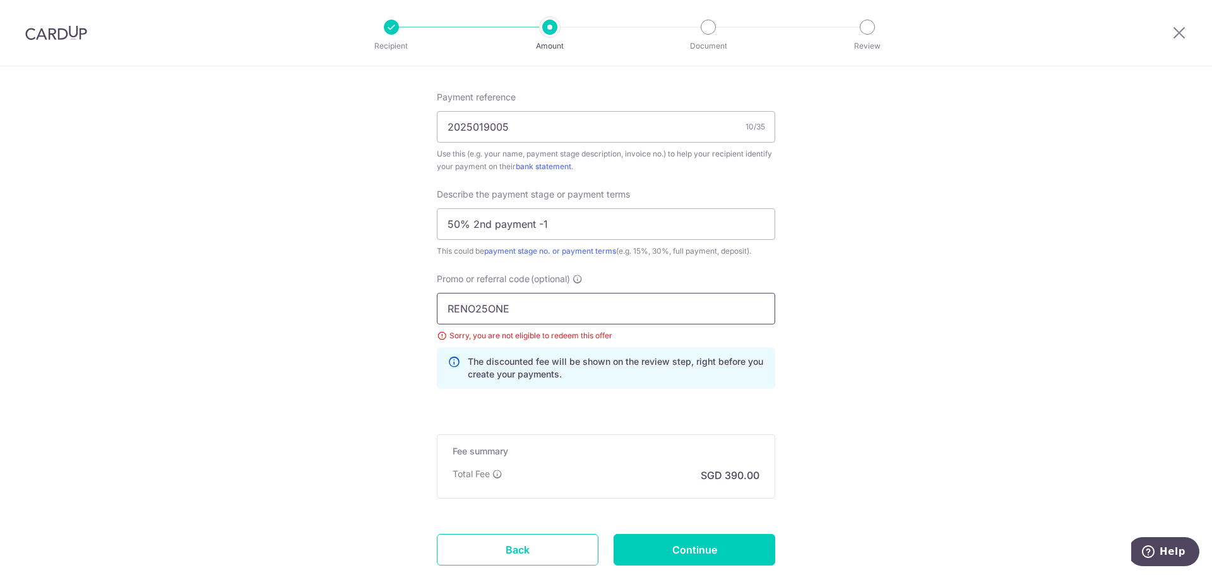
scroll to position [781, 0]
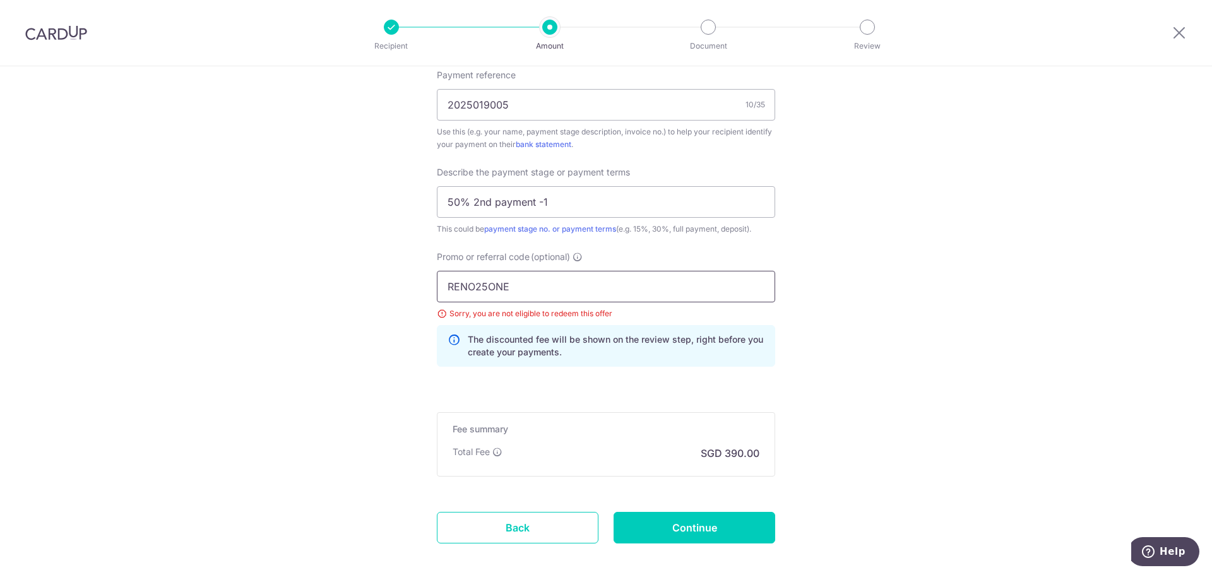
click at [545, 280] on input "RENO25ONE" at bounding box center [606, 287] width 338 height 32
type input "off225"
click at [704, 518] on input "Continue" at bounding box center [695, 528] width 162 height 32
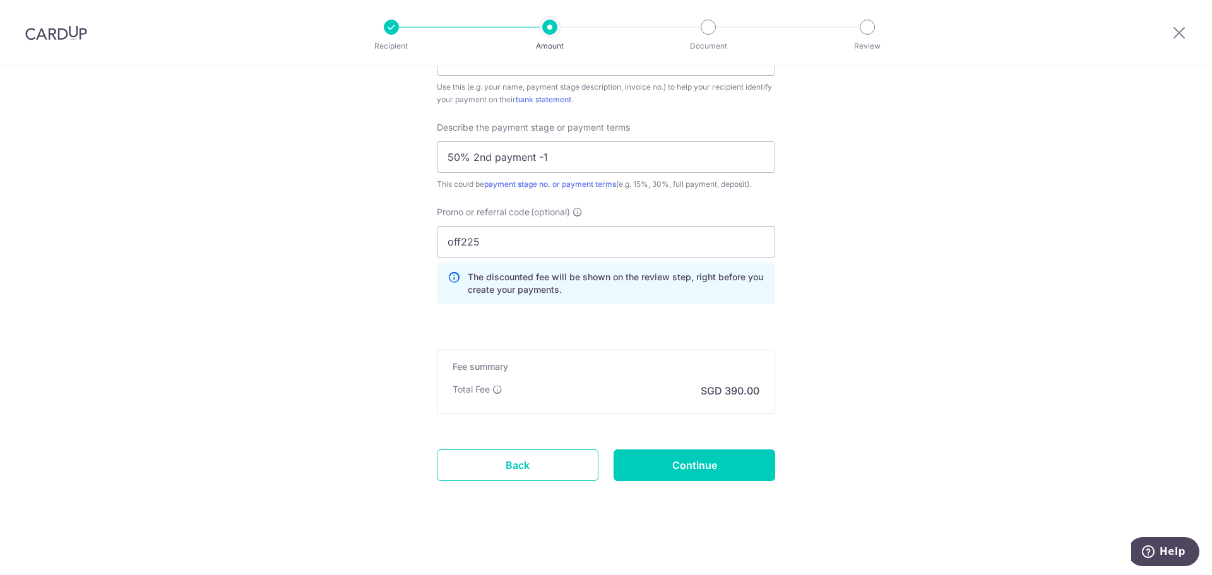
scroll to position [826, 0]
click at [686, 465] on input "Continue" at bounding box center [695, 465] width 162 height 32
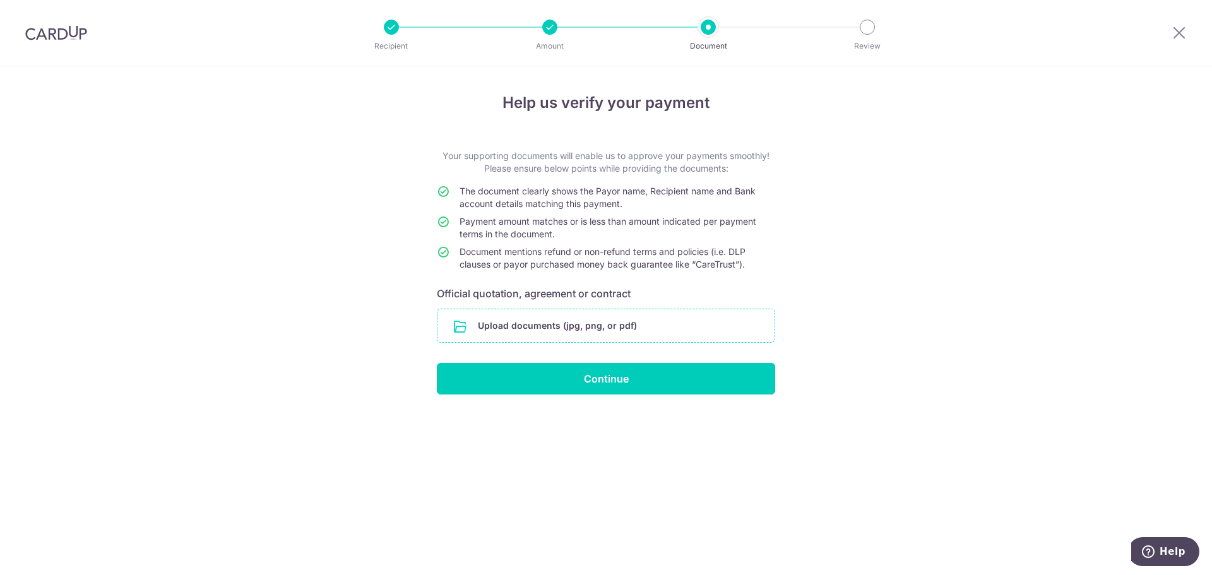
click at [634, 331] on input "file" at bounding box center [605, 325] width 337 height 33
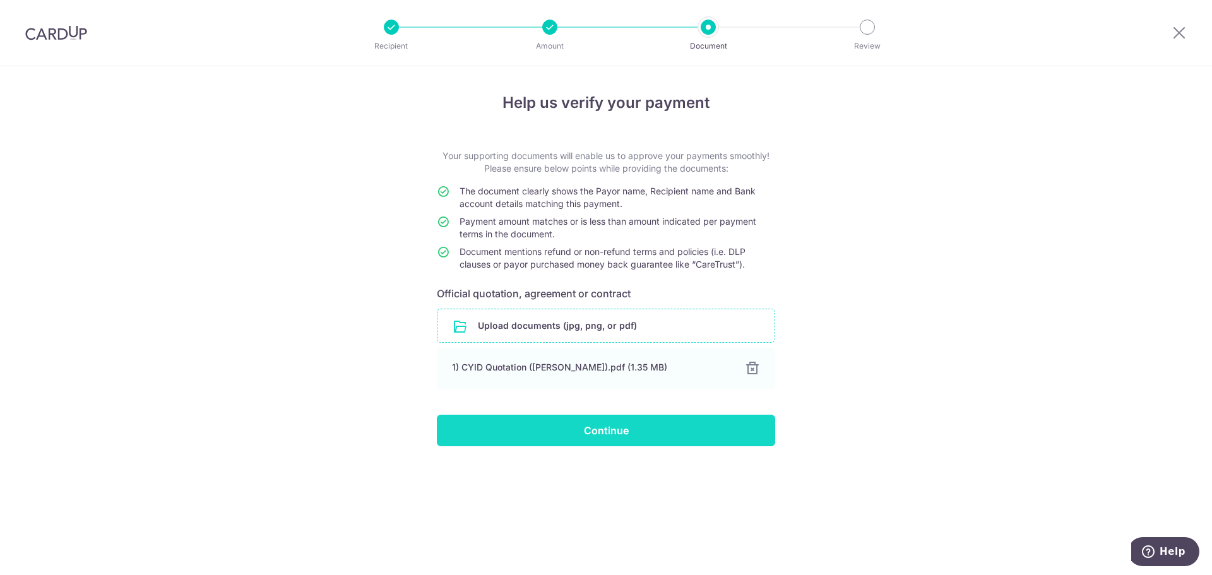
click at [631, 437] on input "Continue" at bounding box center [606, 431] width 338 height 32
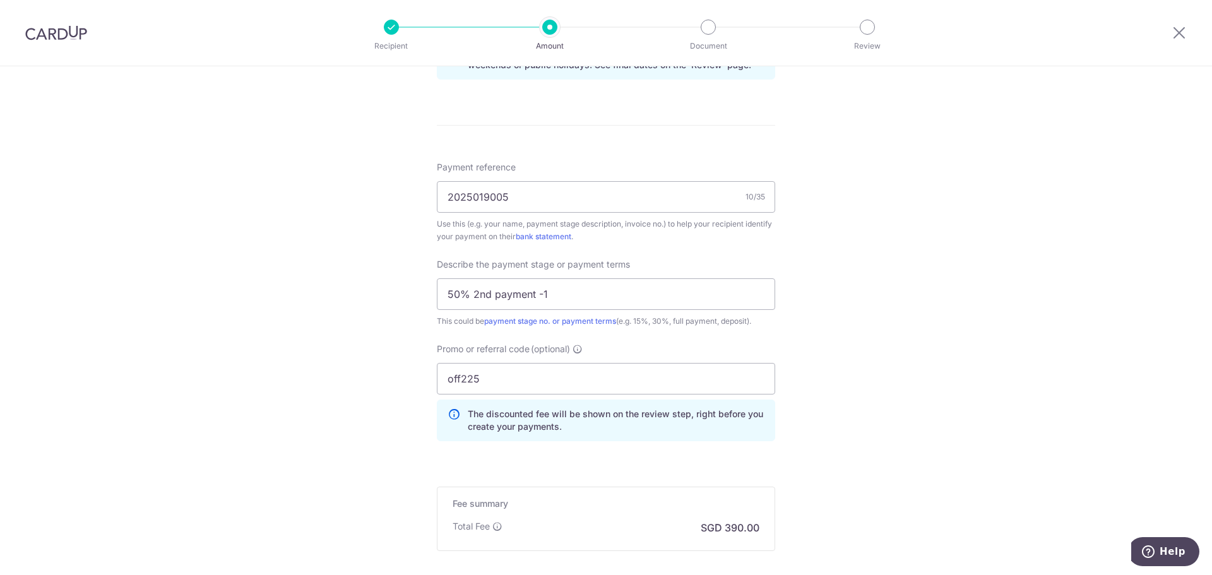
scroll to position [694, 0]
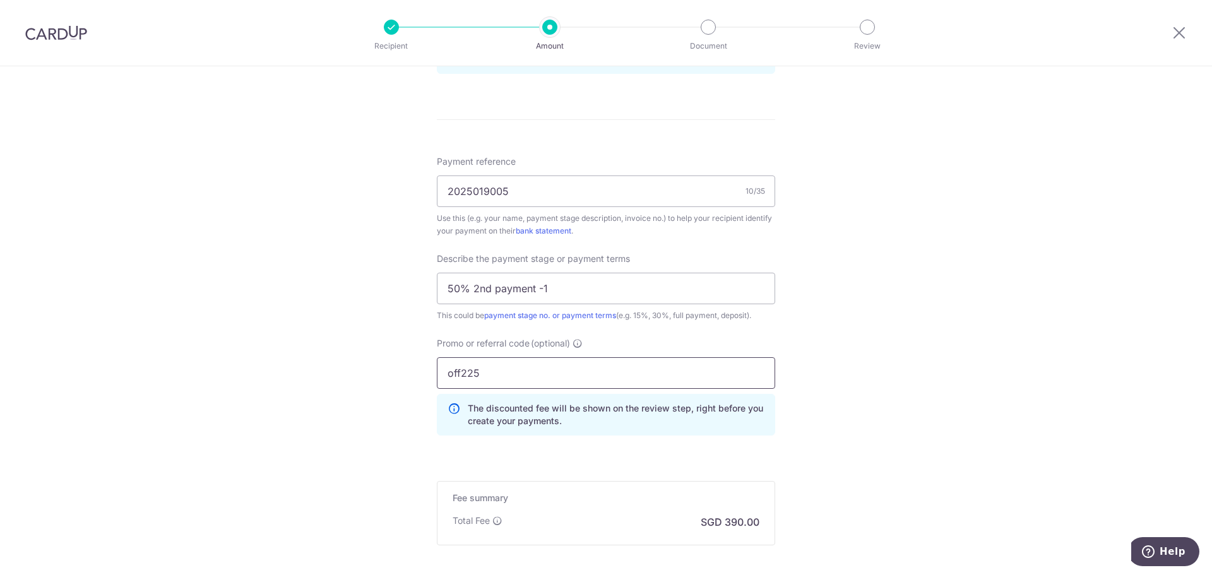
click at [528, 383] on input "off225" at bounding box center [606, 373] width 338 height 32
type input "reno25one"
click at [983, 402] on div "Tell us more about your payment Enter payment amount SGD 15,000.00 15000.00 Sel…" at bounding box center [606, 39] width 1212 height 1335
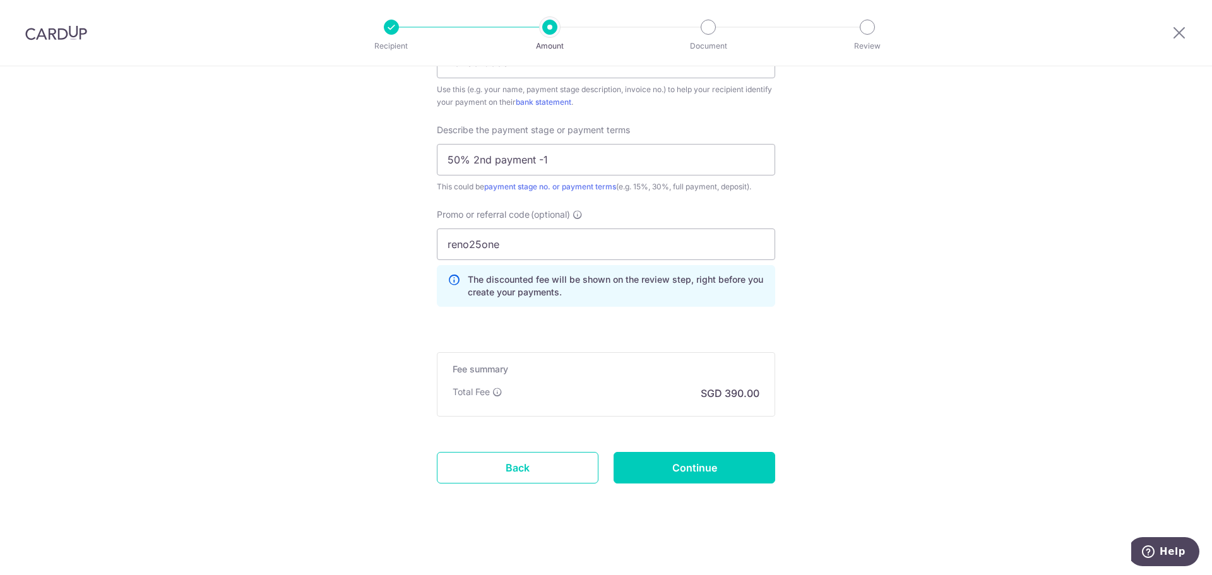
scroll to position [826, 0]
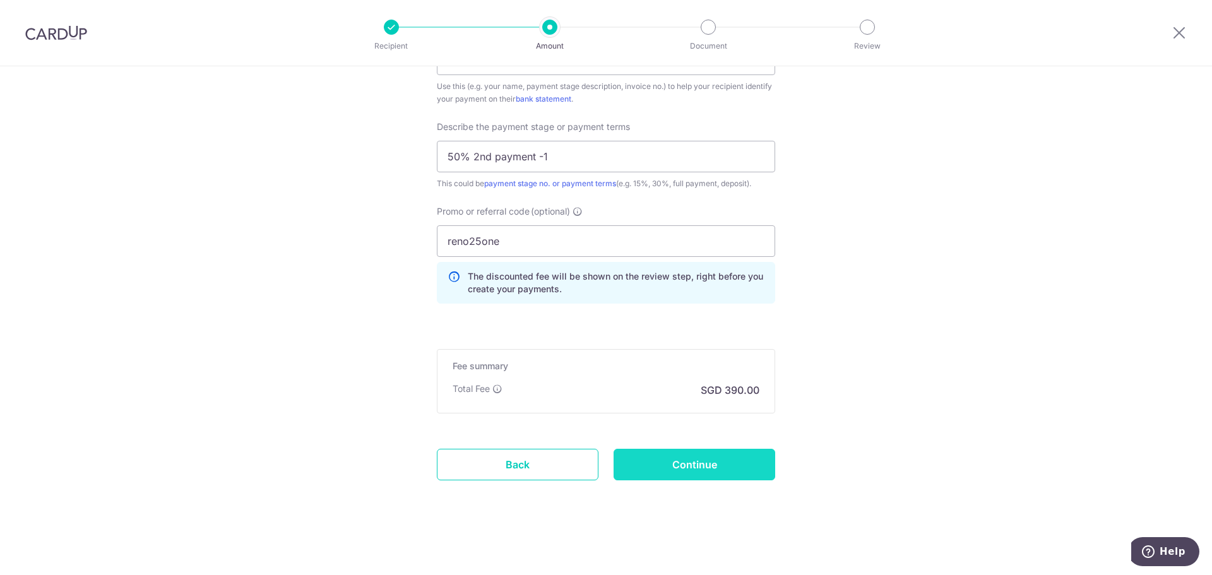
click at [754, 450] on input "Continue" at bounding box center [695, 465] width 162 height 32
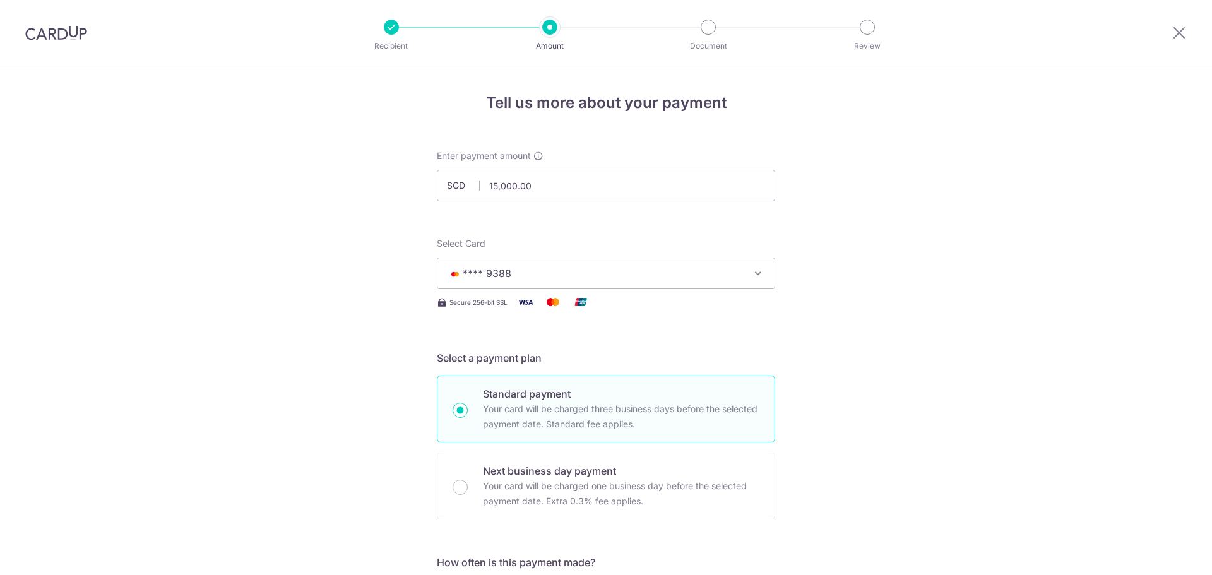
scroll to position [844, 0]
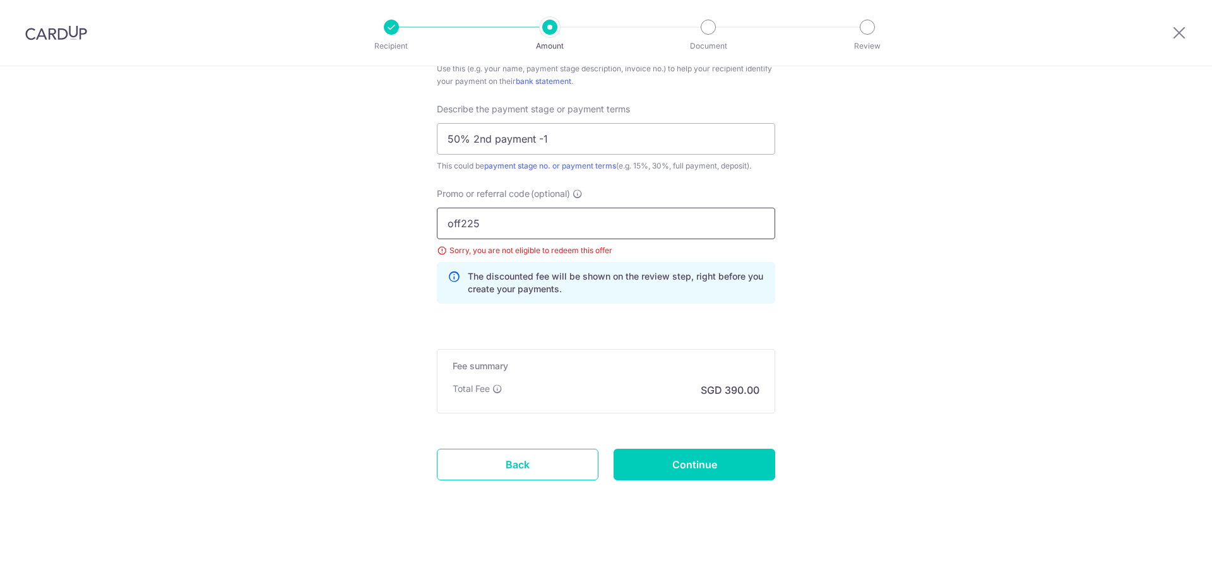
click at [535, 225] on input "off225" at bounding box center [606, 224] width 338 height 32
type input "savernt179"
click at [642, 463] on input "Continue" at bounding box center [695, 465] width 162 height 32
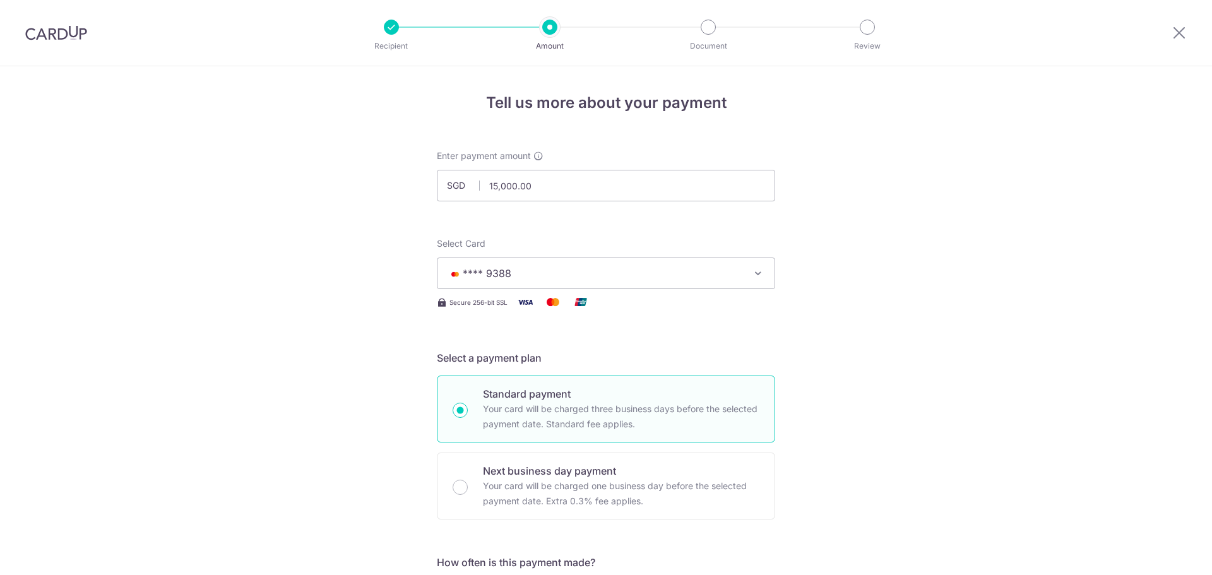
scroll to position [844, 0]
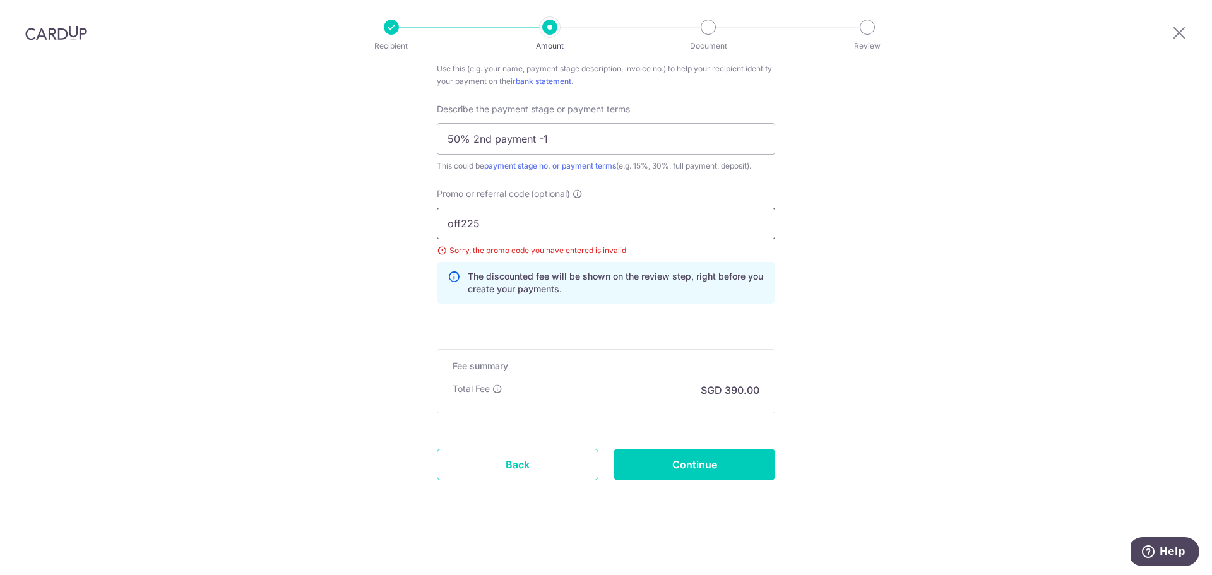
click at [612, 227] on input "off225" at bounding box center [606, 224] width 338 height 32
type input "off225"
click at [710, 458] on input "Continue" at bounding box center [695, 465] width 162 height 32
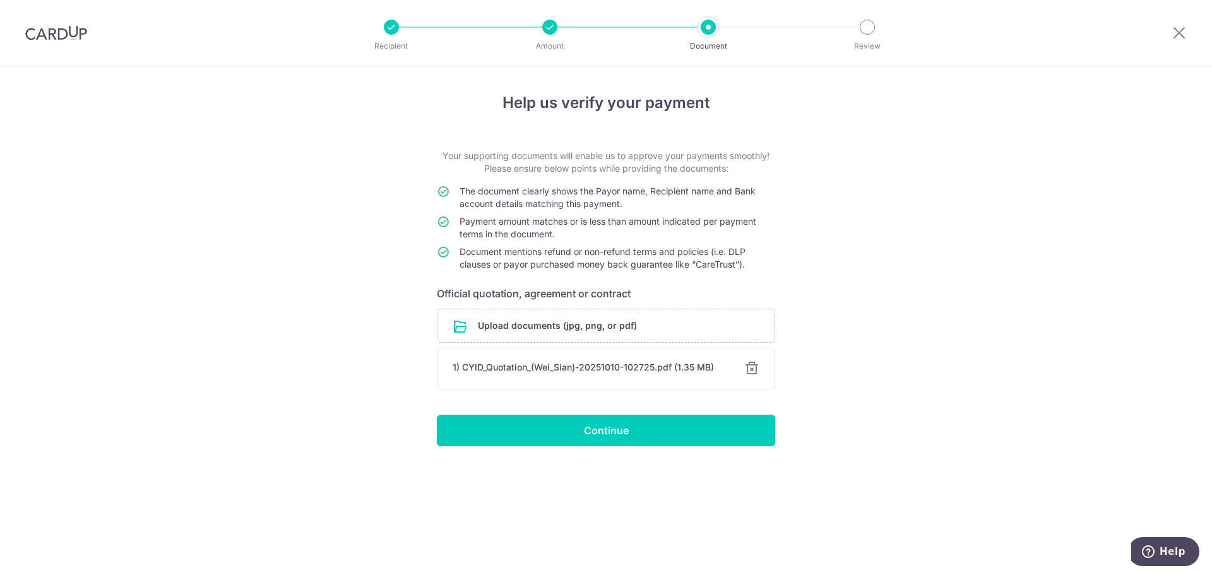
click at [27, 35] on img at bounding box center [56, 32] width 62 height 15
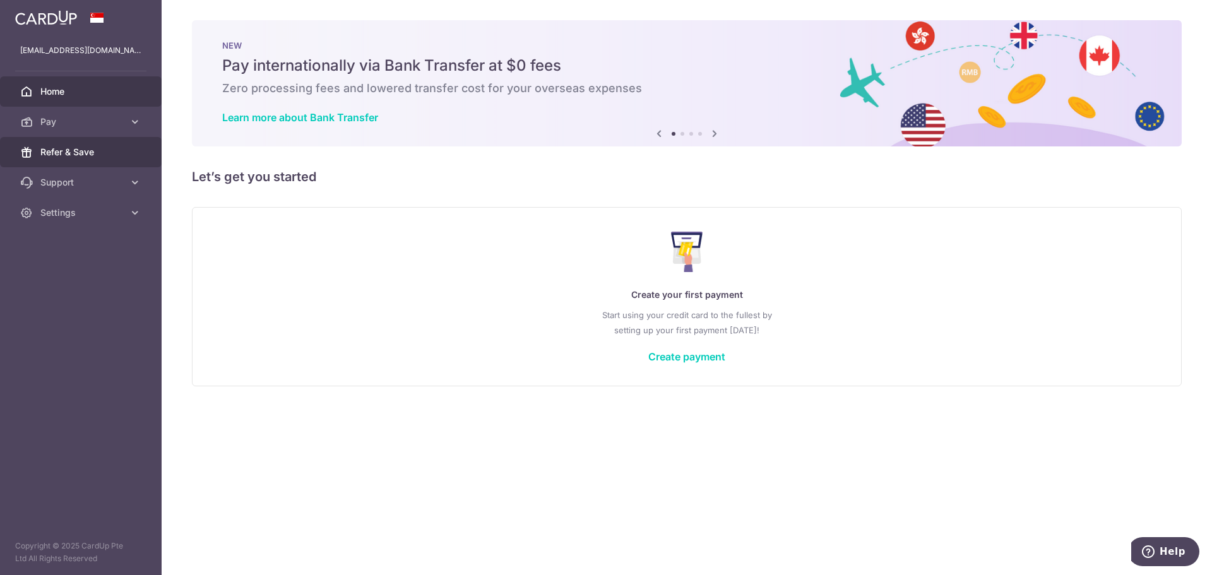
click at [71, 153] on span "Refer & Save" at bounding box center [81, 152] width 83 height 13
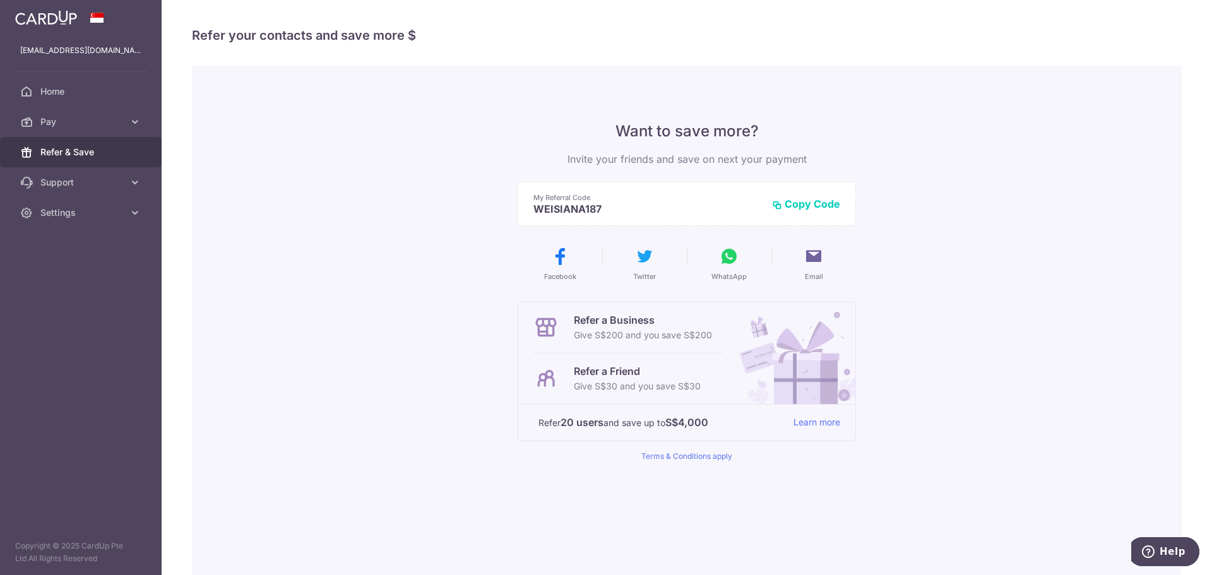
click at [812, 203] on button "Copy Code" at bounding box center [806, 204] width 68 height 13
click at [56, 122] on span "Pay" at bounding box center [81, 122] width 83 height 13
click at [64, 153] on span "Payments" at bounding box center [81, 152] width 83 height 13
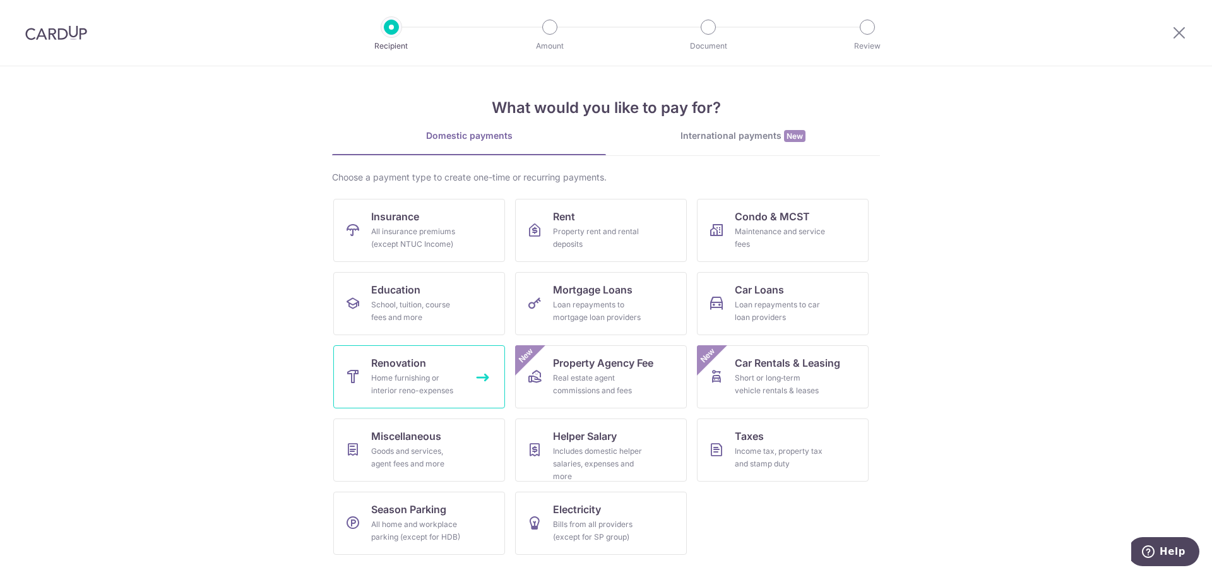
click at [437, 372] on div "Home furnishing or interior reno-expenses" at bounding box center [416, 384] width 91 height 25
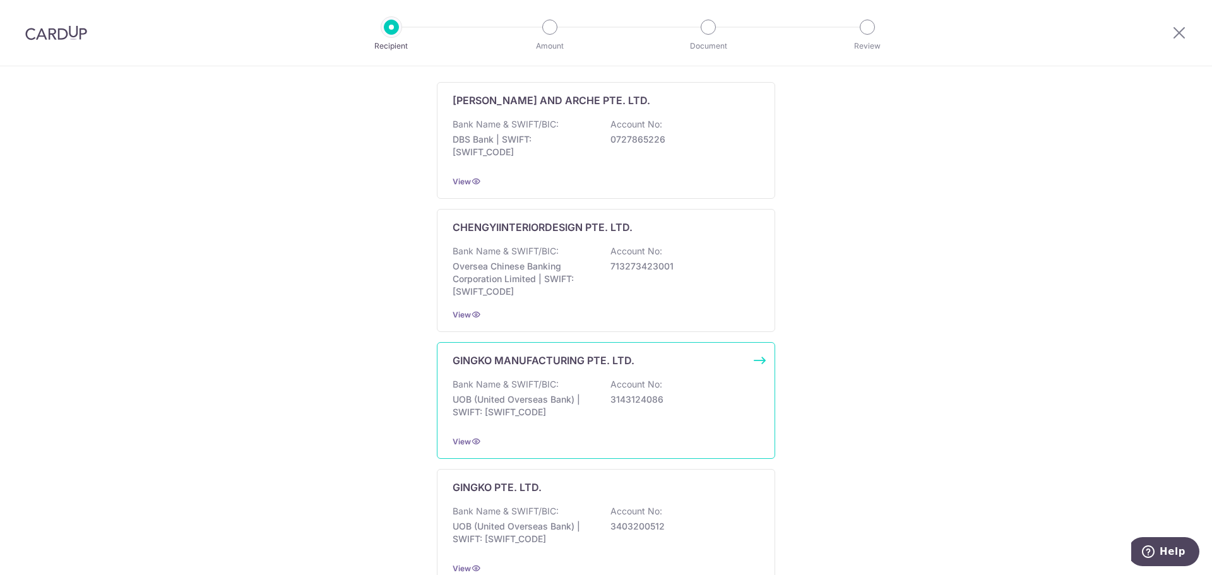
scroll to position [253, 0]
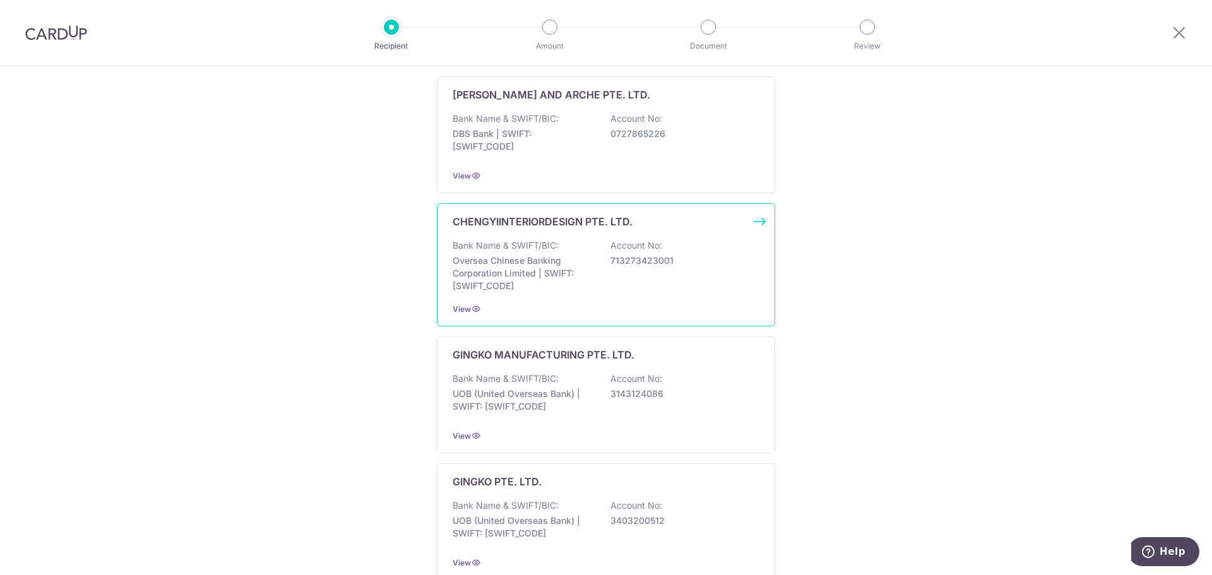
click at [571, 259] on p "Oversea Chinese Banking Corporation Limited | SWIFT: [SWIFT_CODE]" at bounding box center [523, 273] width 141 height 38
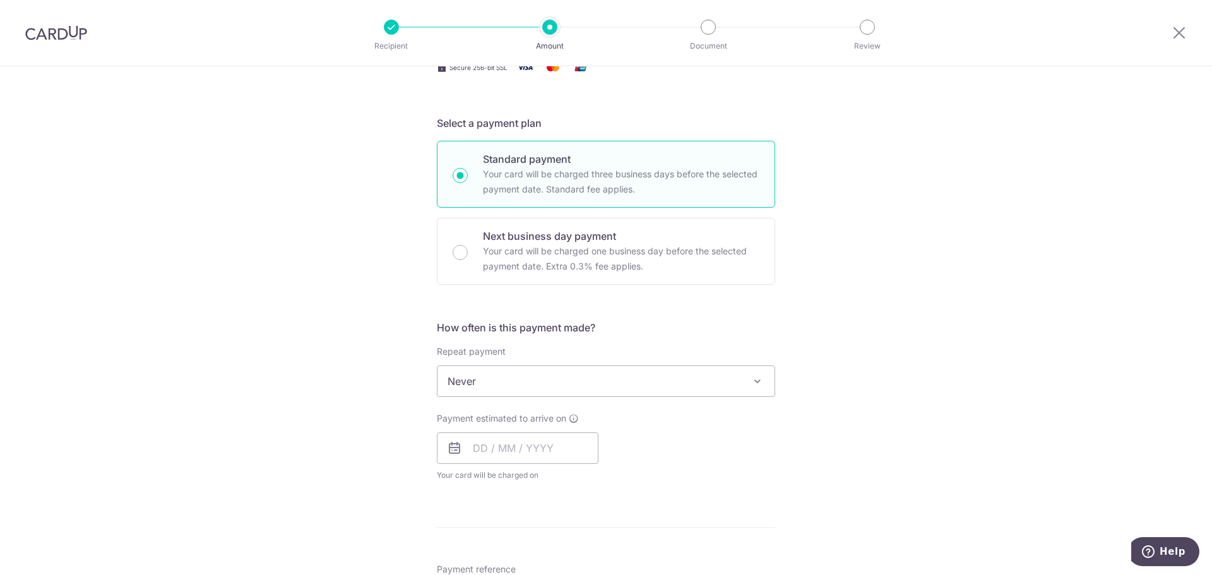
scroll to position [253, 0]
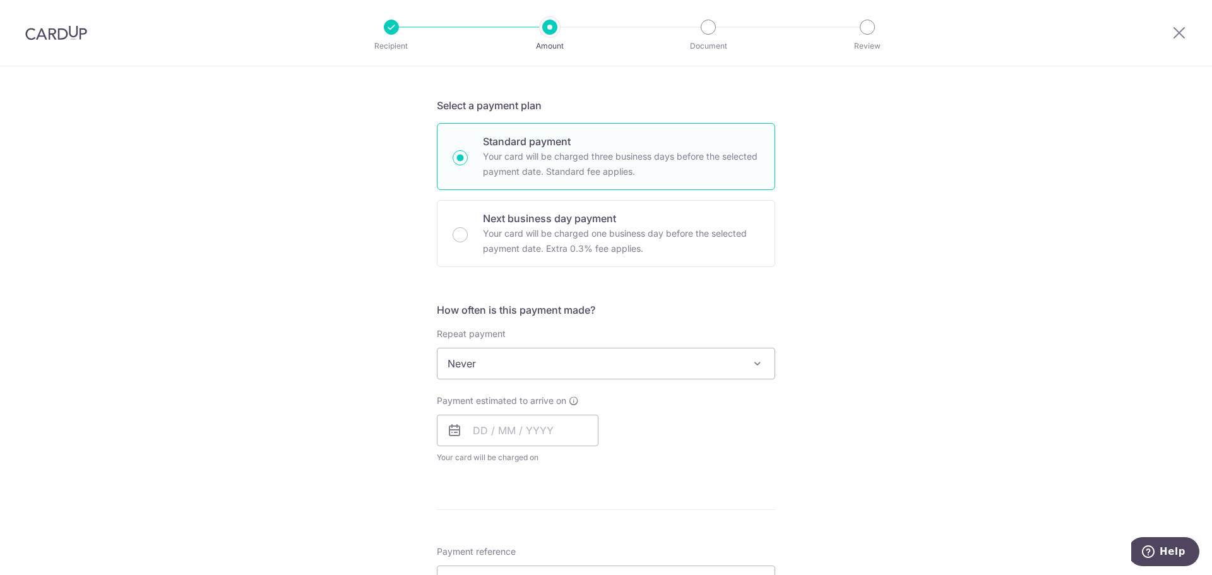
click at [568, 366] on span "Never" at bounding box center [605, 363] width 337 height 30
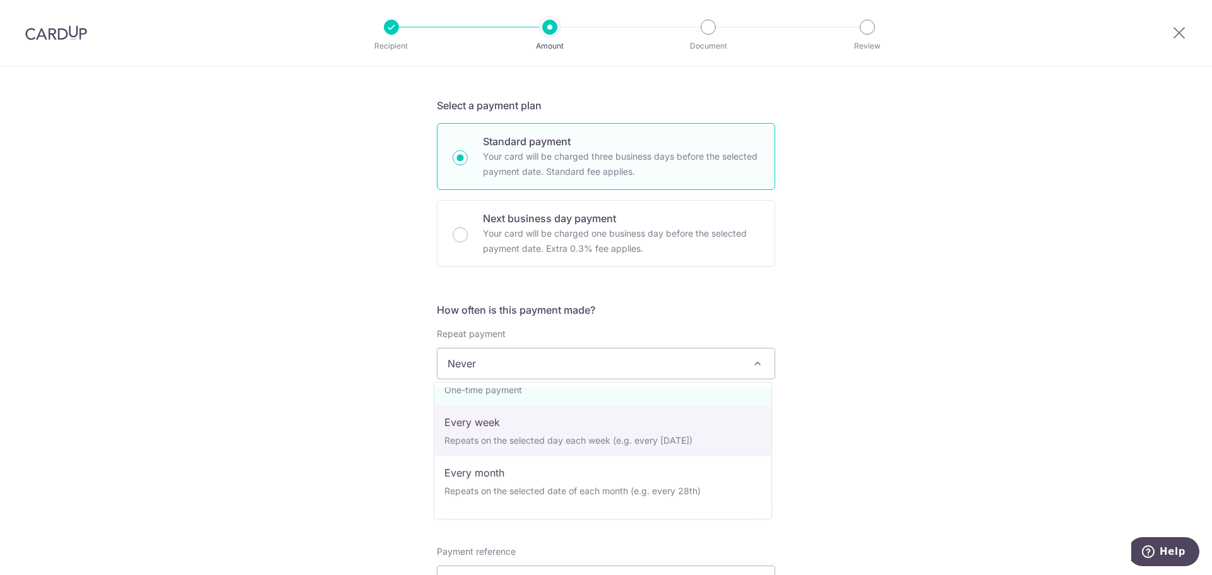
scroll to position [63, 0]
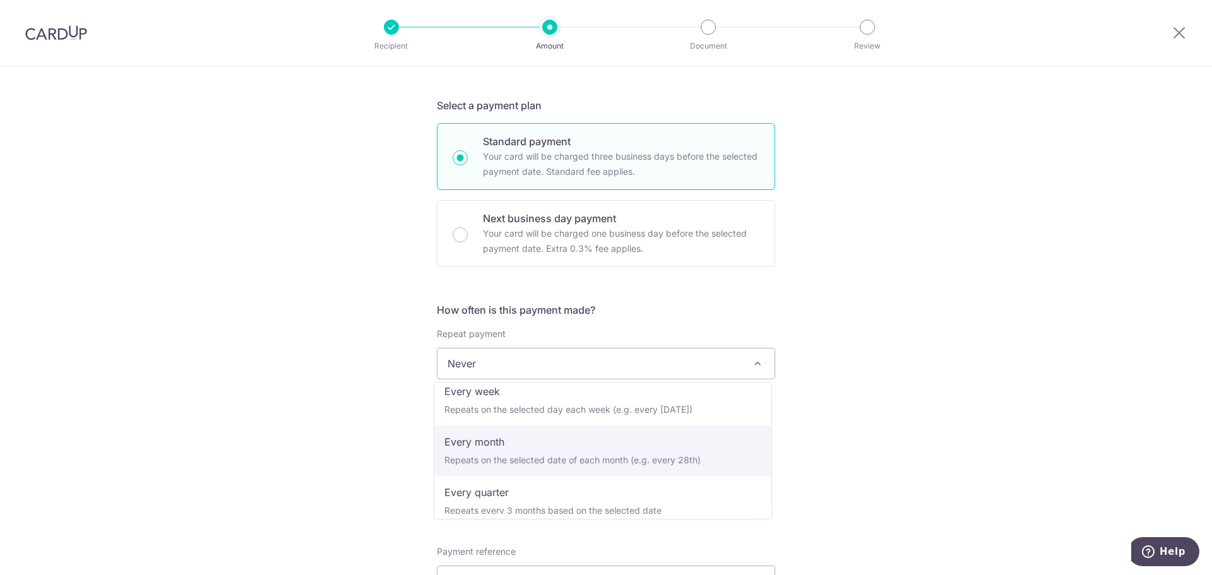
select select "3"
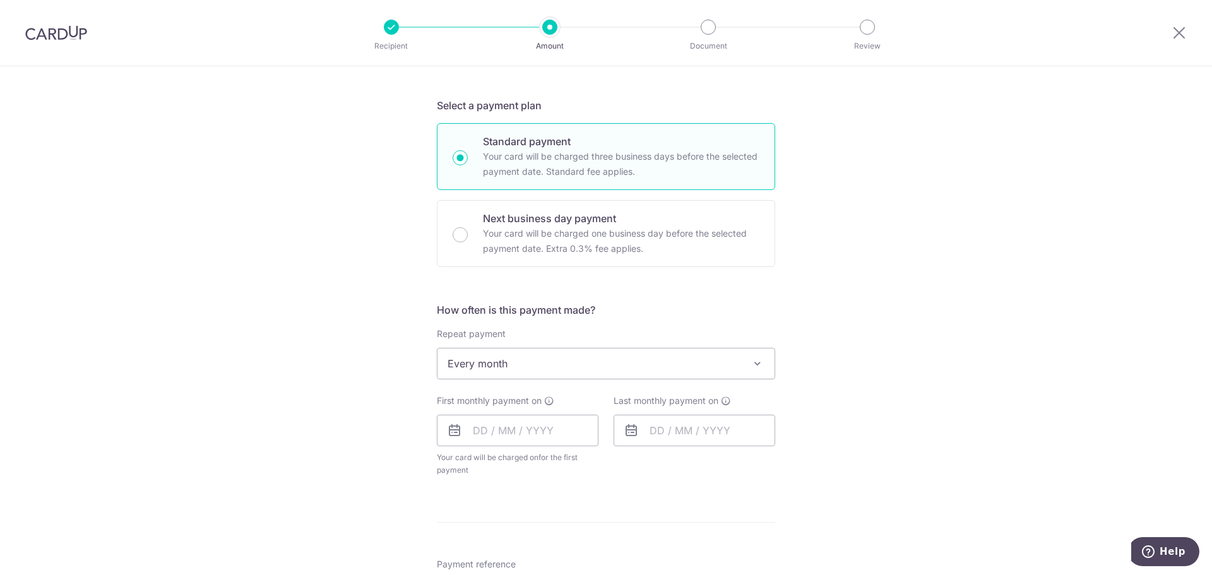
click at [839, 405] on div "Tell us more about your payment Enter payment amount SGD Select Card Select opt…" at bounding box center [606, 433] width 1212 height 1239
click at [542, 441] on input "text" at bounding box center [518, 431] width 162 height 32
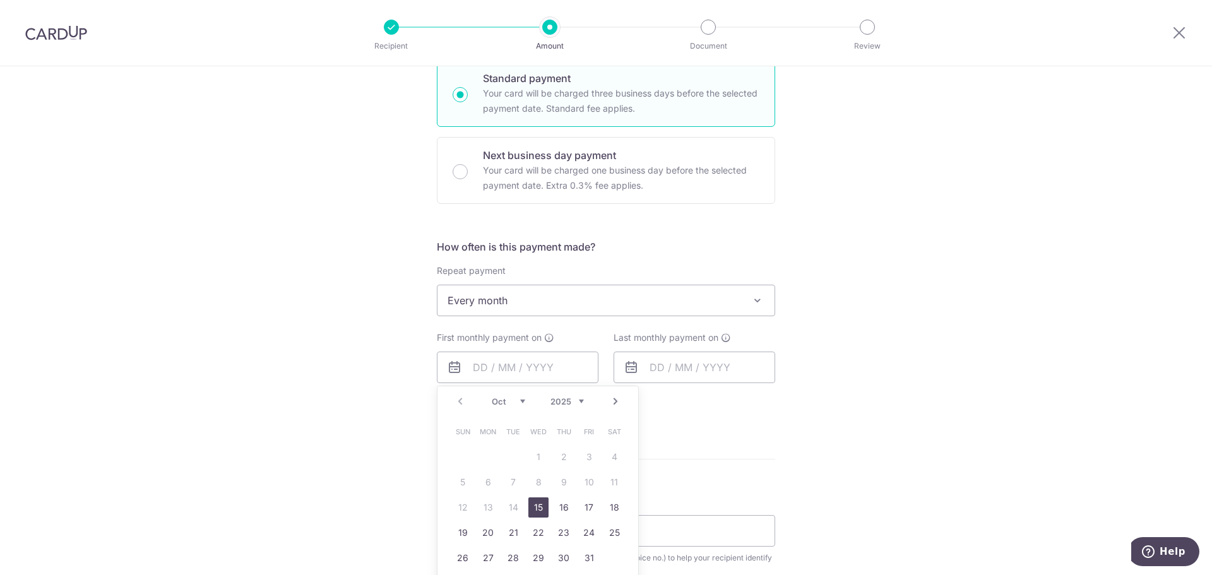
drag, startPoint x: 537, startPoint y: 513, endPoint x: 643, endPoint y: 406, distance: 150.9
click at [537, 513] on link "15" at bounding box center [538, 507] width 20 height 20
type input "[DATE]"
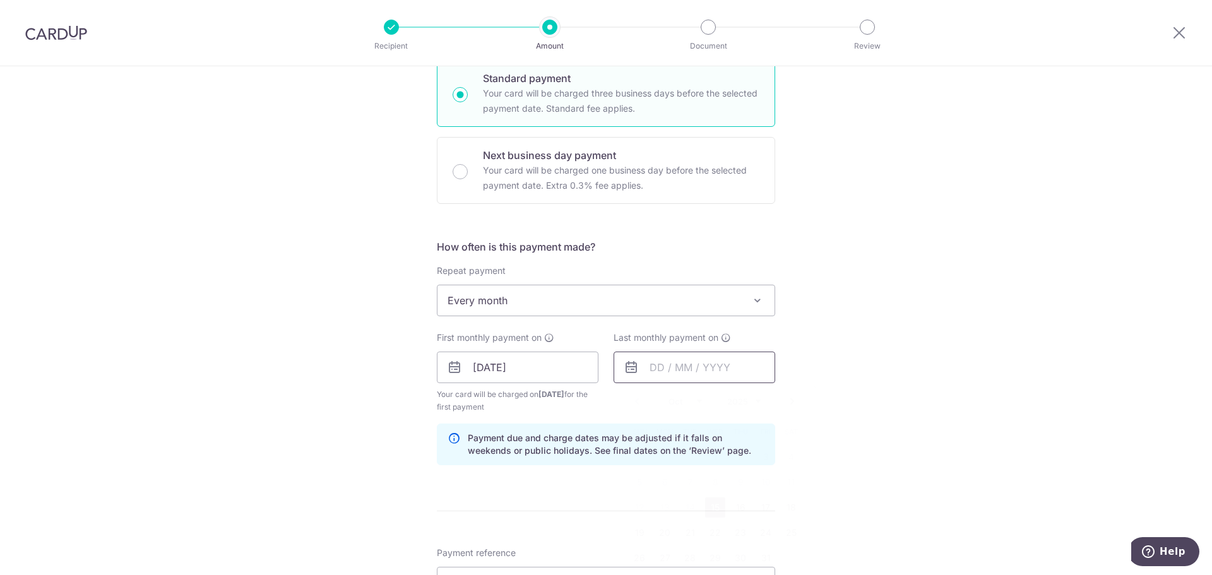
click at [662, 379] on input "text" at bounding box center [695, 368] width 162 height 32
click at [788, 401] on link "Next" at bounding box center [792, 401] width 15 height 15
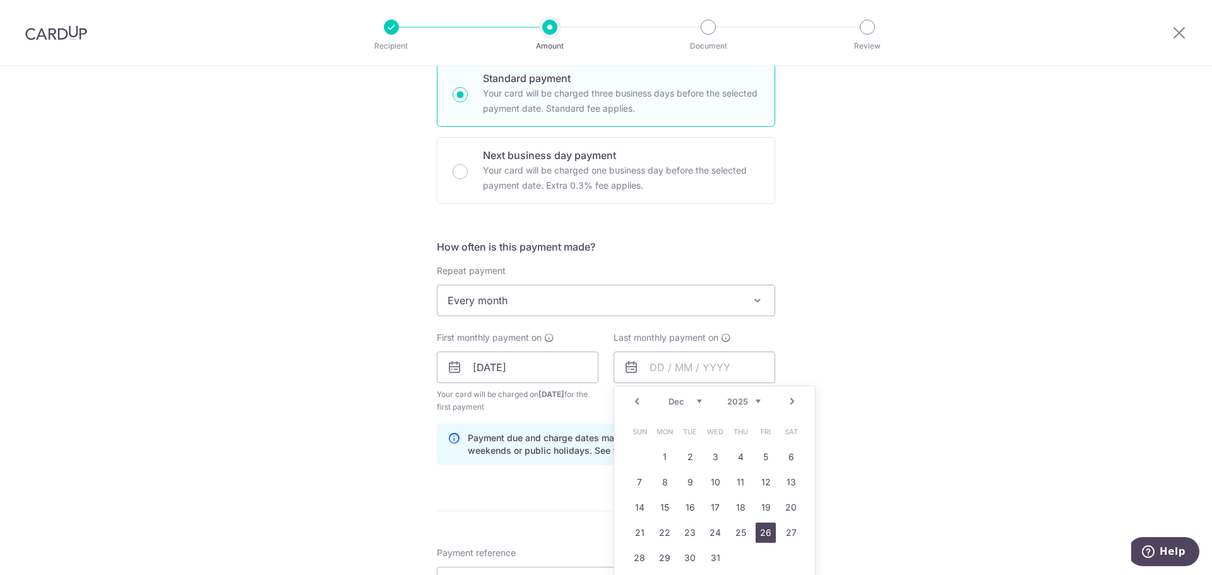
click at [758, 530] on link "26" at bounding box center [766, 533] width 20 height 20
type input "[DATE]"
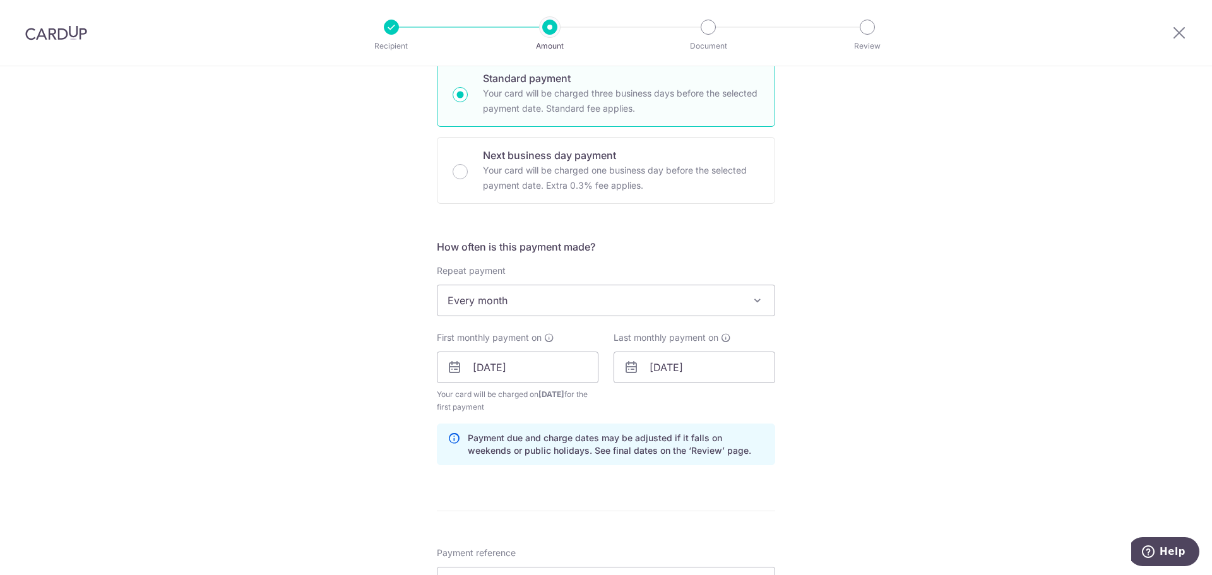
click at [830, 436] on div "Tell us more about your payment Enter payment amount SGD Select Card Select opt…" at bounding box center [606, 396] width 1212 height 1291
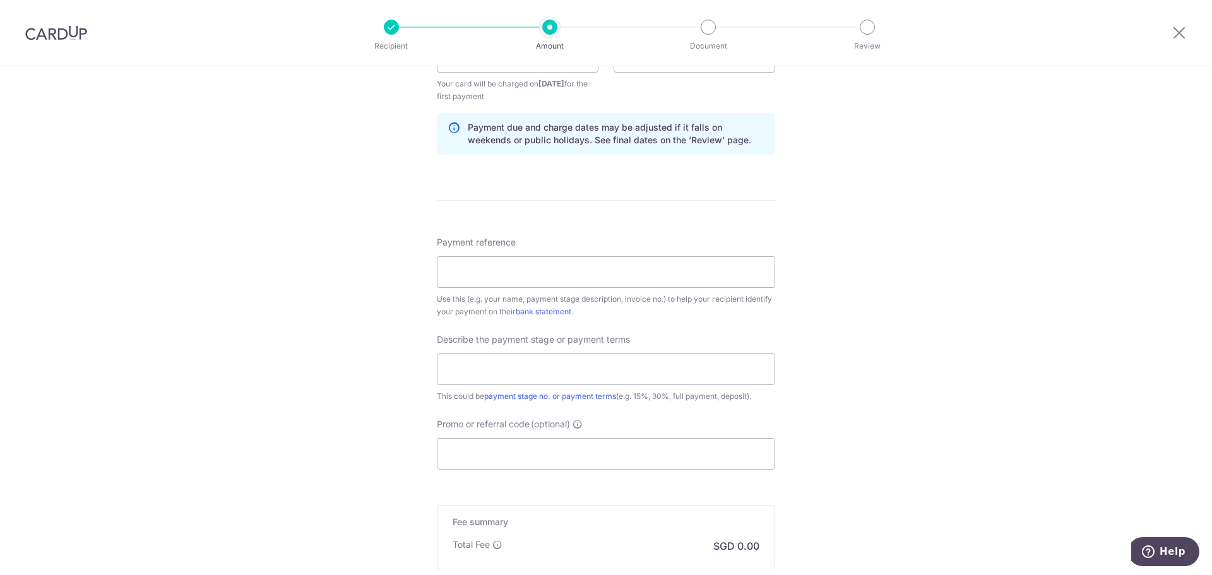
scroll to position [631, 0]
click at [574, 444] on input "Promo or referral code (optional)" at bounding box center [606, 449] width 338 height 32
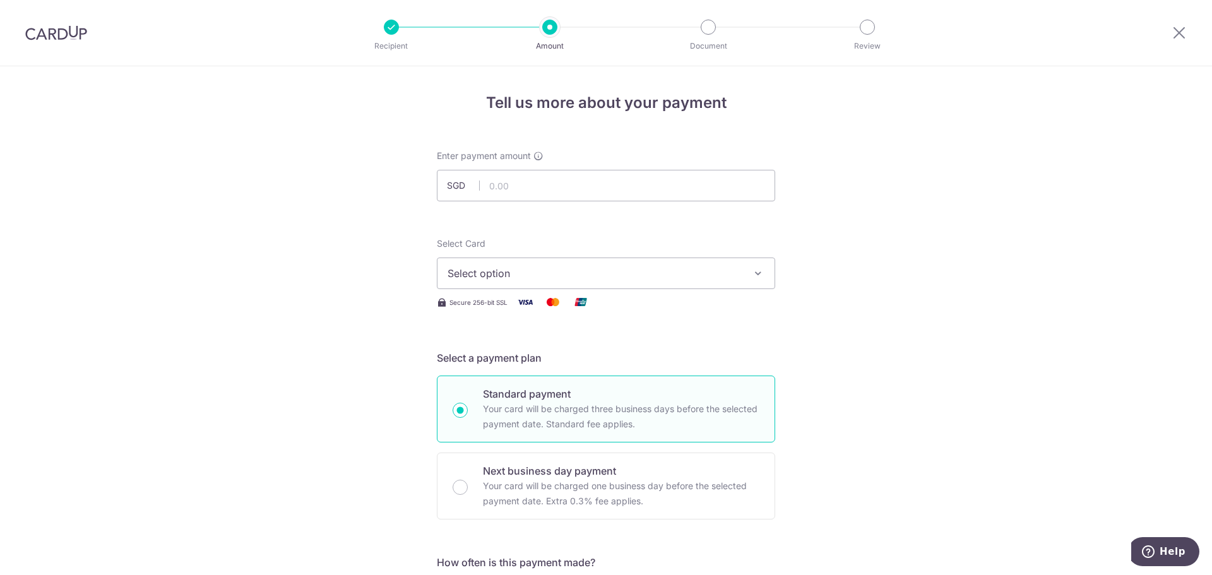
scroll to position [63, 0]
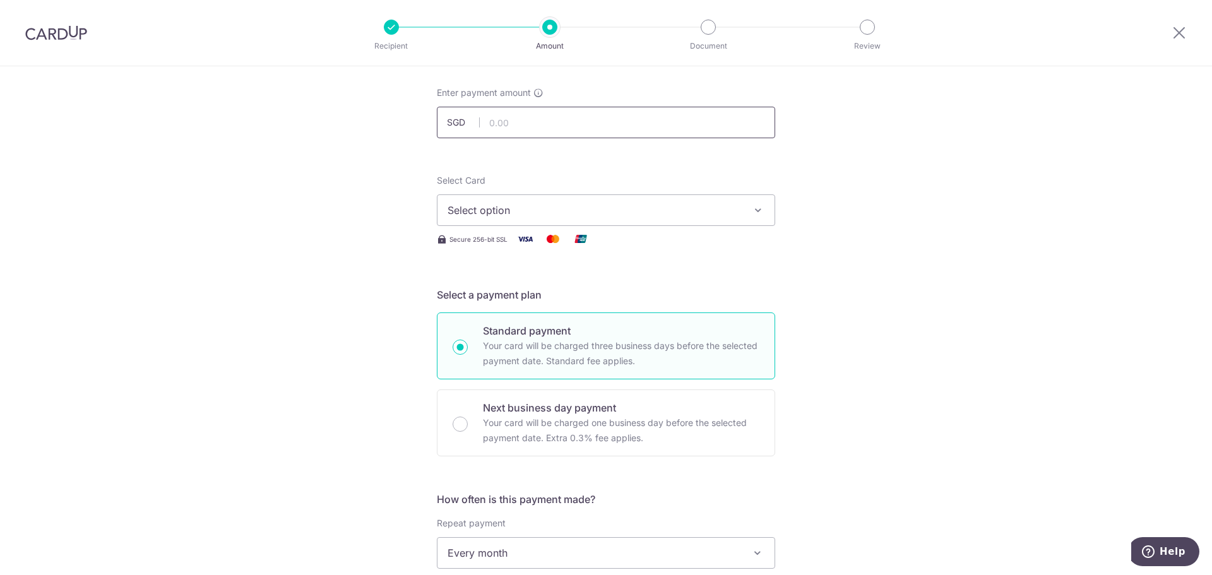
click at [576, 117] on input "text" at bounding box center [606, 123] width 338 height 32
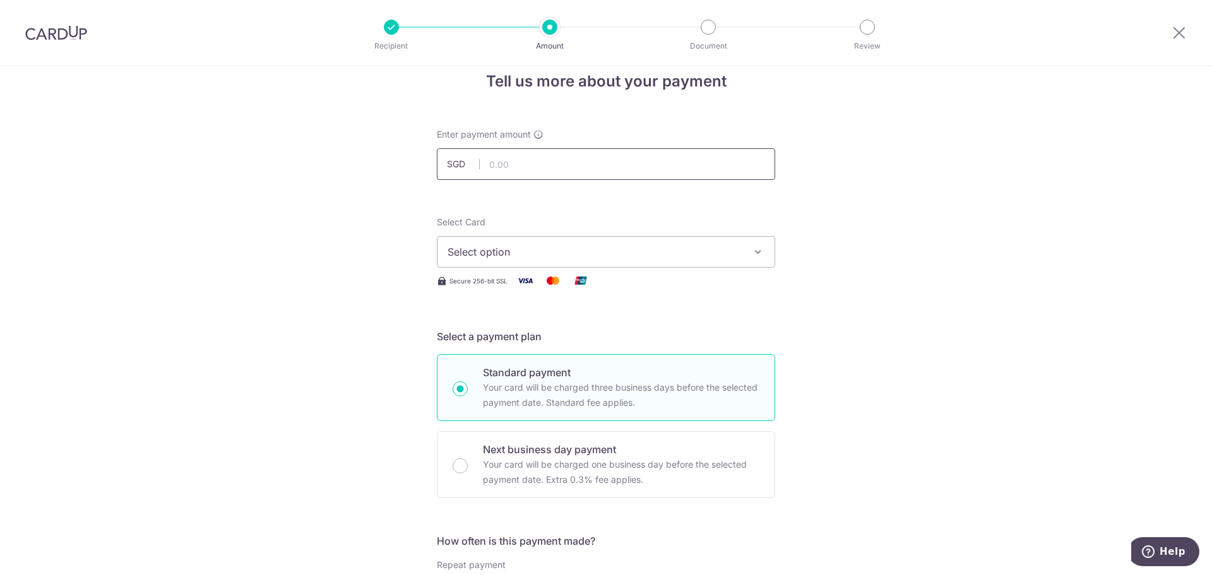
scroll to position [0, 0]
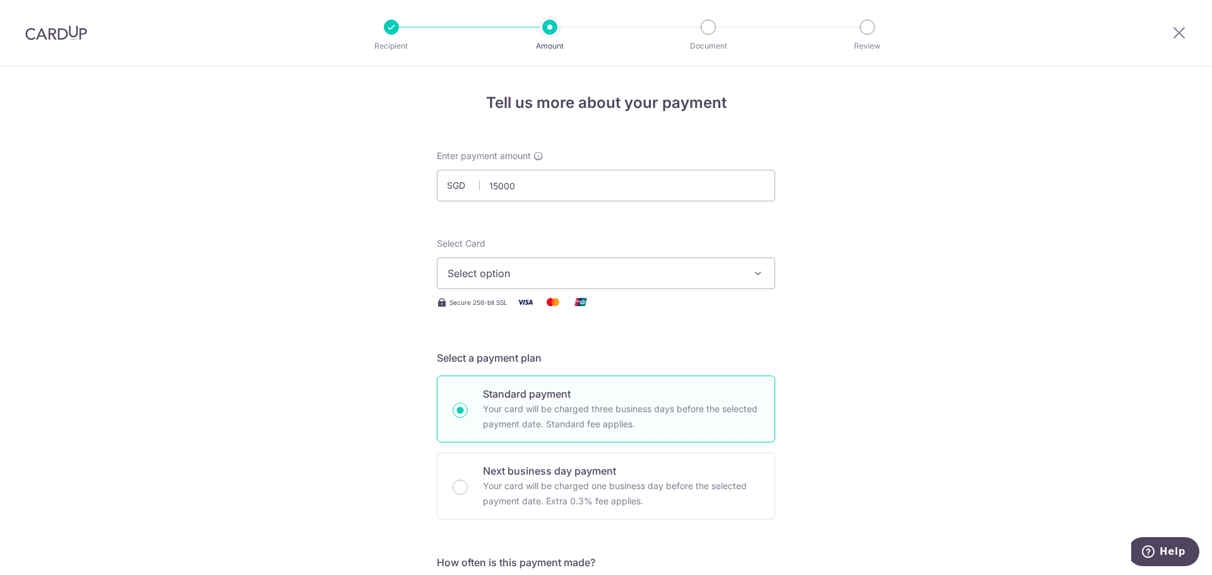
type input "15,000.00"
click at [556, 285] on button "Select option" at bounding box center [606, 274] width 338 height 32
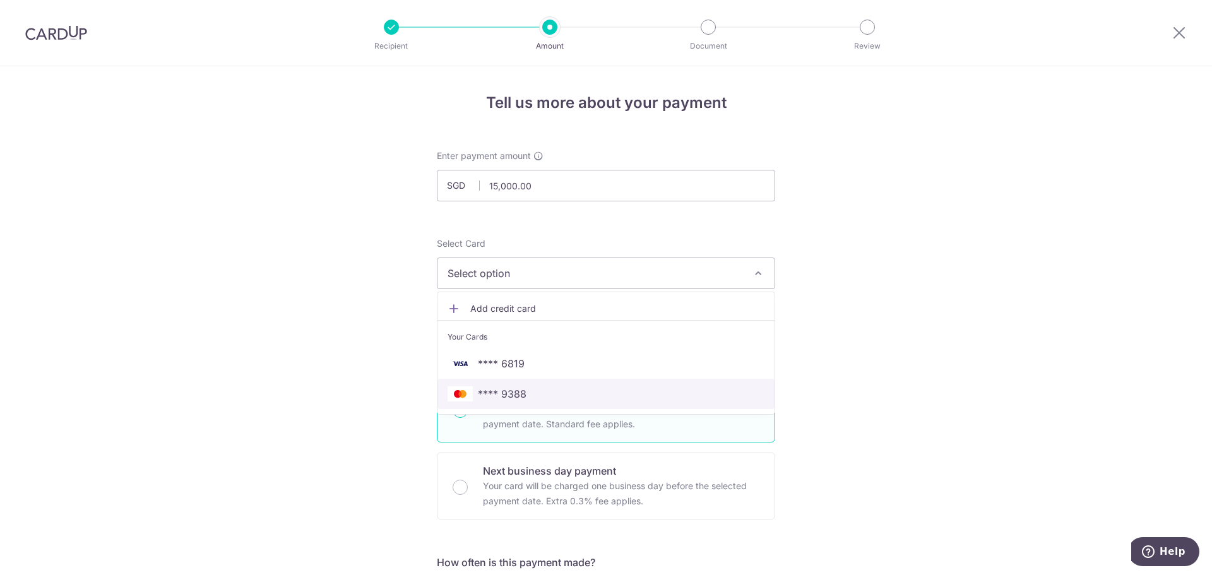
drag, startPoint x: 502, startPoint y: 386, endPoint x: 751, endPoint y: 369, distance: 249.9
click at [502, 386] on link "**** 9388" at bounding box center [605, 394] width 337 height 30
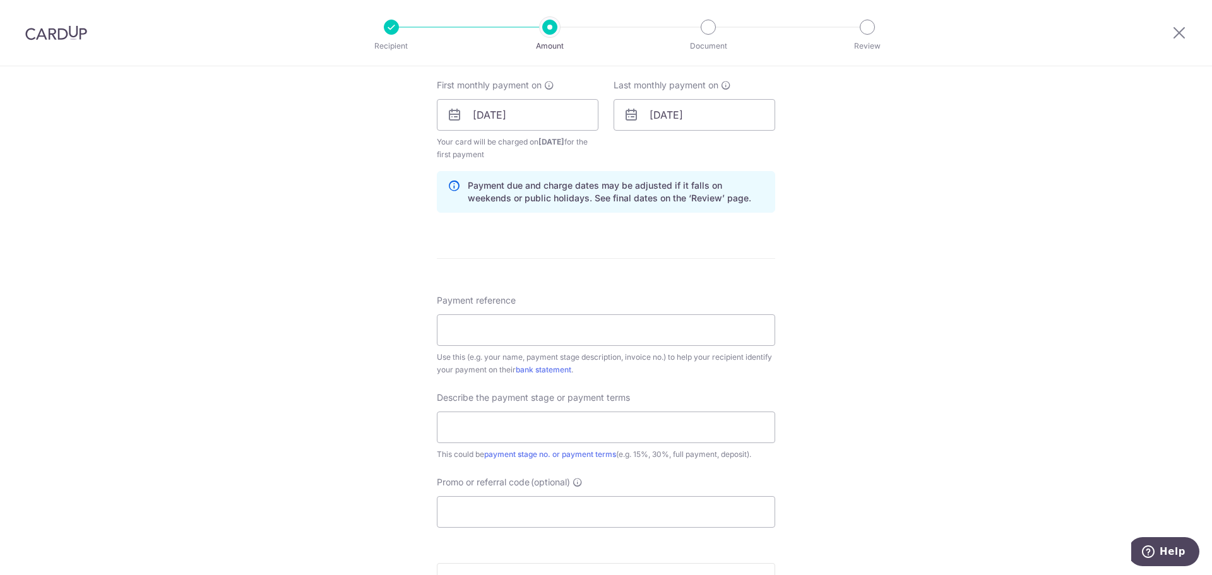
scroll to position [316, 0]
